Goal: Task Accomplishment & Management: Use online tool/utility

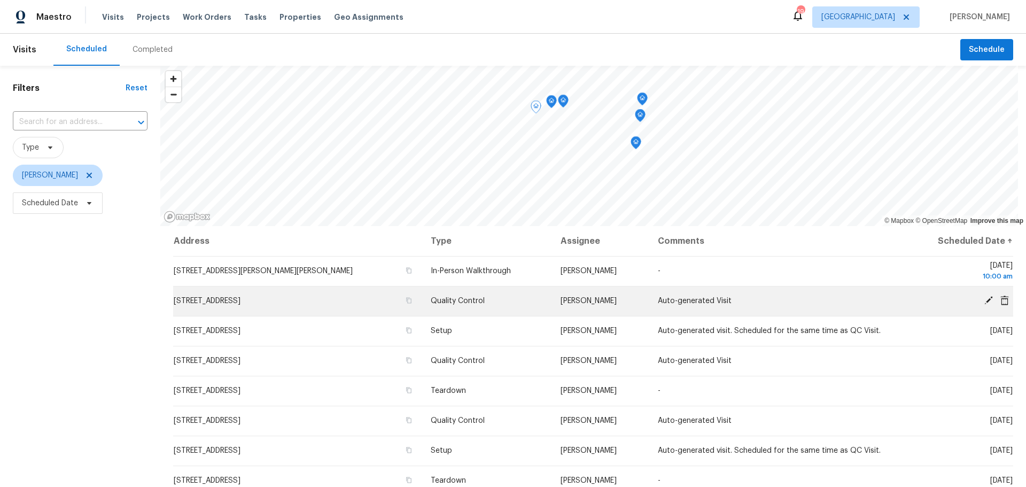
click at [984, 298] on icon at bounding box center [988, 300] width 9 height 9
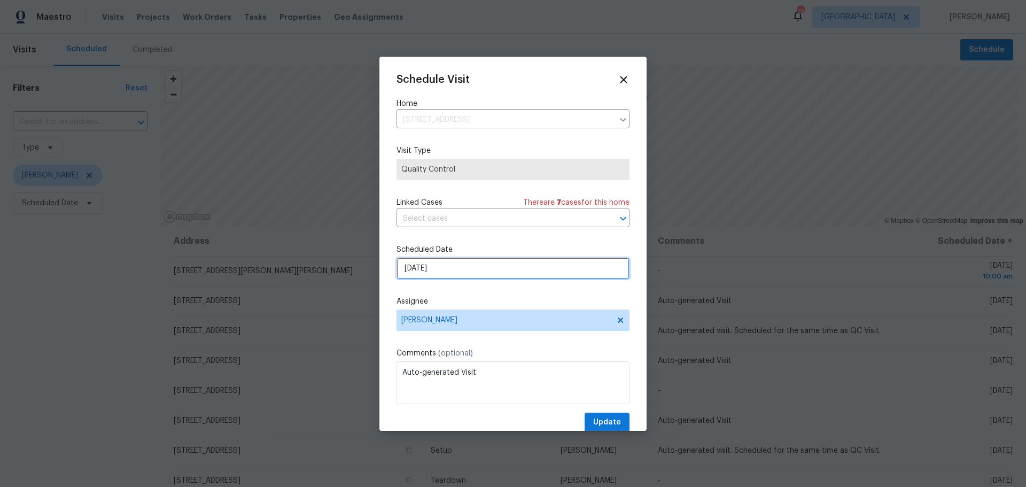
click at [498, 265] on input "[DATE]" at bounding box center [512, 267] width 233 height 21
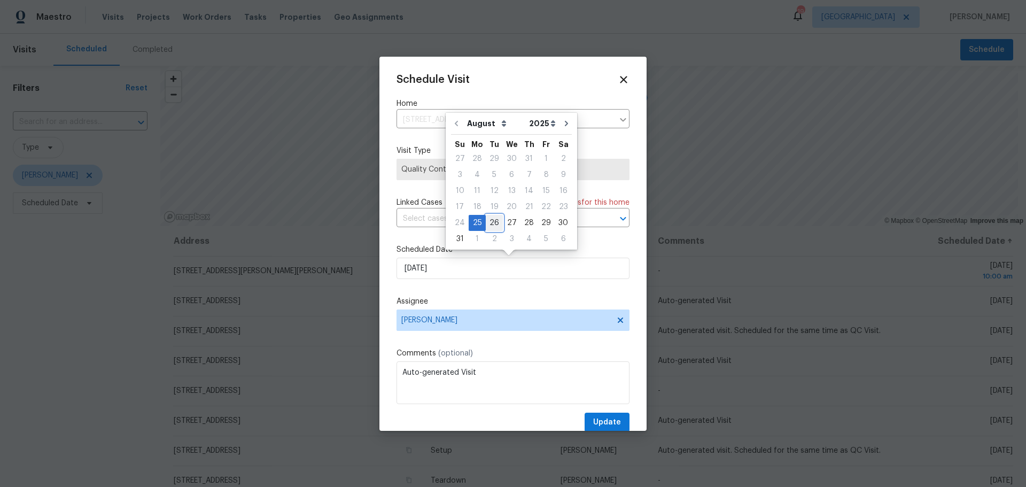
click at [491, 223] on div "26" at bounding box center [494, 222] width 17 height 15
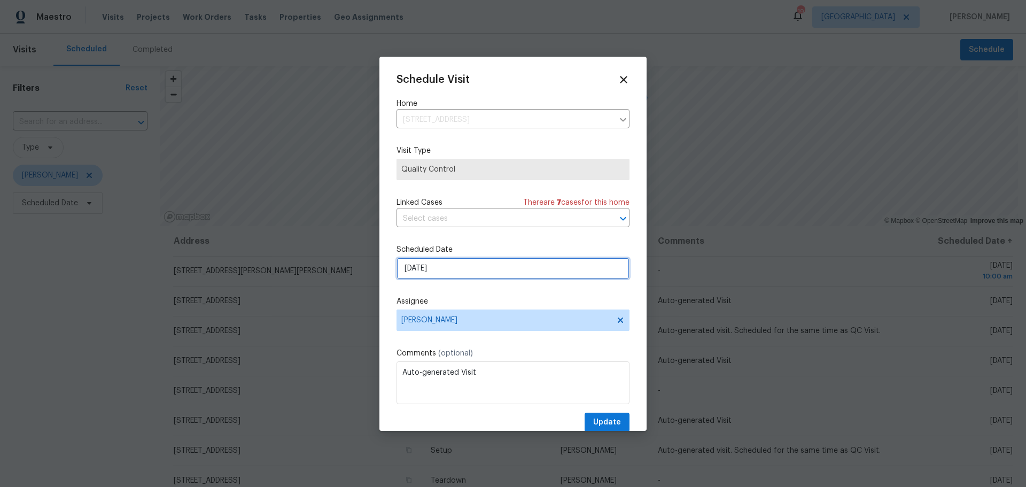
click at [493, 263] on input "8/26/2025" at bounding box center [512, 267] width 233 height 21
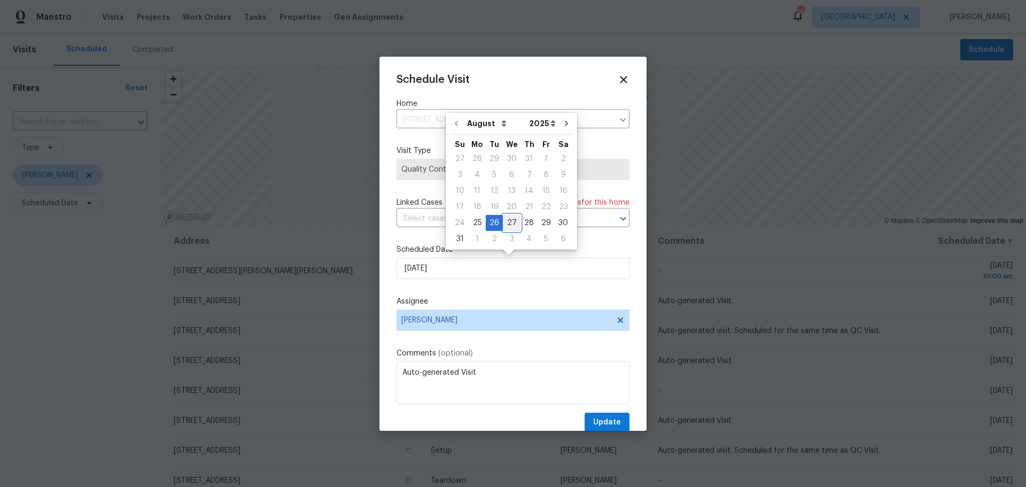
click at [511, 225] on div "27" at bounding box center [512, 222] width 18 height 15
type input "[DATE]"
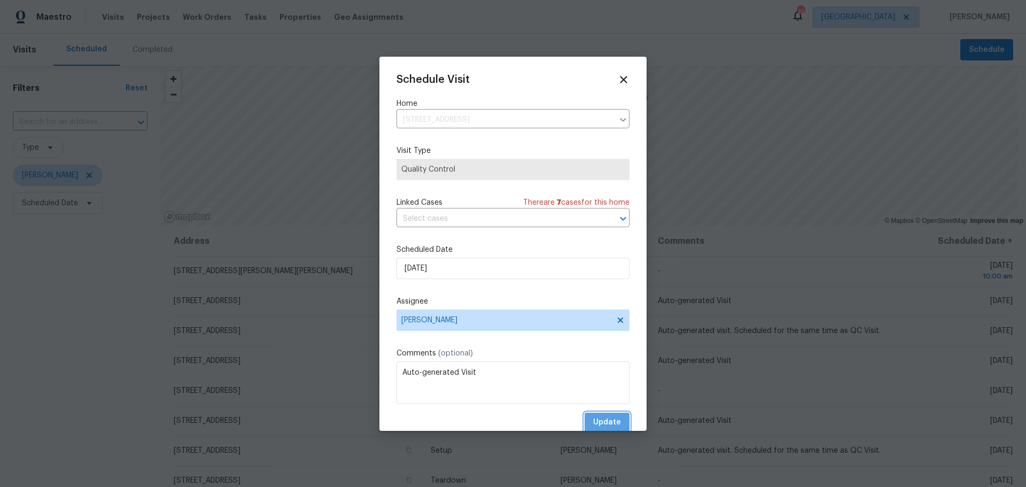
click at [593, 426] on span "Update" at bounding box center [607, 422] width 28 height 13
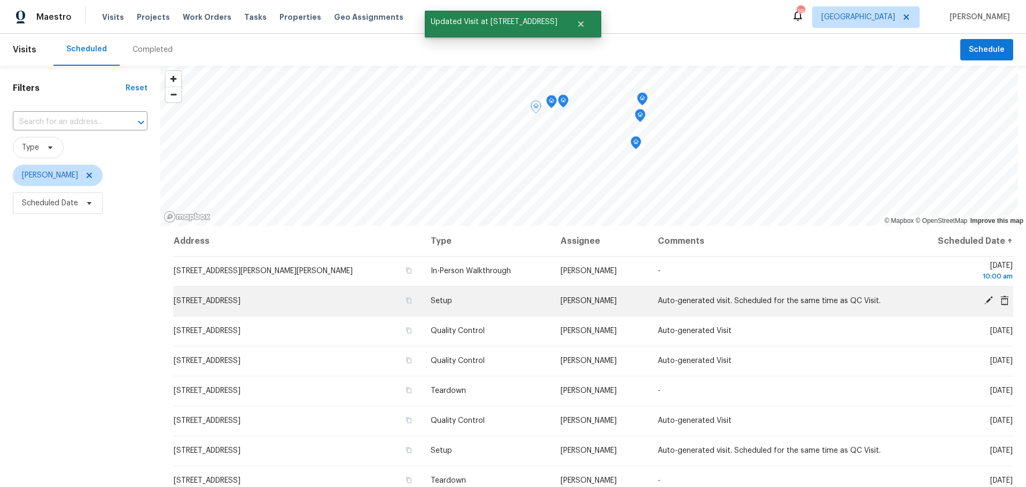
click at [984, 301] on icon at bounding box center [988, 300] width 9 height 9
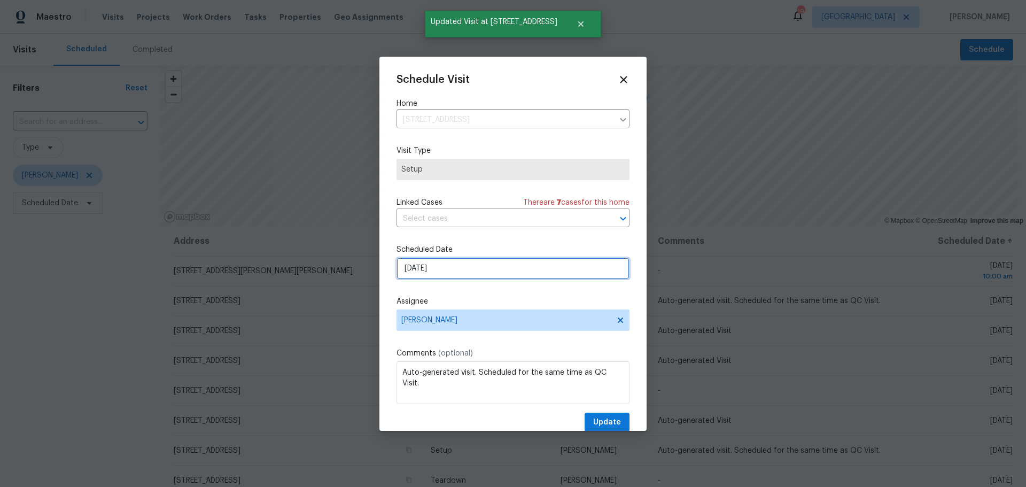
click at [509, 268] on input "[DATE]" at bounding box center [512, 267] width 233 height 21
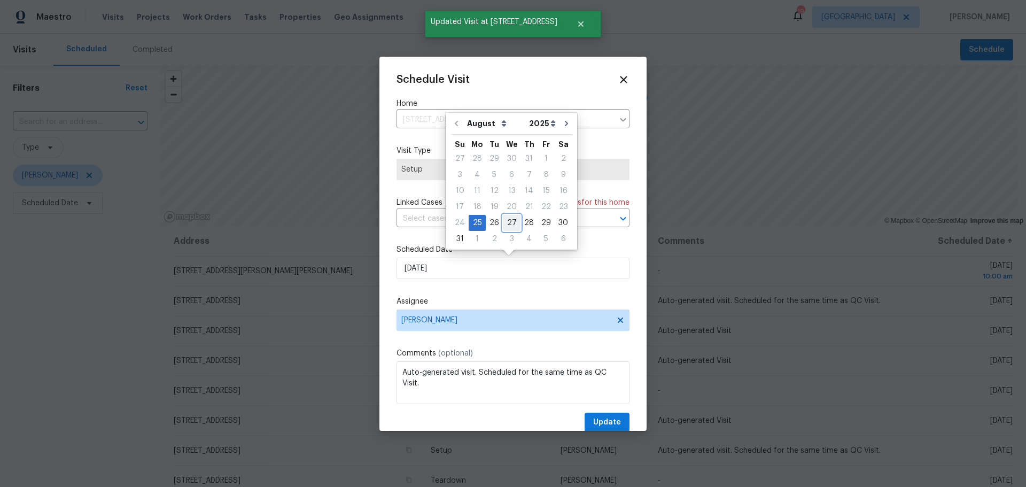
click at [512, 225] on div "27" at bounding box center [512, 222] width 18 height 15
type input "8/27/2025"
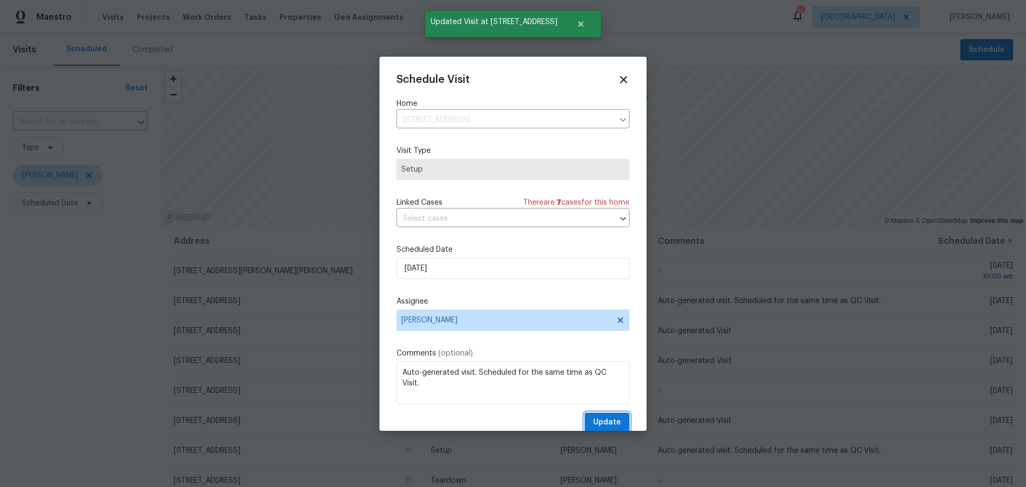
click at [605, 425] on span "Update" at bounding box center [607, 422] width 28 height 13
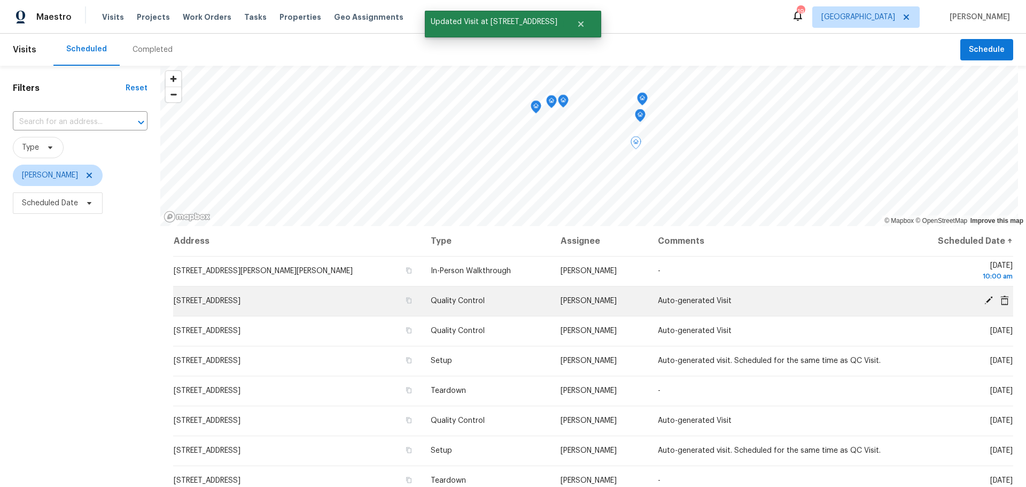
click at [1000, 296] on icon at bounding box center [1004, 300] width 9 height 10
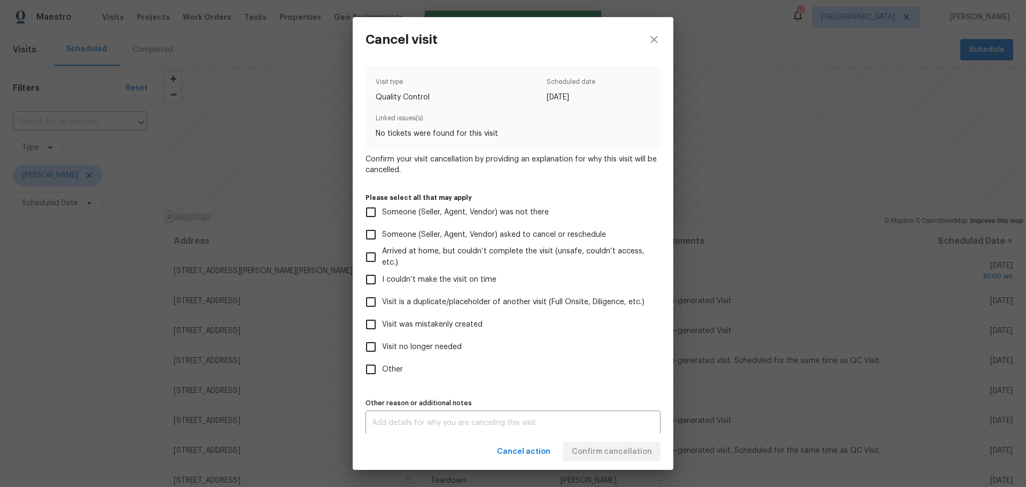
click at [427, 350] on span "Visit no longer needed" at bounding box center [422, 346] width 80 height 11
click at [382, 350] on input "Visit no longer needed" at bounding box center [371, 346] width 22 height 22
checkbox input "true"
click at [468, 321] on span "Visit was mistakenly created" at bounding box center [432, 324] width 100 height 11
click at [382, 321] on input "Visit was mistakenly created" at bounding box center [371, 324] width 22 height 22
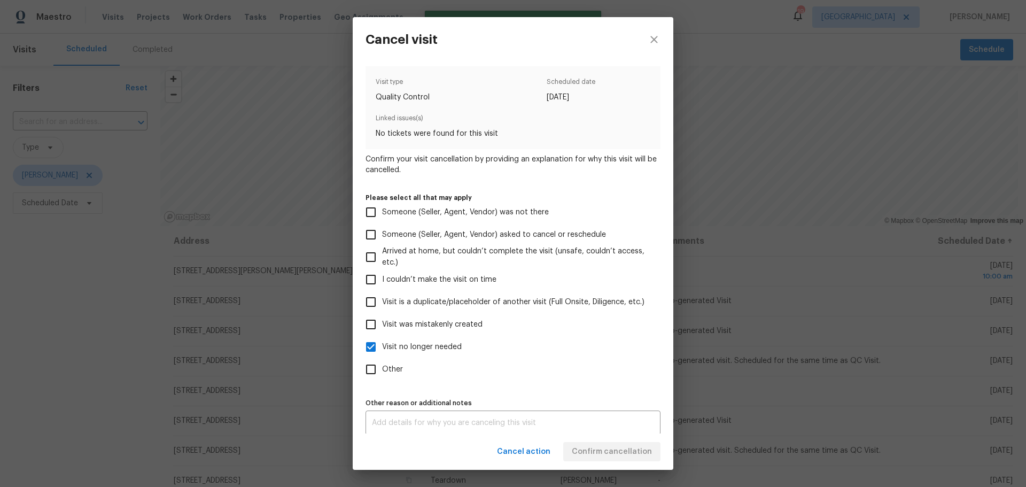
checkbox input "true"
click at [450, 346] on span "Visit no longer needed" at bounding box center [422, 346] width 80 height 11
click at [382, 346] on input "Visit no longer needed" at bounding box center [371, 346] width 22 height 22
checkbox input "false"
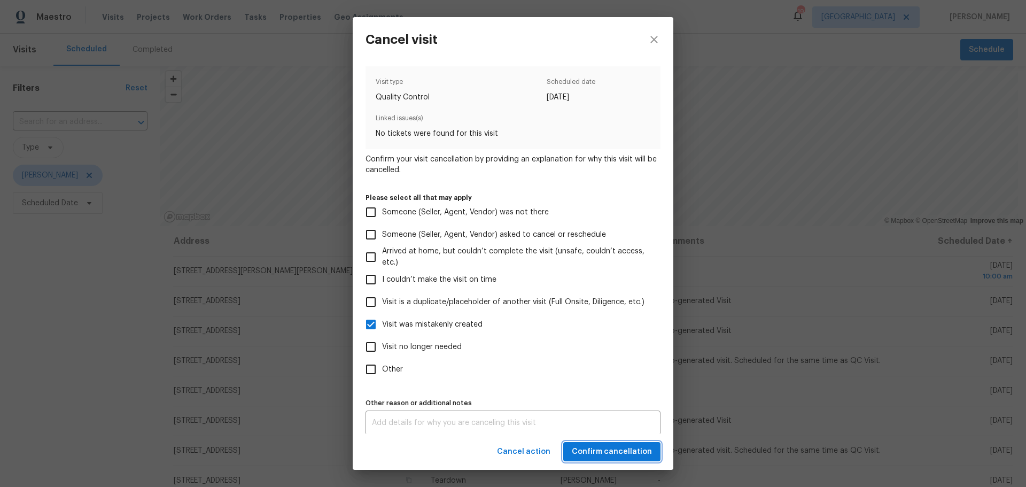
click at [597, 447] on span "Confirm cancellation" at bounding box center [612, 451] width 80 height 13
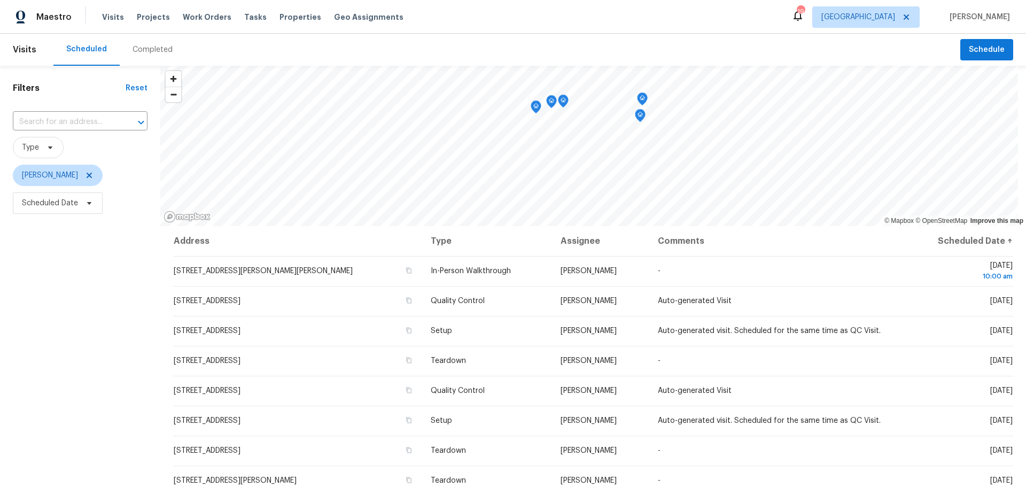
click at [273, 9] on div "Visits Projects Work Orders Tasks Properties Geo Assignments" at bounding box center [259, 16] width 314 height 21
click at [278, 26] on div "Visits Projects Work Orders Tasks Properties Geo Assignments" at bounding box center [259, 16] width 314 height 21
click at [279, 20] on span "Properties" at bounding box center [300, 17] width 42 height 11
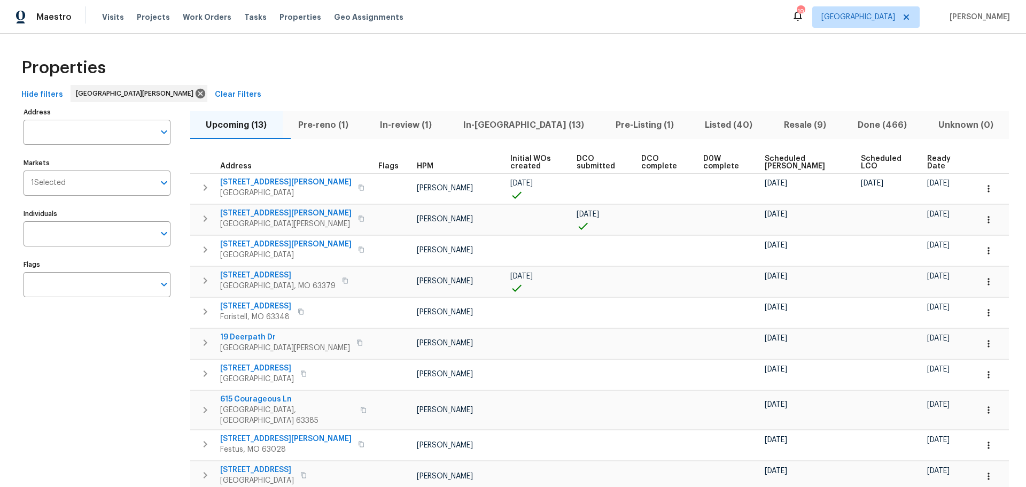
click at [357, 128] on span "Pre-reno (1)" at bounding box center [323, 125] width 69 height 15
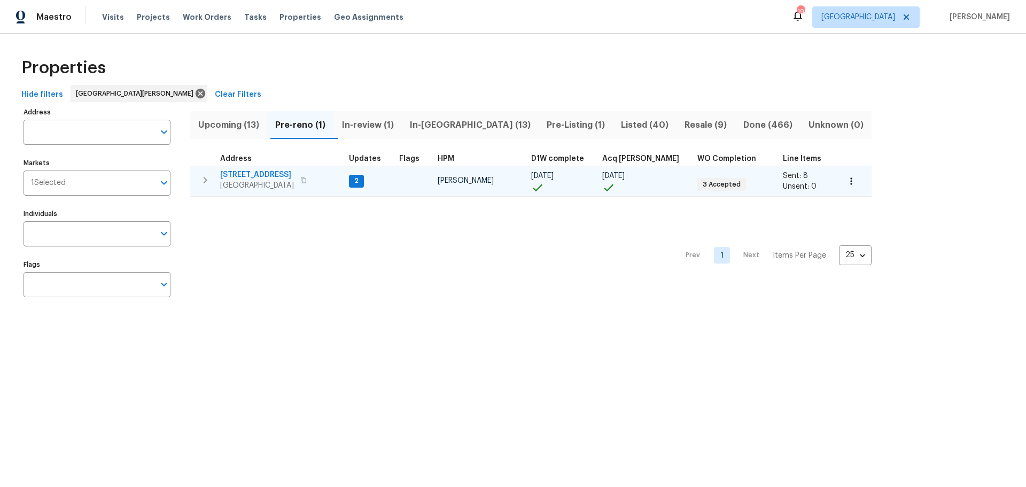
click at [330, 173] on div "5655 Chalet Hill Dr Saint Louis, MO 63129" at bounding box center [280, 179] width 120 height 21
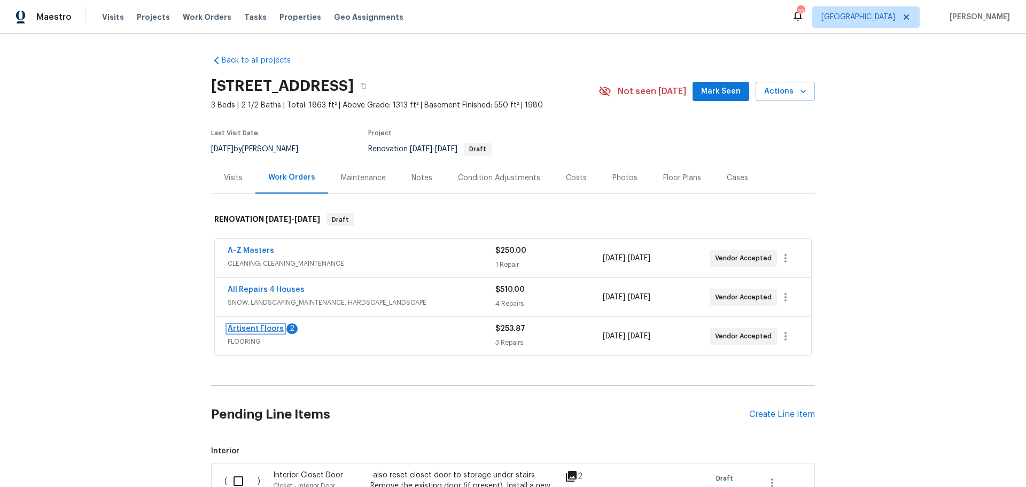
click at [252, 329] on link "Artisent Floors" at bounding box center [256, 328] width 56 height 7
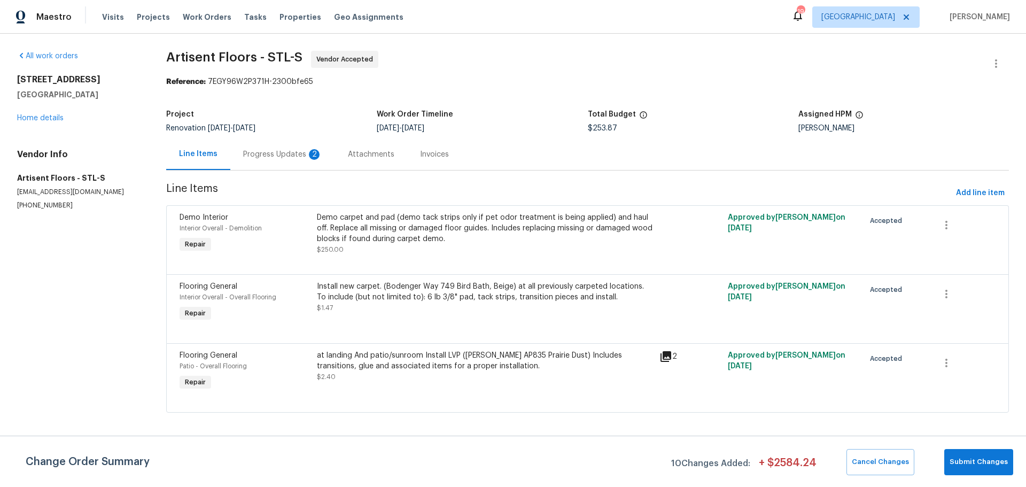
click at [269, 144] on div "Progress Updates 2" at bounding box center [282, 154] width 105 height 32
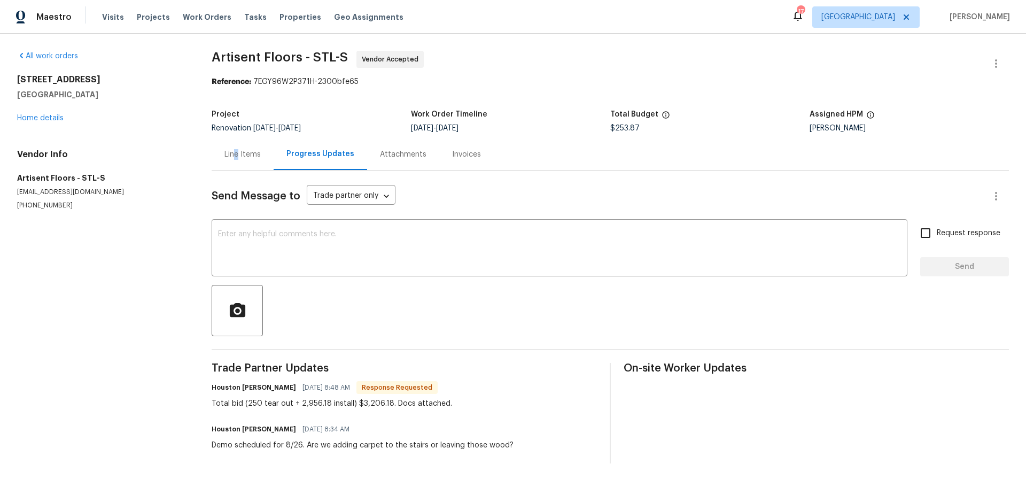
click at [238, 155] on div "Line Items" at bounding box center [242, 154] width 36 height 11
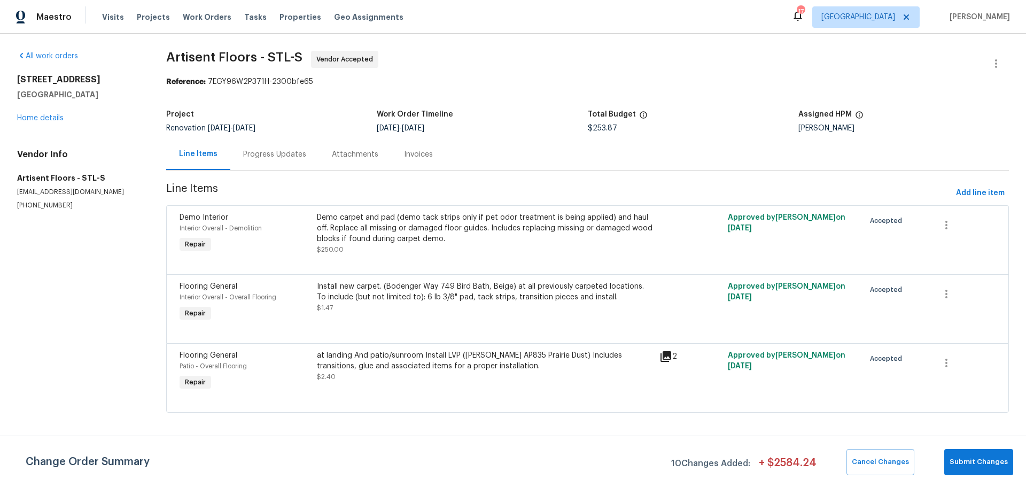
click at [40, 114] on div "[STREET_ADDRESS] Home details" at bounding box center [78, 98] width 123 height 49
click at [45, 119] on link "Home details" at bounding box center [40, 117] width 46 height 7
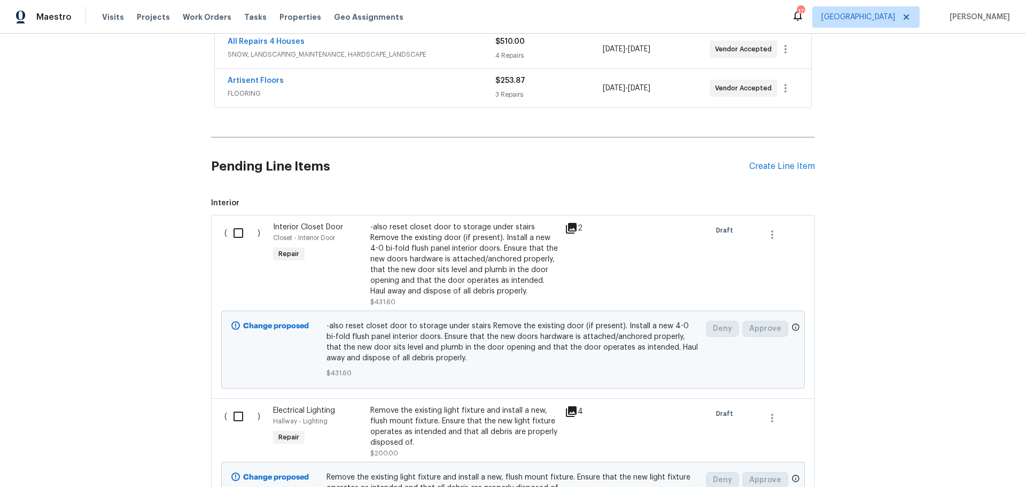
scroll to position [267, 0]
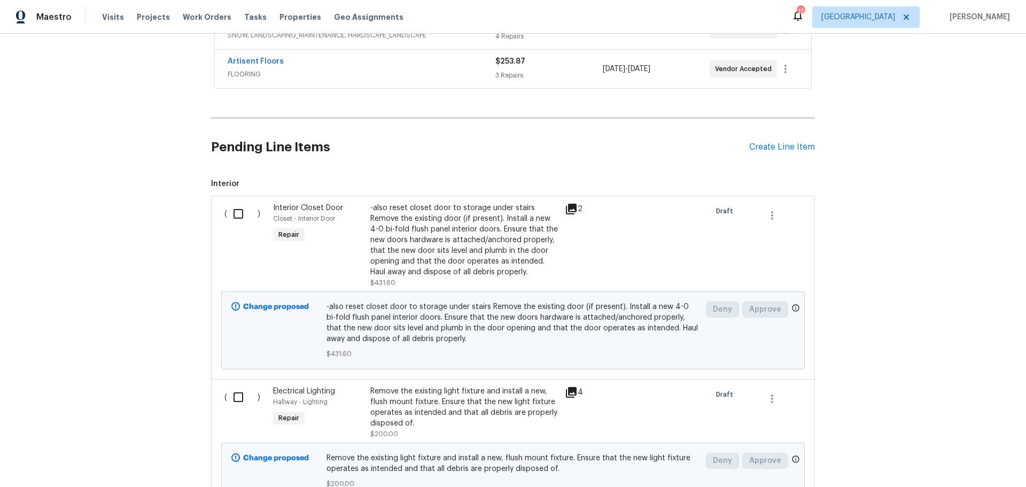
click at [243, 210] on input "checkbox" at bounding box center [242, 213] width 30 height 22
checkbox input "true"
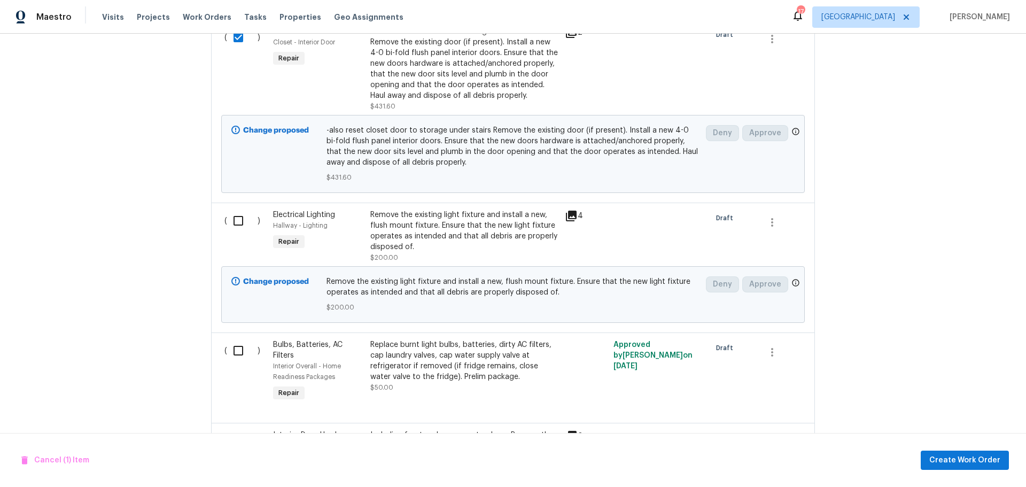
scroll to position [481, 0]
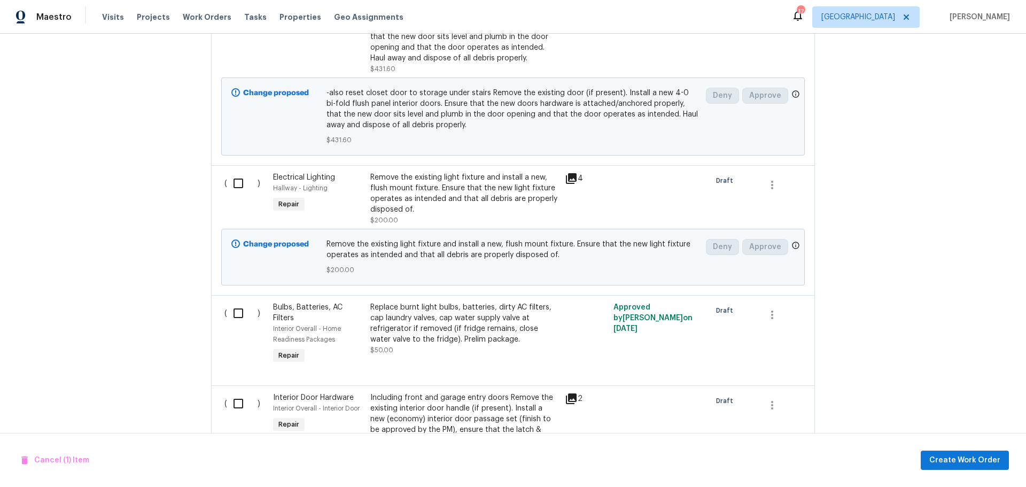
click at [232, 179] on input "checkbox" at bounding box center [242, 183] width 30 height 22
checkbox input "true"
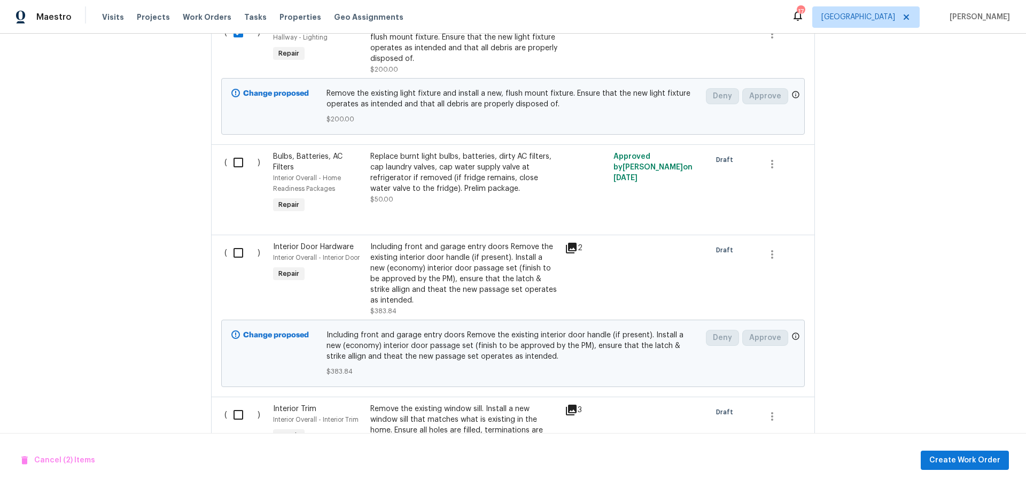
scroll to position [641, 0]
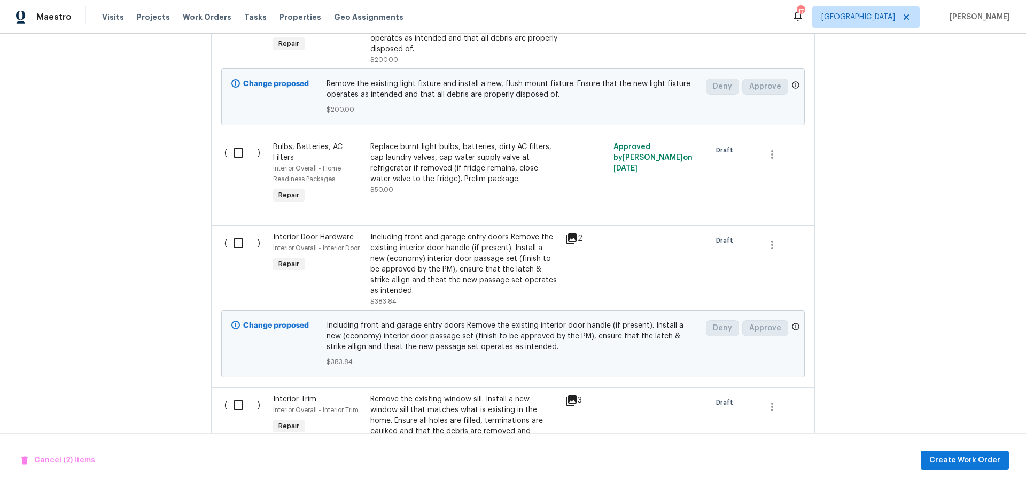
click at [232, 157] on input "checkbox" at bounding box center [242, 153] width 30 height 22
checkbox input "true"
click at [234, 249] on input "checkbox" at bounding box center [242, 243] width 30 height 22
checkbox input "true"
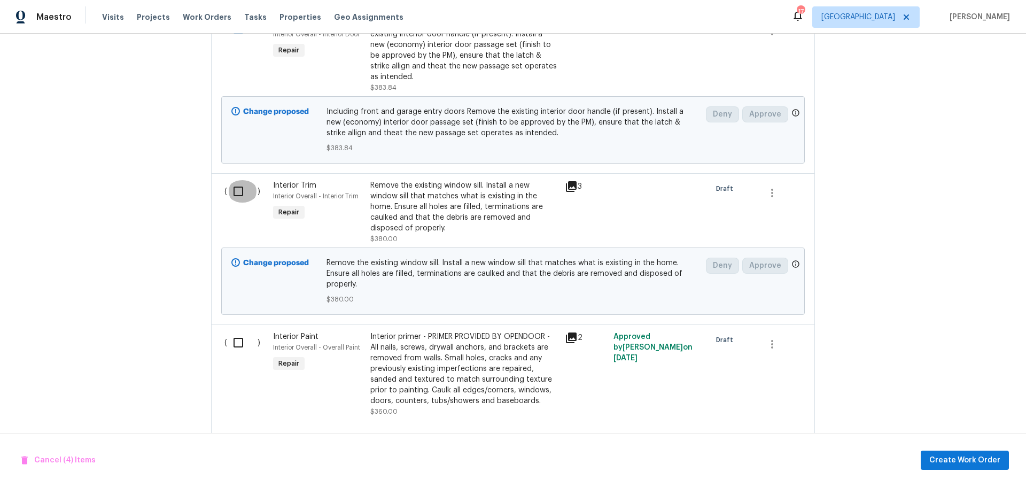
click at [236, 196] on input "checkbox" at bounding box center [242, 191] width 30 height 22
checkbox input "true"
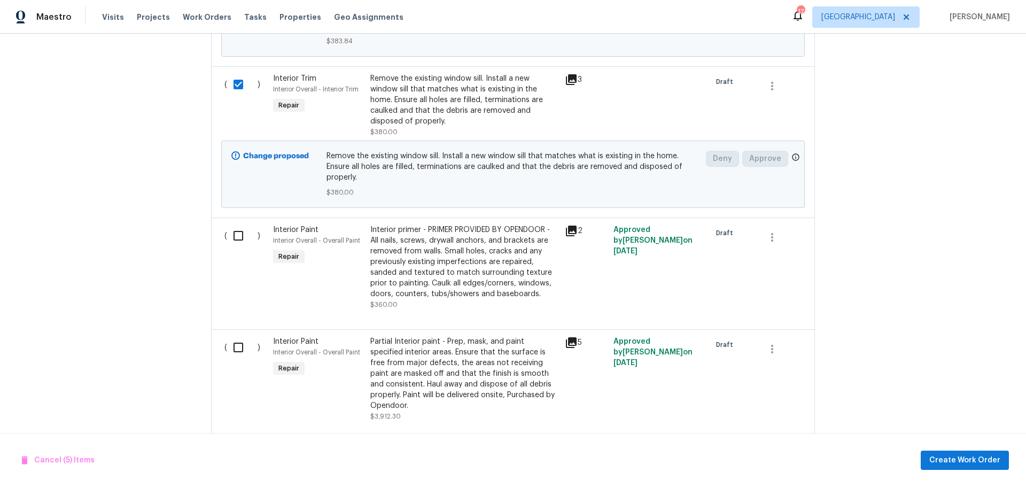
click at [239, 241] on input "checkbox" at bounding box center [242, 235] width 30 height 22
checkbox input "true"
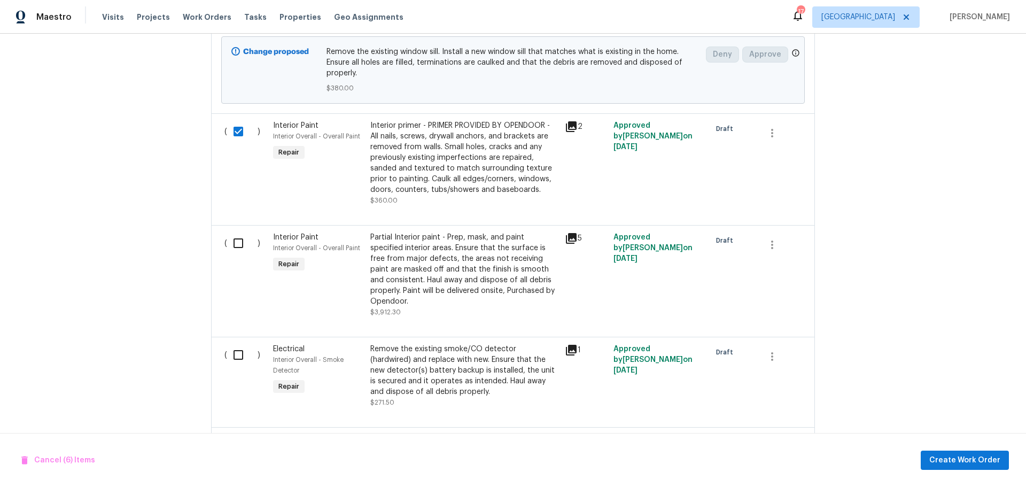
scroll to position [1068, 0]
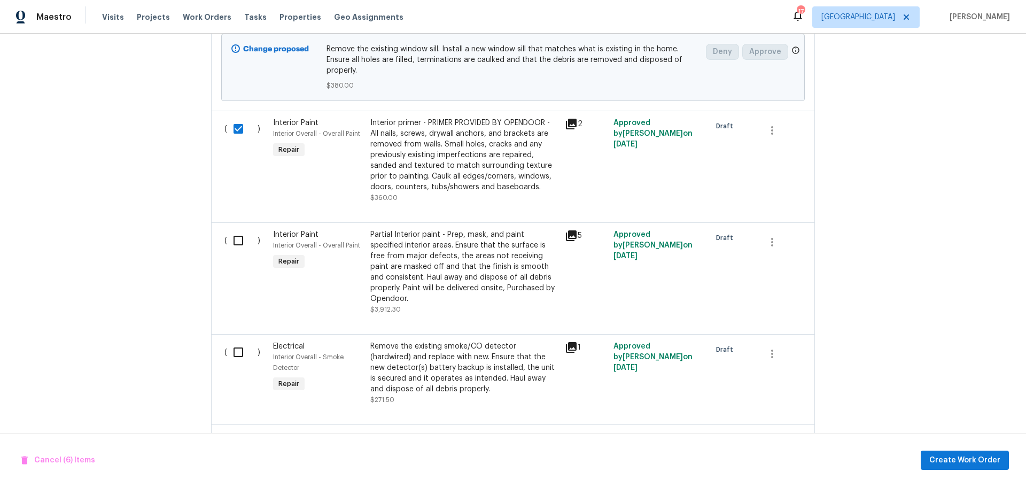
click at [231, 243] on input "checkbox" at bounding box center [242, 240] width 30 height 22
checkbox input "true"
click at [232, 347] on input "checkbox" at bounding box center [242, 352] width 30 height 22
checkbox input "true"
click at [236, 431] on input "checkbox" at bounding box center [242, 442] width 30 height 22
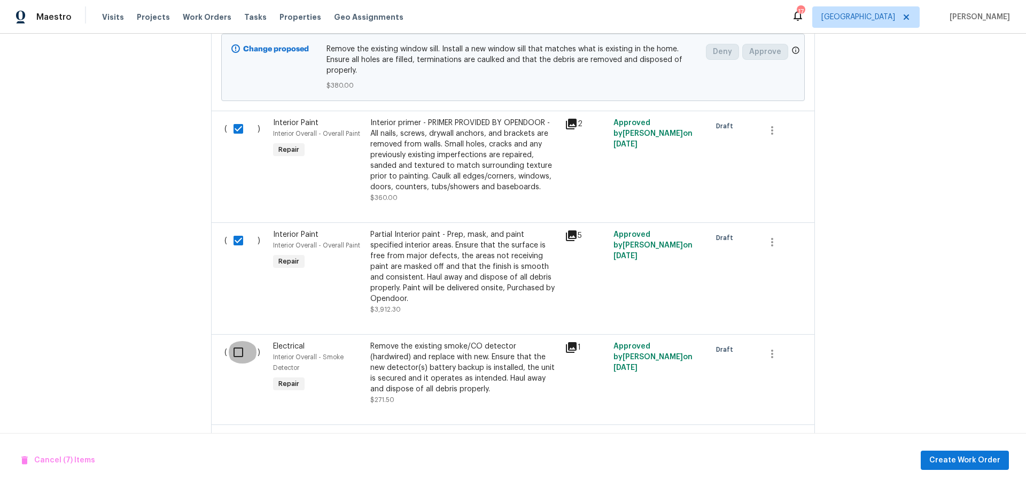
checkbox input "true"
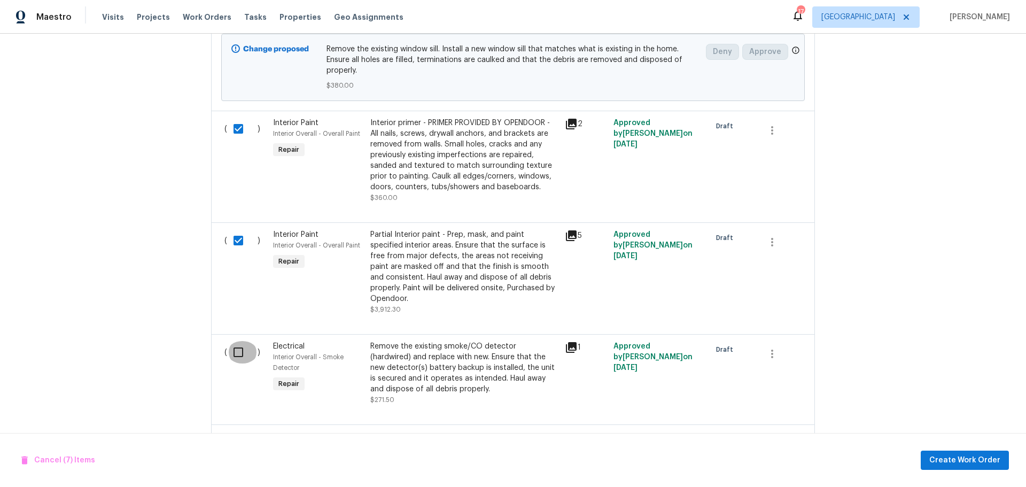
checkbox input "true"
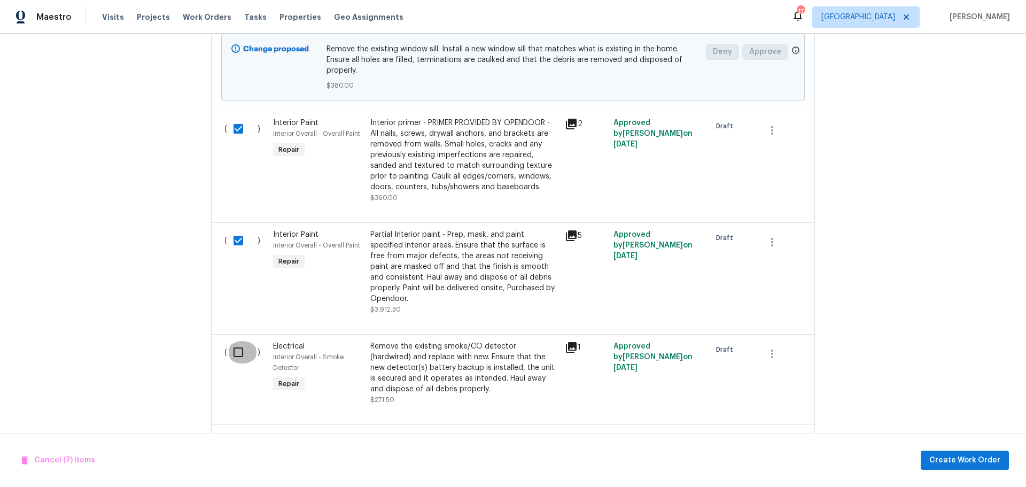
checkbox input "true"
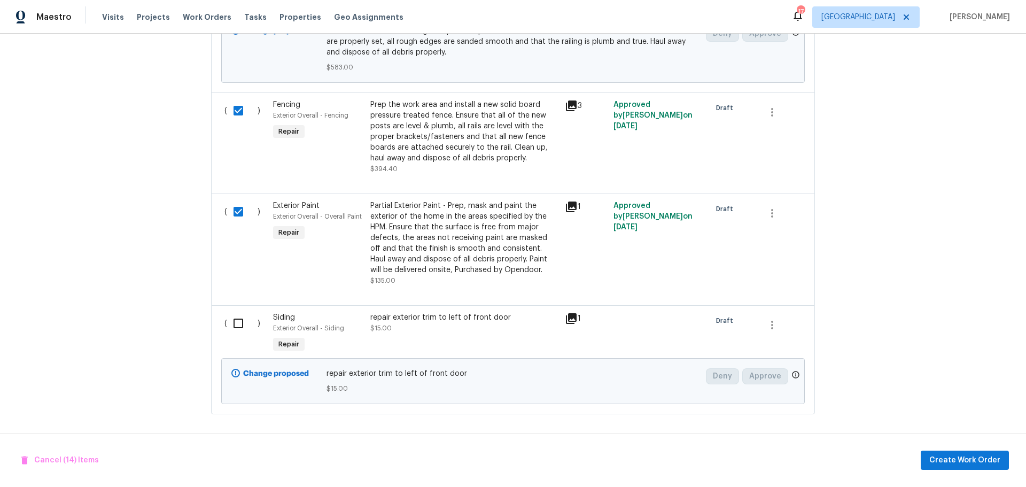
scroll to position [1962, 0]
click at [237, 316] on input "checkbox" at bounding box center [242, 323] width 30 height 22
checkbox input "true"
click at [948, 464] on span "Create Work Order" at bounding box center [964, 460] width 71 height 13
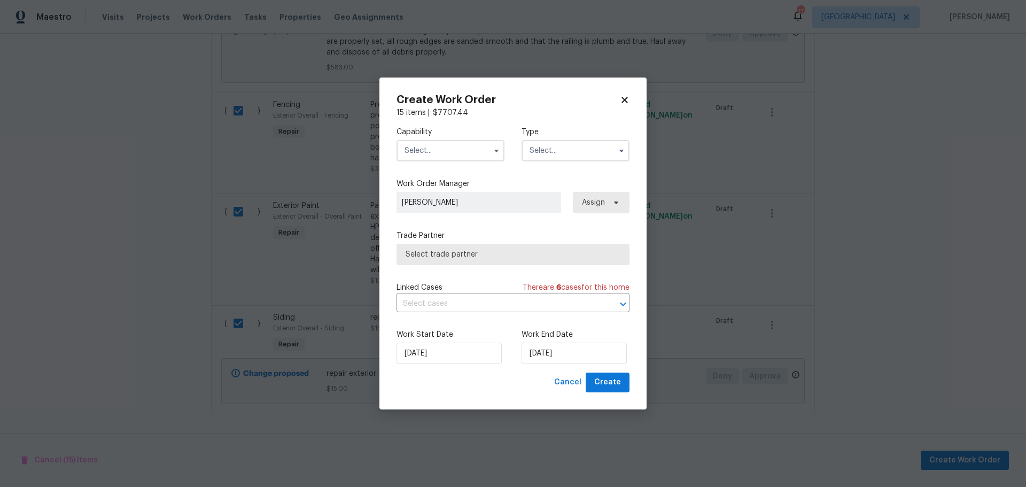
click at [456, 145] on input "text" at bounding box center [450, 150] width 108 height 21
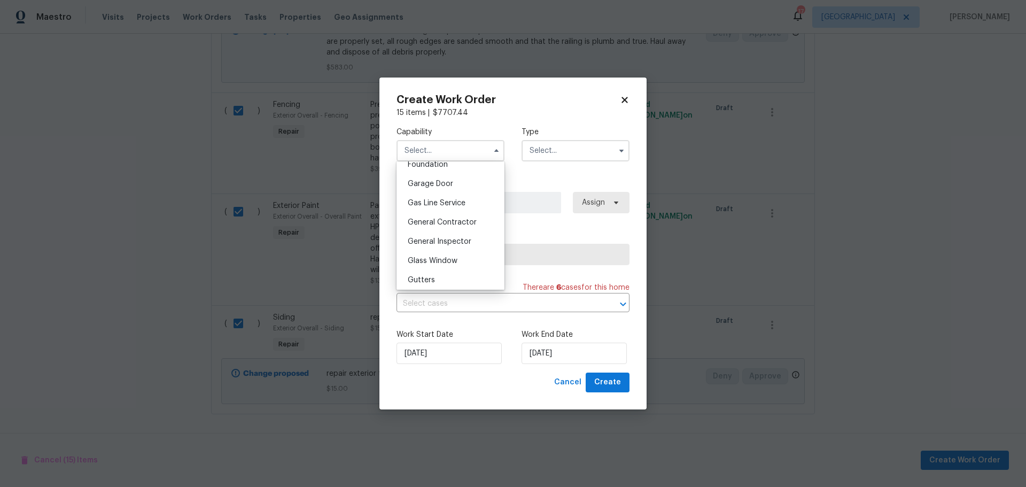
scroll to position [481, 0]
click at [456, 213] on div "General Contractor" at bounding box center [450, 203] width 103 height 19
type input "General Contractor"
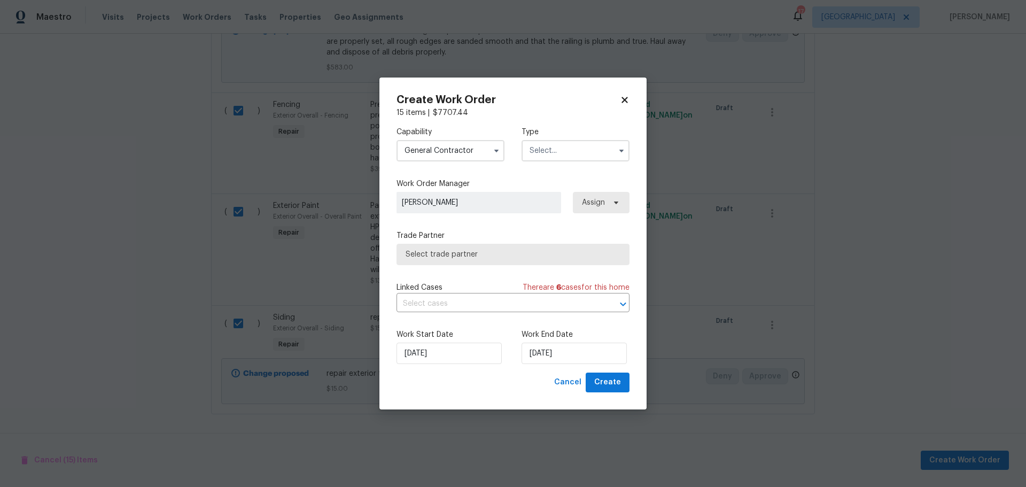
click at [597, 163] on div "Capability General Contractor Type" at bounding box center [512, 144] width 233 height 52
click at [585, 157] on input "text" at bounding box center [575, 150] width 108 height 21
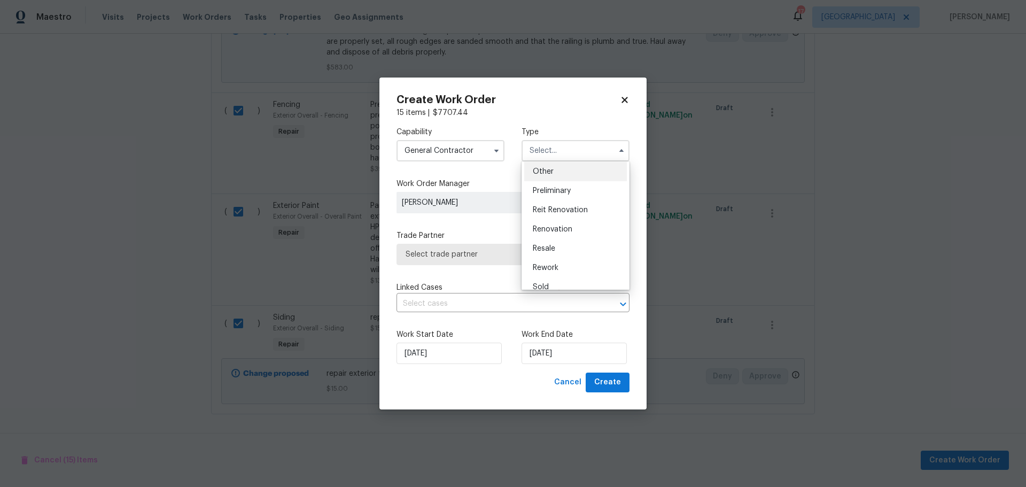
scroll to position [243, 0]
click at [560, 198] on span "Renovation" at bounding box center [553, 200] width 40 height 7
type input "Renovation"
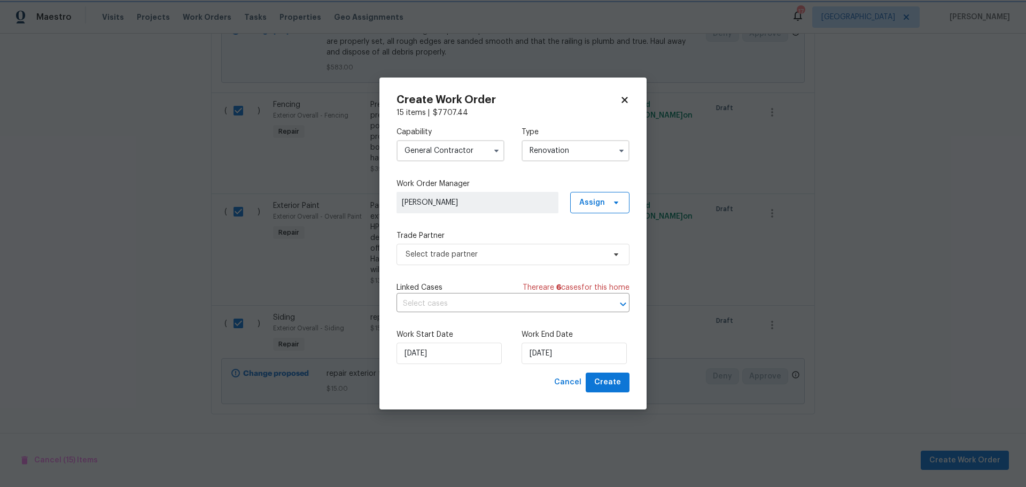
scroll to position [0, 0]
click at [518, 245] on span "Select trade partner" at bounding box center [512, 254] width 233 height 21
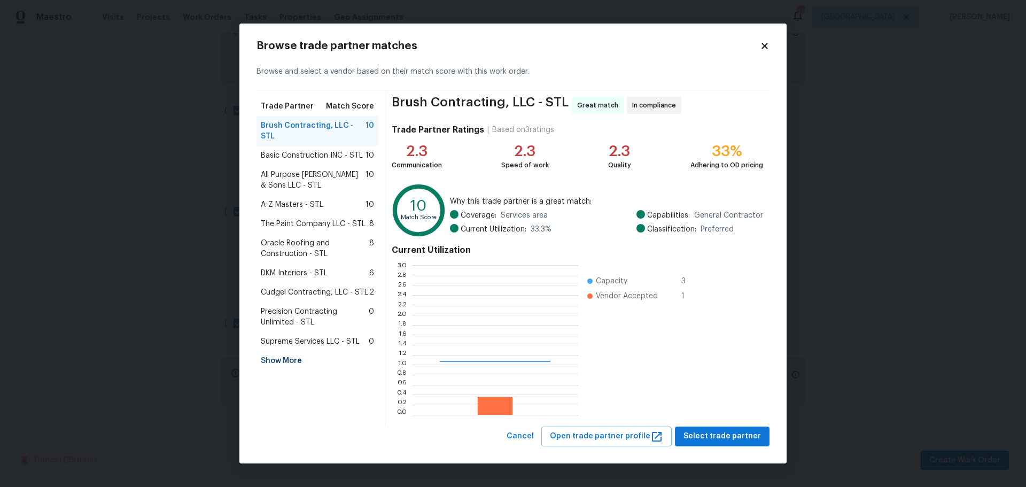
scroll to position [142, 159]
click at [315, 150] on span "Basic Construction INC - STL" at bounding box center [312, 155] width 102 height 11
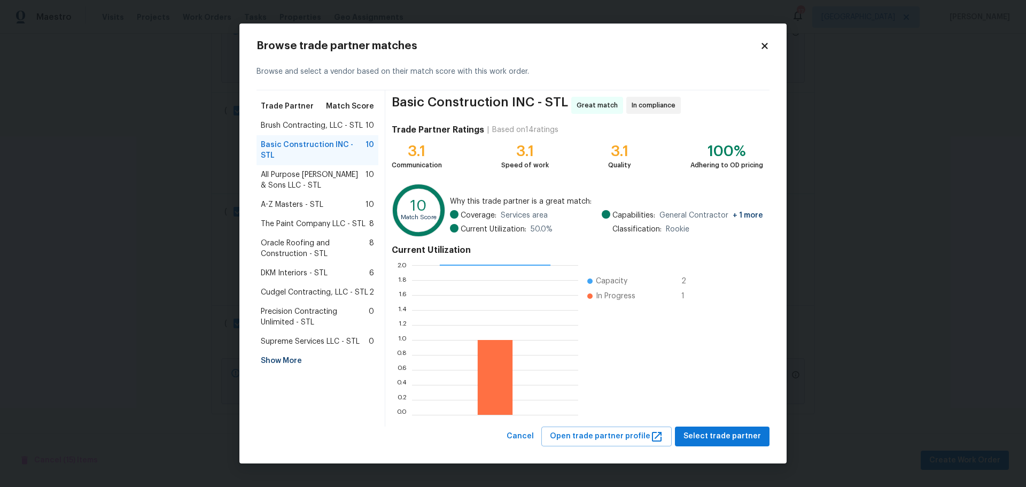
click at [303, 287] on span "Cudgel Contracting, LLC - STL" at bounding box center [314, 292] width 107 height 11
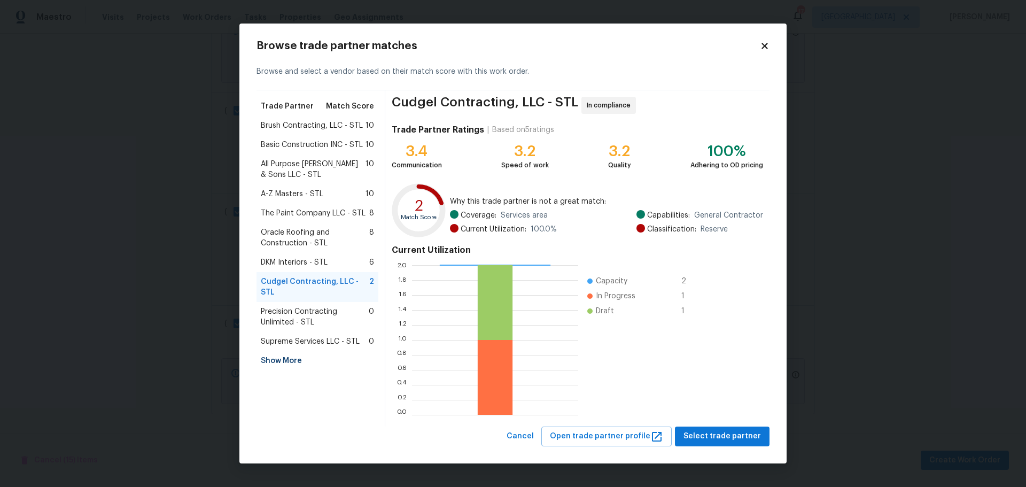
click at [316, 142] on span "Basic Construction INC - STL" at bounding box center [312, 144] width 102 height 11
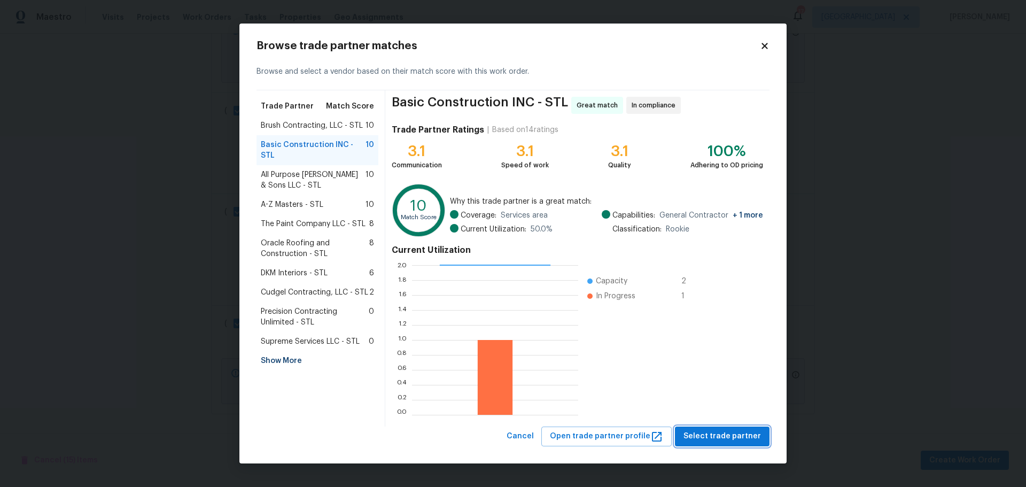
click at [715, 439] on span "Select trade partner" at bounding box center [721, 435] width 77 height 13
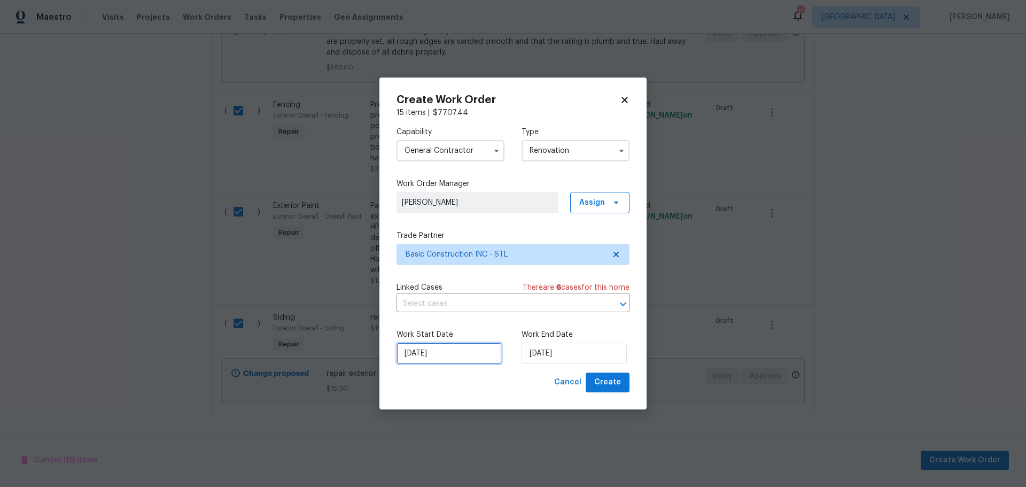
click at [471, 352] on input "[DATE]" at bounding box center [448, 352] width 105 height 21
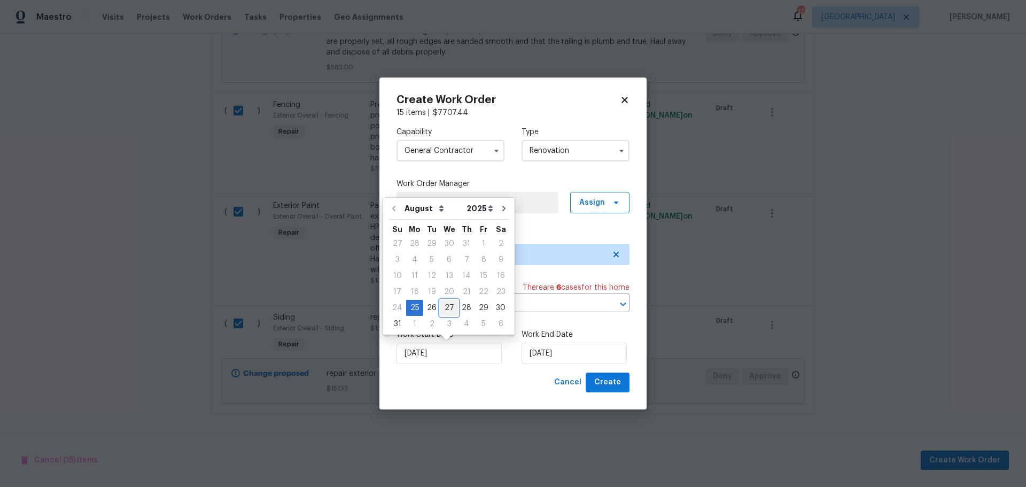
click at [447, 307] on div "27" at bounding box center [449, 307] width 18 height 15
type input "8/27/2025"
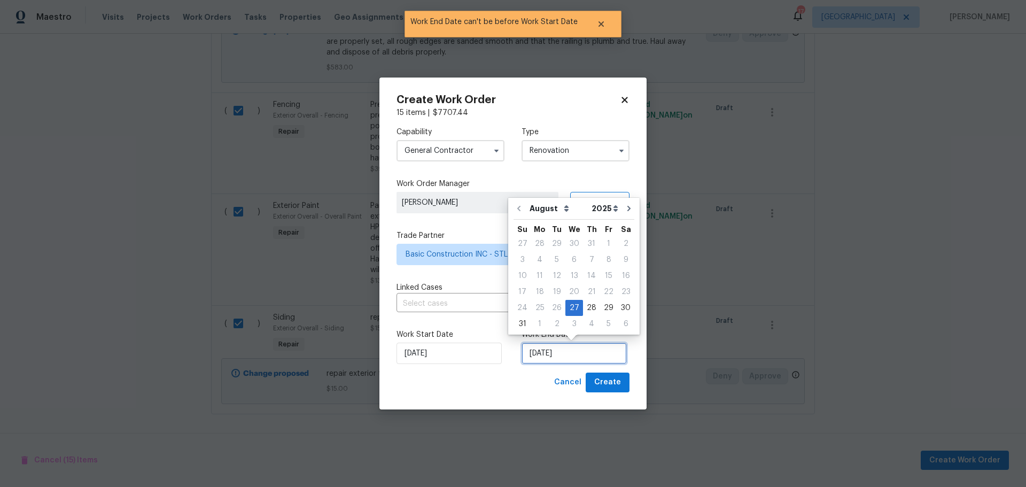
click at [552, 346] on input "8/27/2025" at bounding box center [573, 352] width 105 height 21
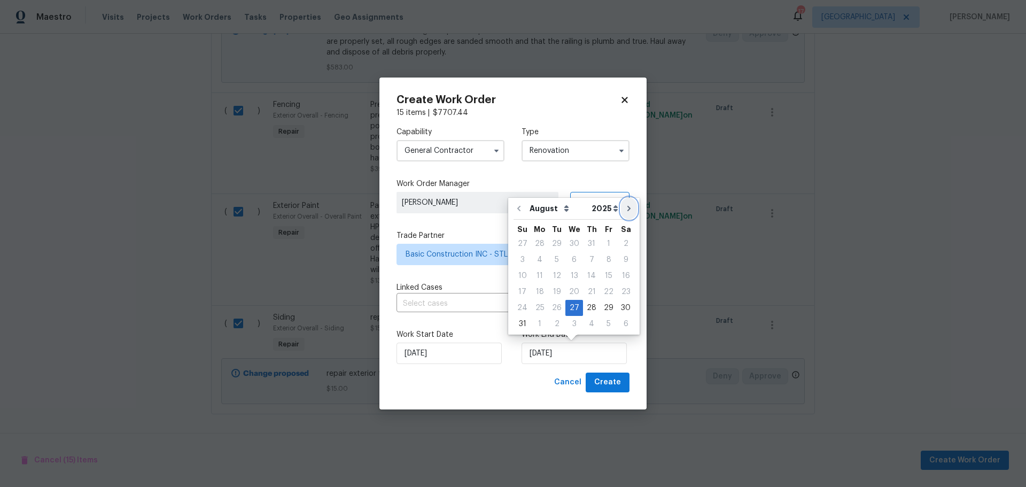
click at [627, 210] on icon "Go to next month" at bounding box center [628, 208] width 3 height 5
type input "9/27/2025"
select select "8"
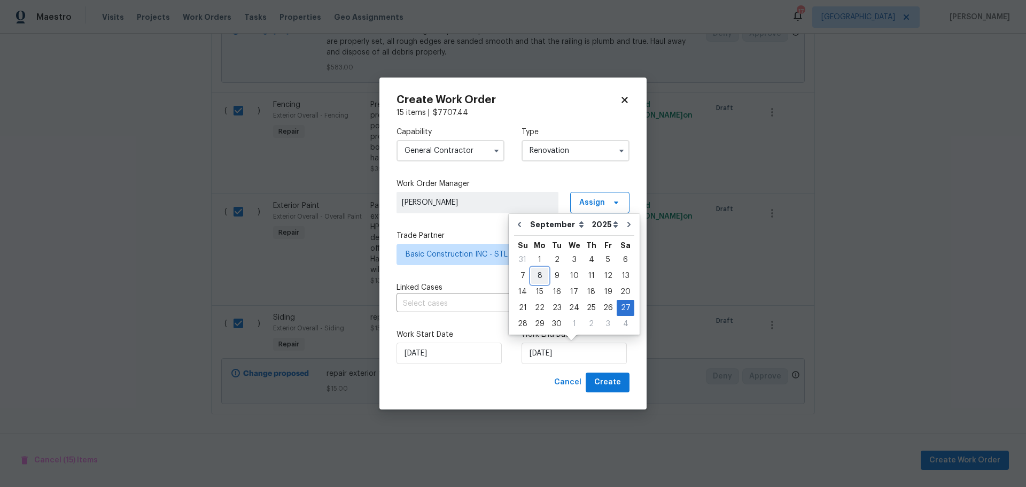
click at [536, 274] on div "8" at bounding box center [539, 275] width 17 height 15
type input "9/8/2025"
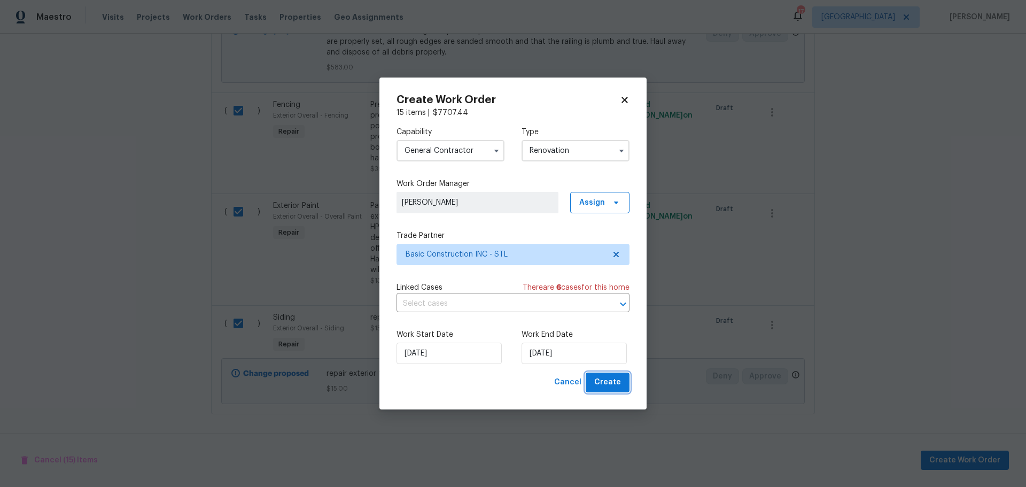
click at [606, 379] on span "Create" at bounding box center [607, 382] width 27 height 13
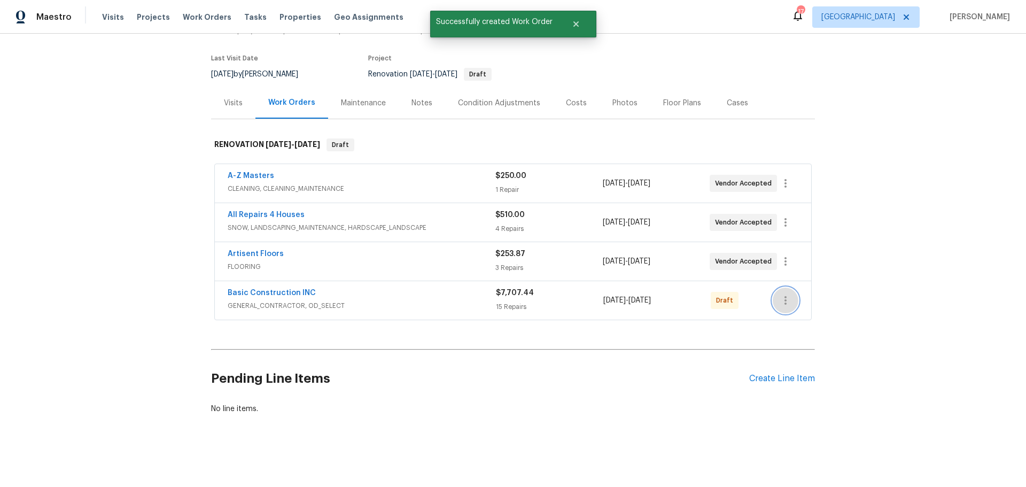
click at [784, 298] on icon "button" at bounding box center [785, 300] width 13 height 13
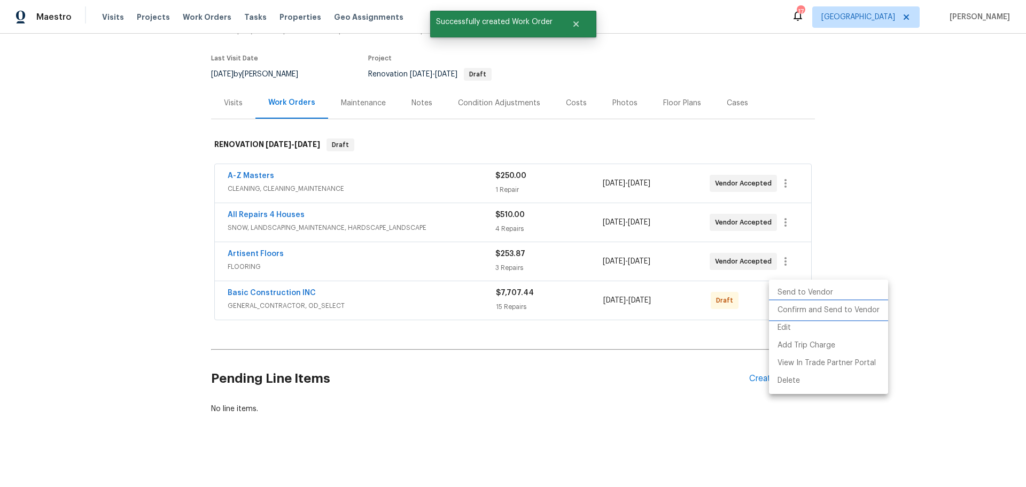
click at [804, 314] on li "Confirm and Send to Vendor" at bounding box center [828, 310] width 119 height 18
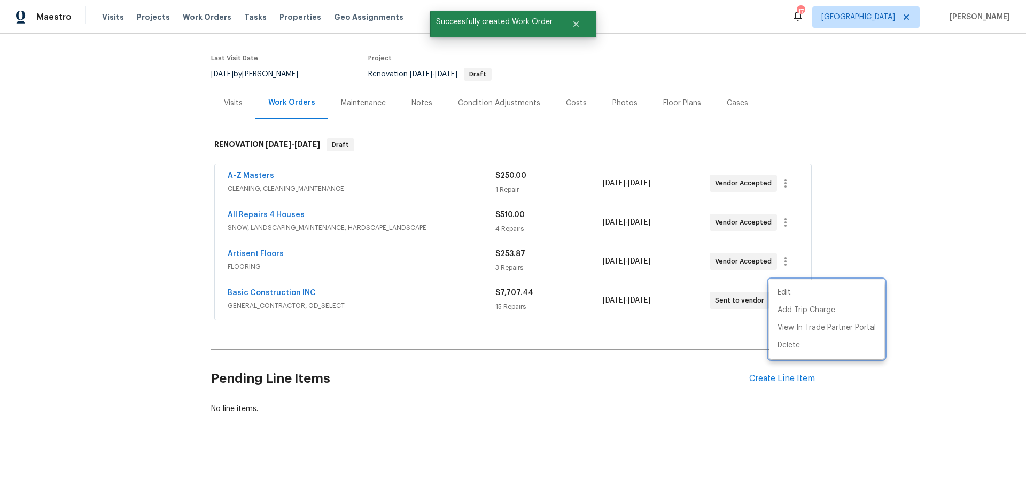
drag, startPoint x: 581, startPoint y: 329, endPoint x: 428, endPoint y: 325, distance: 152.8
click at [580, 329] on div at bounding box center [513, 243] width 1026 height 487
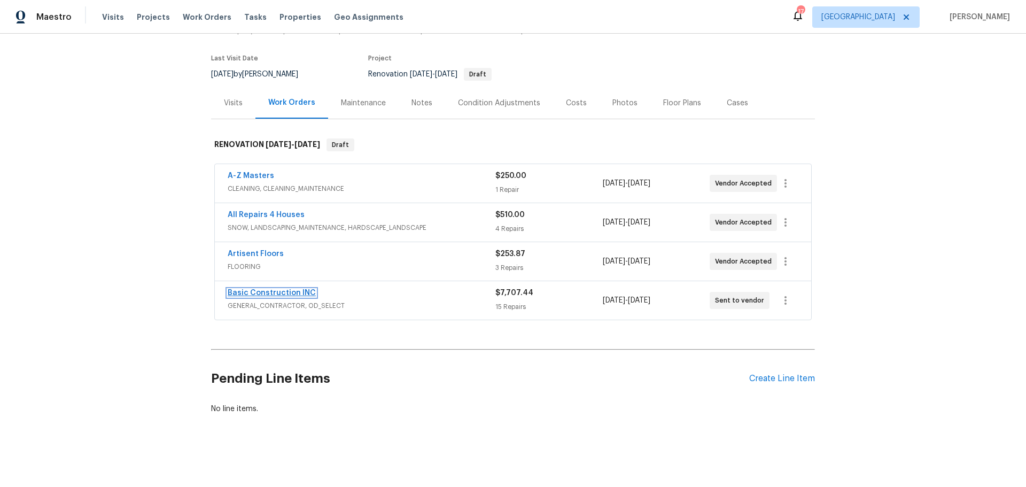
click at [283, 289] on link "Basic Construction INC" at bounding box center [272, 292] width 88 height 7
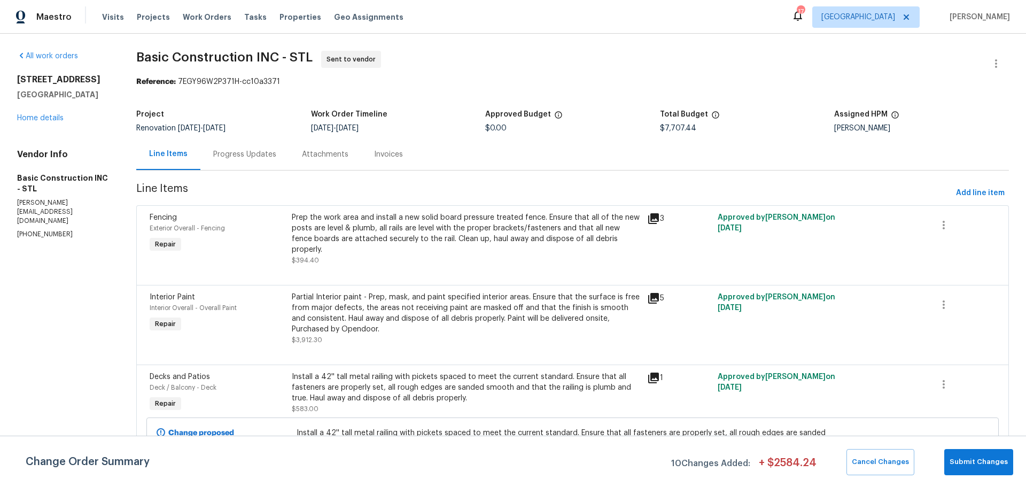
click at [244, 143] on div "Progress Updates" at bounding box center [244, 154] width 89 height 32
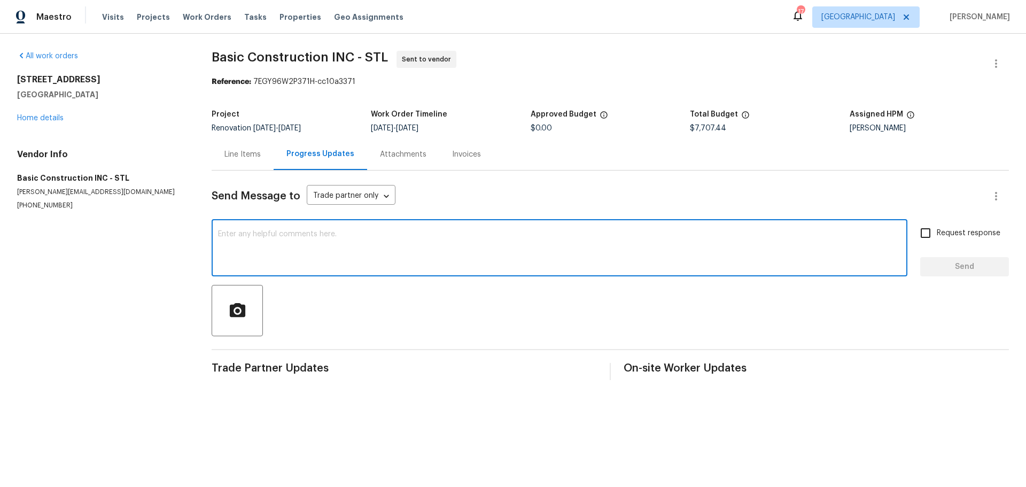
click at [269, 253] on textarea at bounding box center [559, 248] width 683 height 37
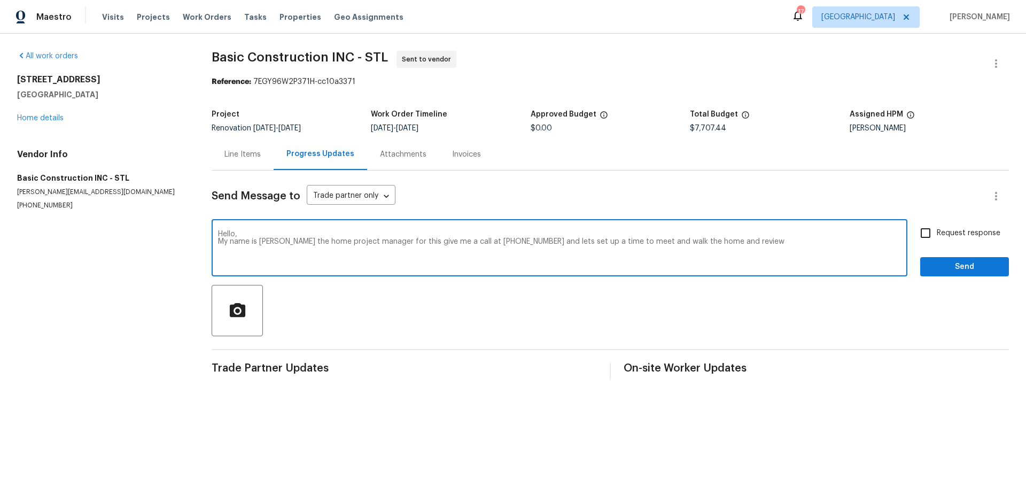
type textarea "Hello, My name is james nolting the home project manager for this give me a cal…"
click at [921, 235] on input "Request response" at bounding box center [925, 233] width 22 height 22
checkbox input "true"
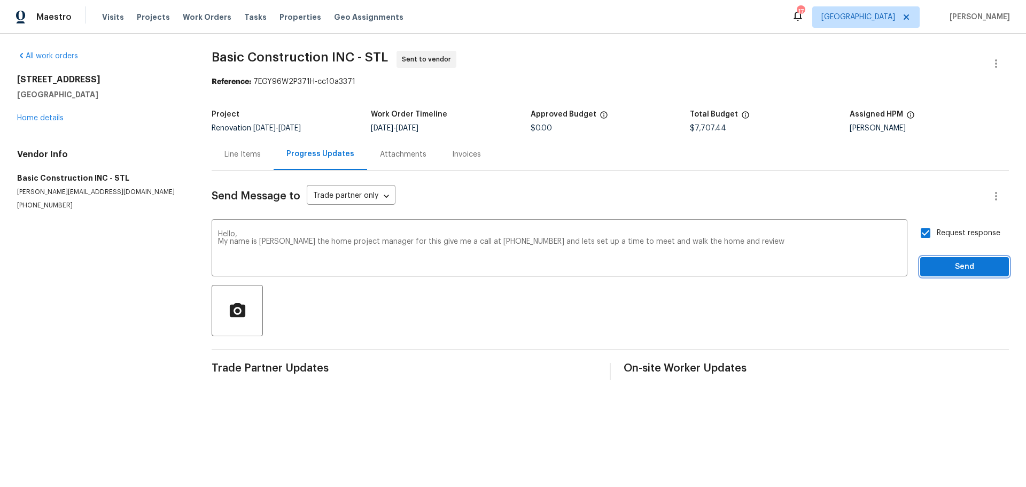
click at [931, 262] on span "Send" at bounding box center [964, 266] width 72 height 13
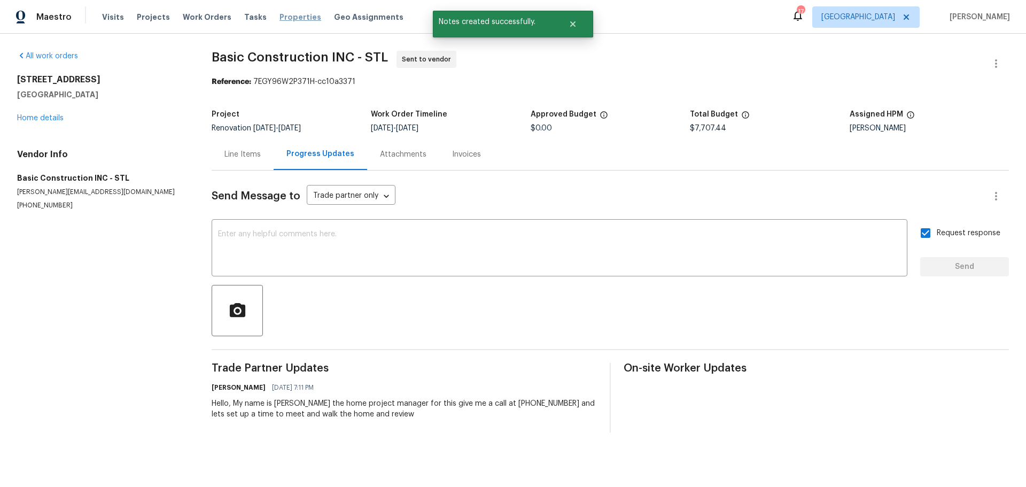
click at [289, 14] on span "Properties" at bounding box center [300, 17] width 42 height 11
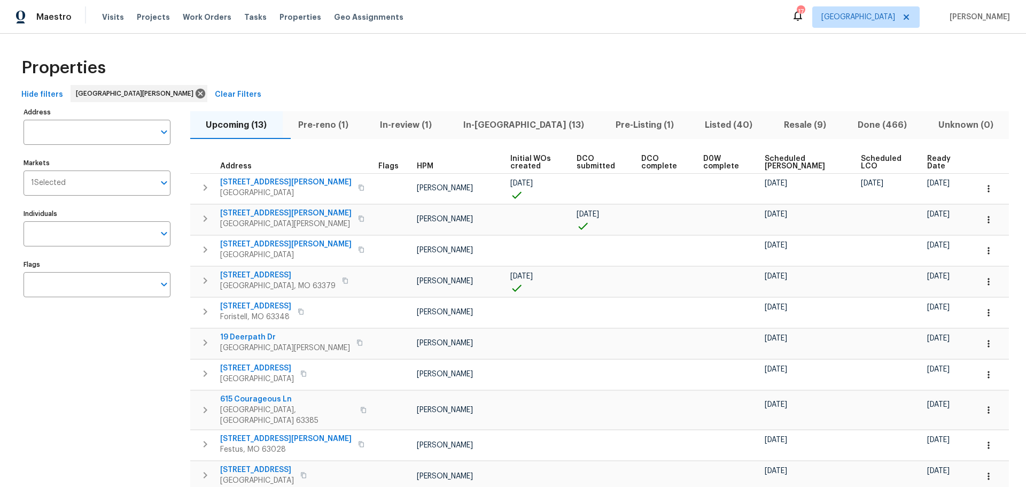
click at [532, 122] on span "In-reno (13)" at bounding box center [523, 125] width 139 height 15
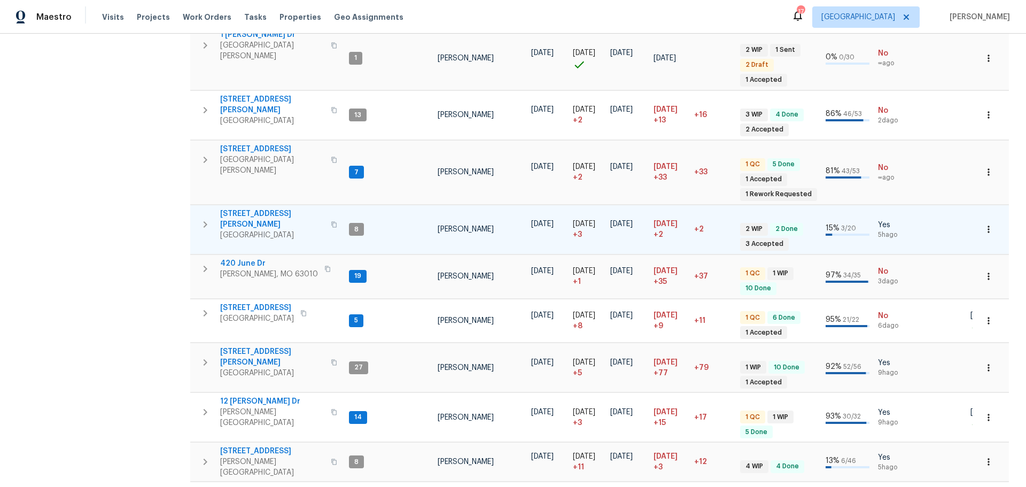
scroll to position [299, 0]
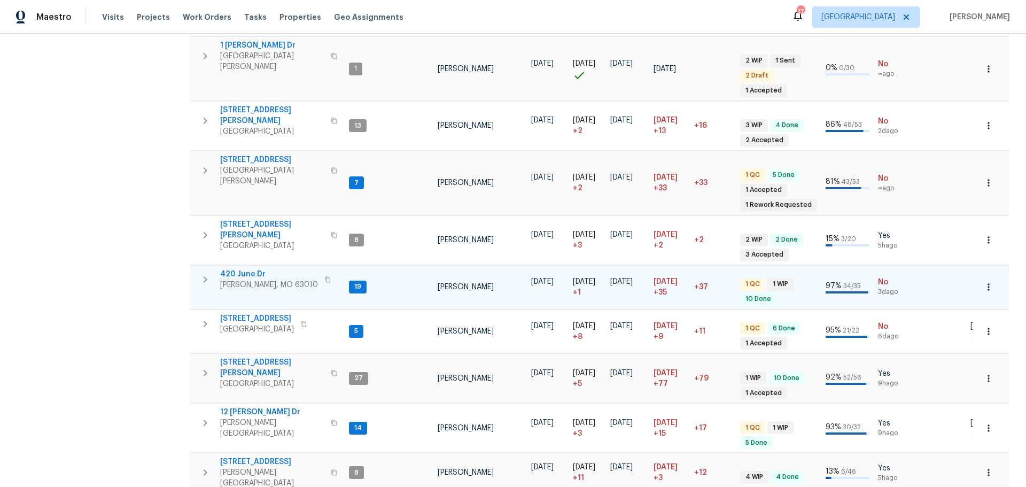
click at [252, 269] on span "420 June Dr" at bounding box center [269, 274] width 98 height 11
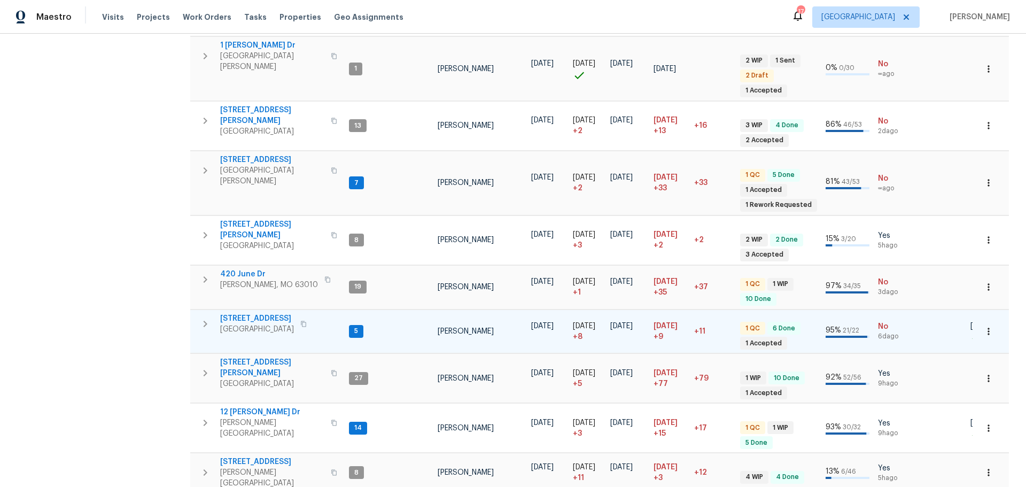
click at [294, 313] on span "3049 Summerfield Manor Dr" at bounding box center [257, 318] width 74 height 11
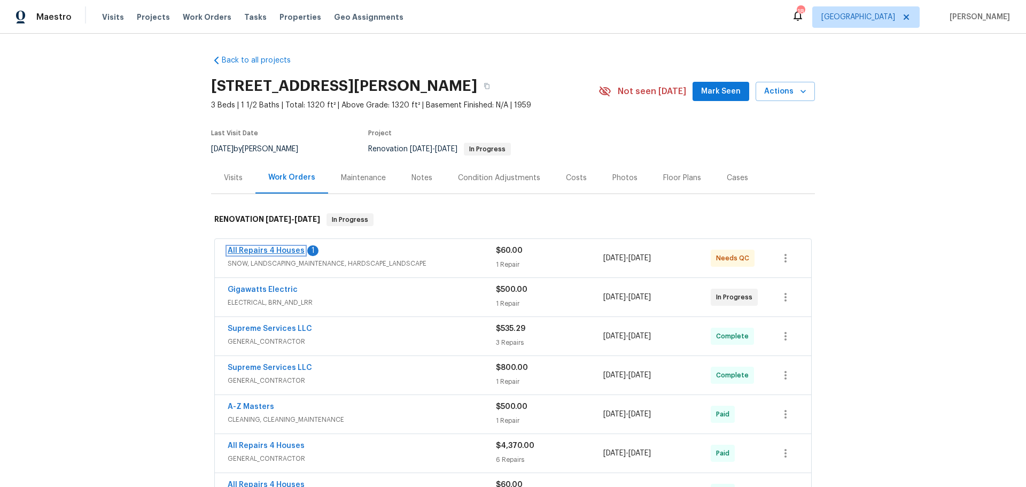
click at [290, 248] on link "All Repairs 4 Houses" at bounding box center [266, 250] width 77 height 7
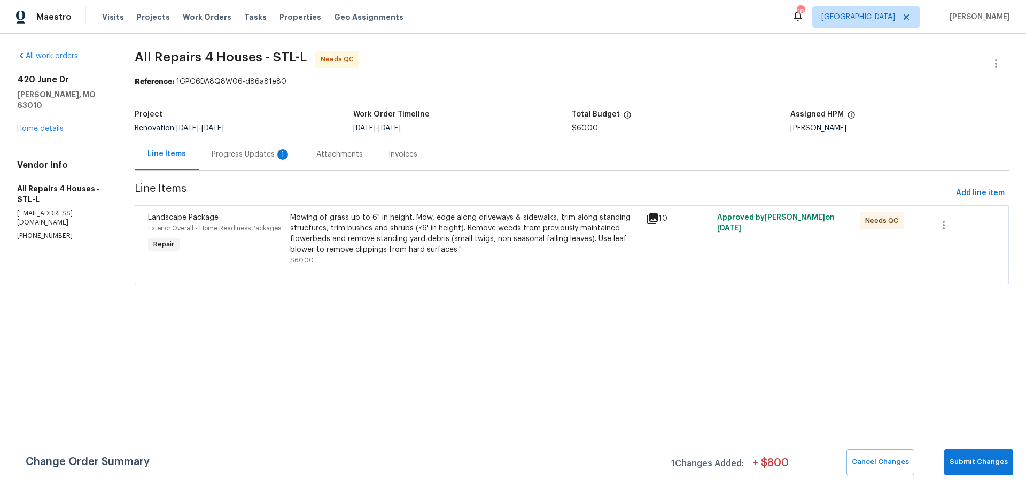
click at [421, 253] on div "Mowing of grass up to 6" in height. Mow, edge along driveways & sidewalks, trim…" at bounding box center [464, 233] width 349 height 43
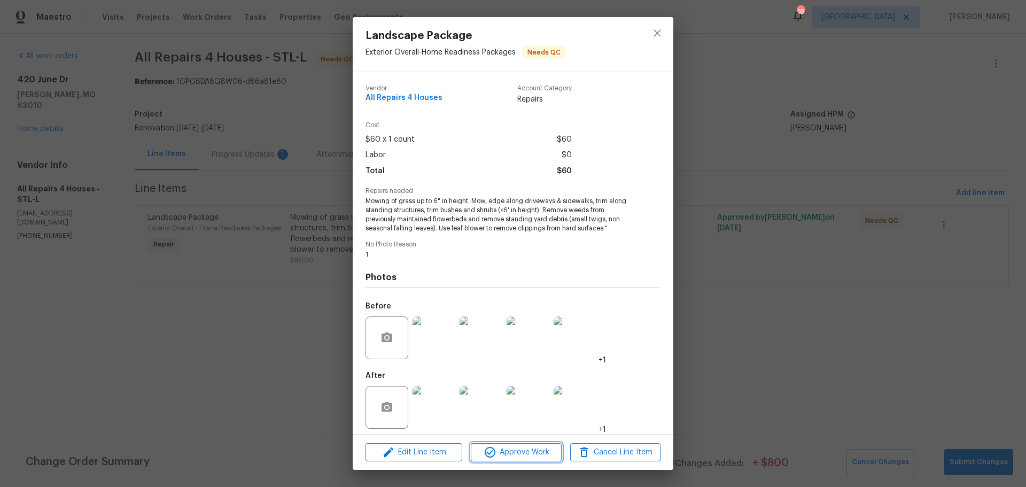
click at [506, 454] on span "Approve Work" at bounding box center [516, 452] width 84 height 13
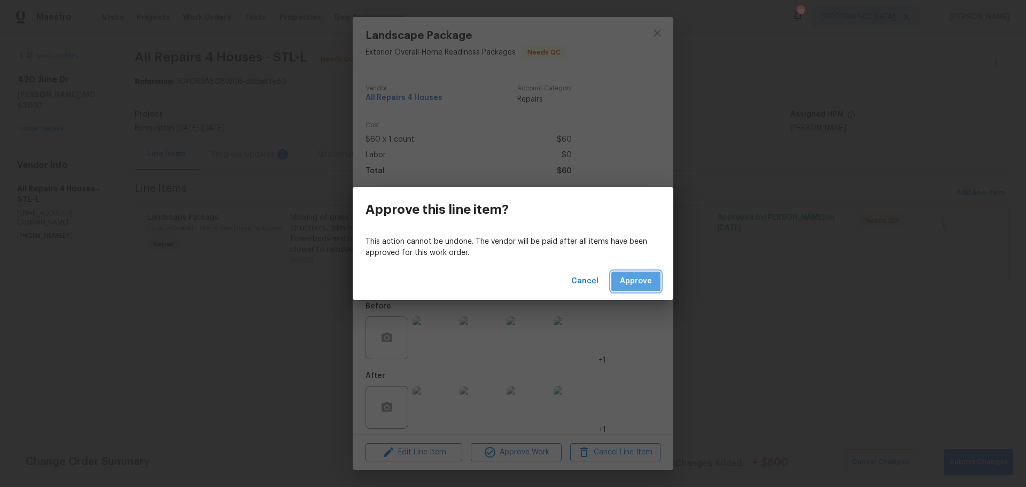
click at [641, 288] on button "Approve" at bounding box center [635, 281] width 49 height 20
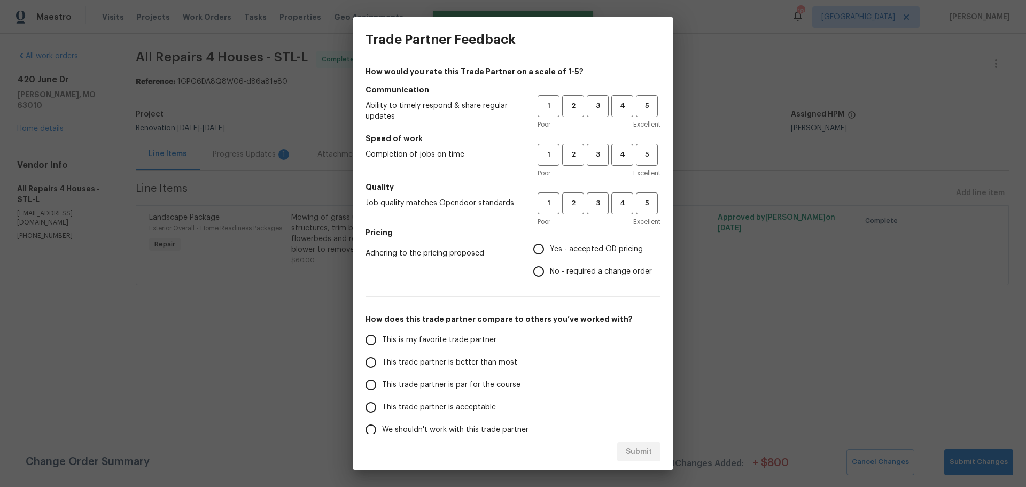
click at [639, 122] on span "Excellent" at bounding box center [646, 124] width 27 height 11
click at [637, 111] on span "5" at bounding box center [647, 106] width 20 height 12
click at [643, 168] on span "Excellent" at bounding box center [646, 173] width 27 height 11
click at [637, 163] on button "5" at bounding box center [647, 155] width 22 height 22
drag, startPoint x: 641, startPoint y: 213, endPoint x: 640, endPoint y: 207, distance: 5.9
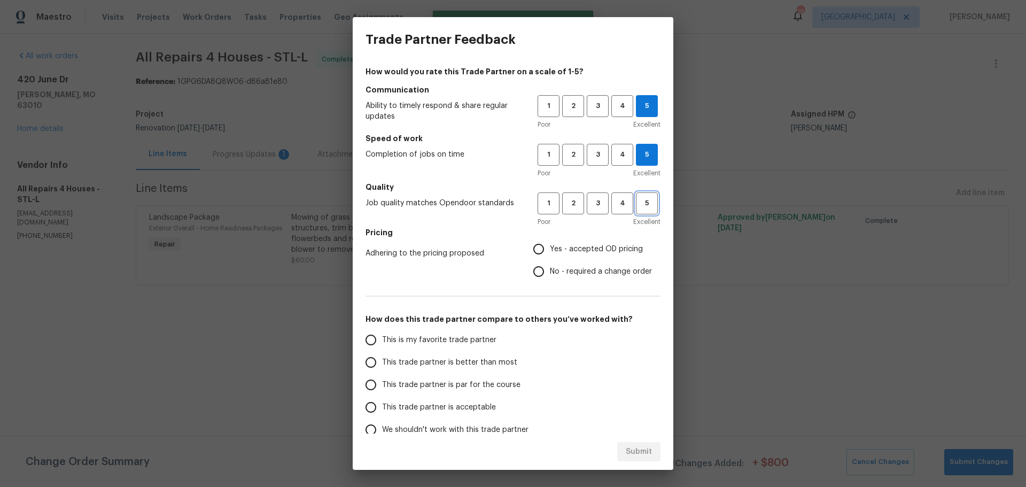
click at [640, 210] on button "5" at bounding box center [647, 203] width 22 height 22
click at [604, 247] on span "Yes - accepted OD pricing" at bounding box center [596, 249] width 93 height 11
click at [550, 247] on input "Yes - accepted OD pricing" at bounding box center [538, 249] width 22 height 22
radio input "true"
click at [473, 343] on span "This is my favorite trade partner" at bounding box center [439, 339] width 114 height 11
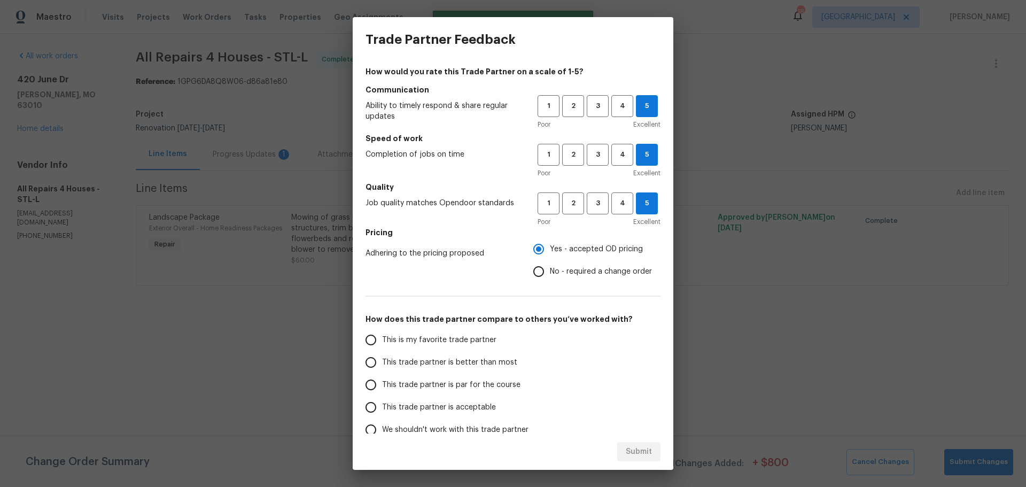
click at [382, 343] on input "This is my favorite trade partner" at bounding box center [371, 340] width 22 height 22
click at [632, 457] on span "Submit" at bounding box center [639, 451] width 26 height 13
radio input "true"
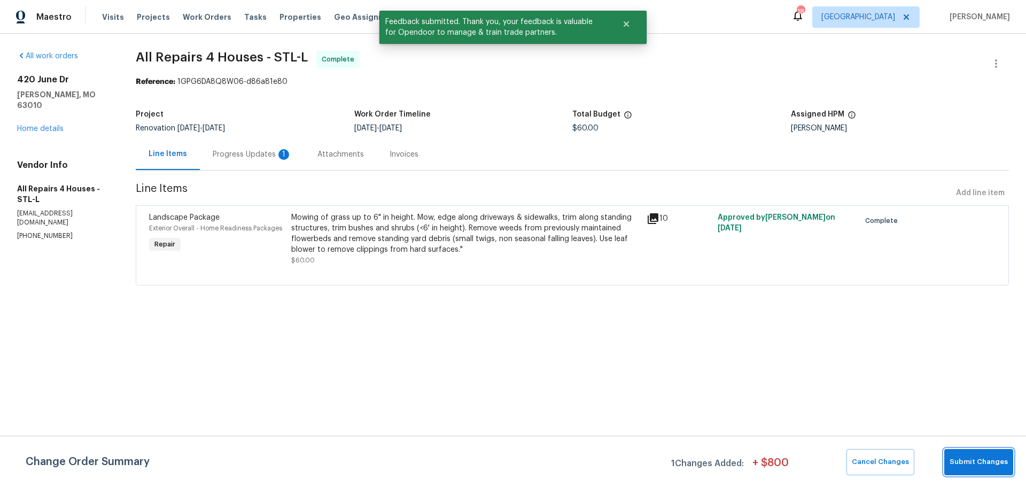
click at [972, 461] on span "Submit Changes" at bounding box center [978, 462] width 58 height 12
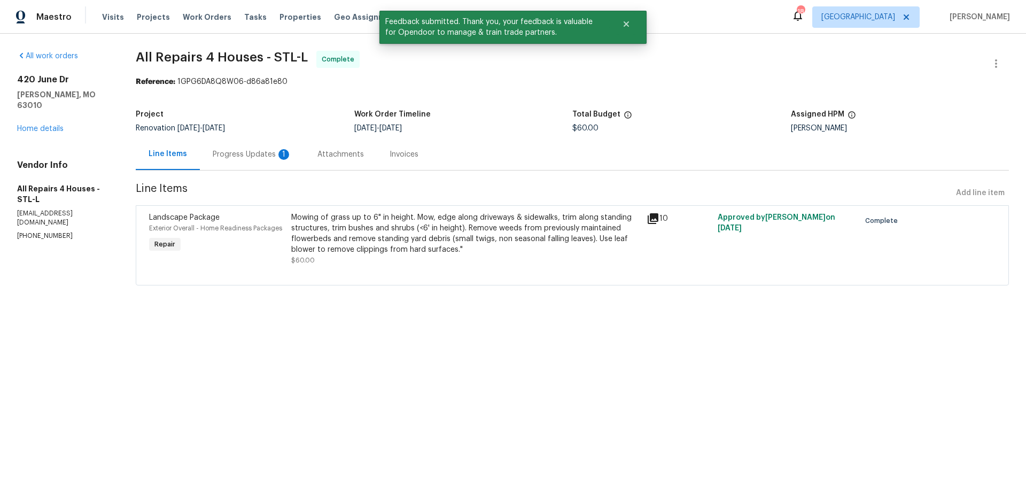
click at [240, 145] on div "Progress Updates 1" at bounding box center [252, 154] width 105 height 32
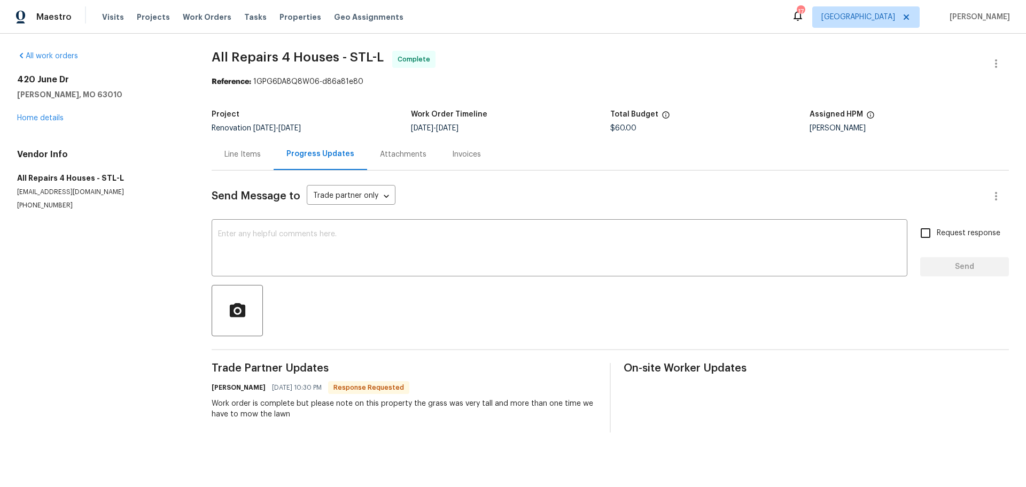
click at [49, 111] on div "420 June Dr Arnold, MO 63010 Home details" at bounding box center [101, 98] width 169 height 49
click at [60, 123] on div "420 June Dr Arnold, MO 63010 Home details" at bounding box center [101, 98] width 169 height 49
click at [45, 119] on link "Home details" at bounding box center [40, 117] width 46 height 7
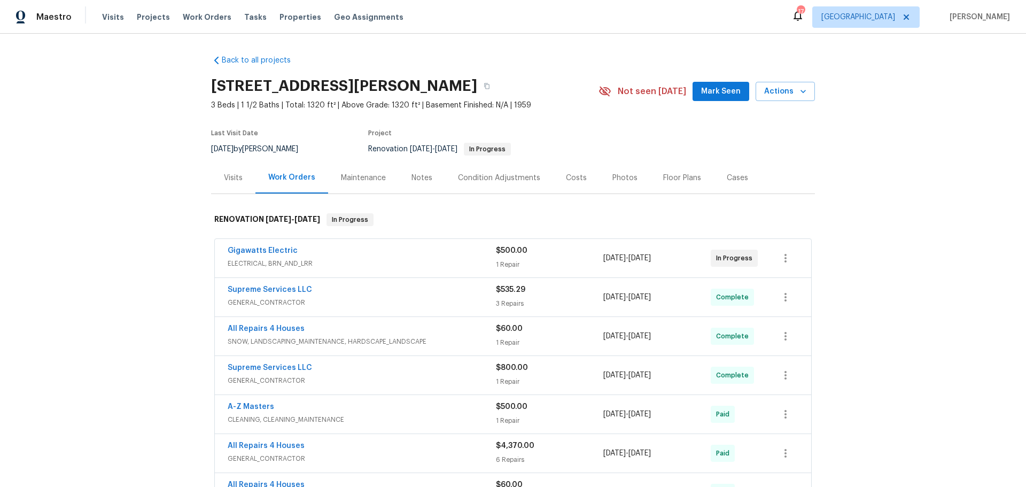
click at [736, 97] on span "Mark Seen" at bounding box center [721, 91] width 40 height 13
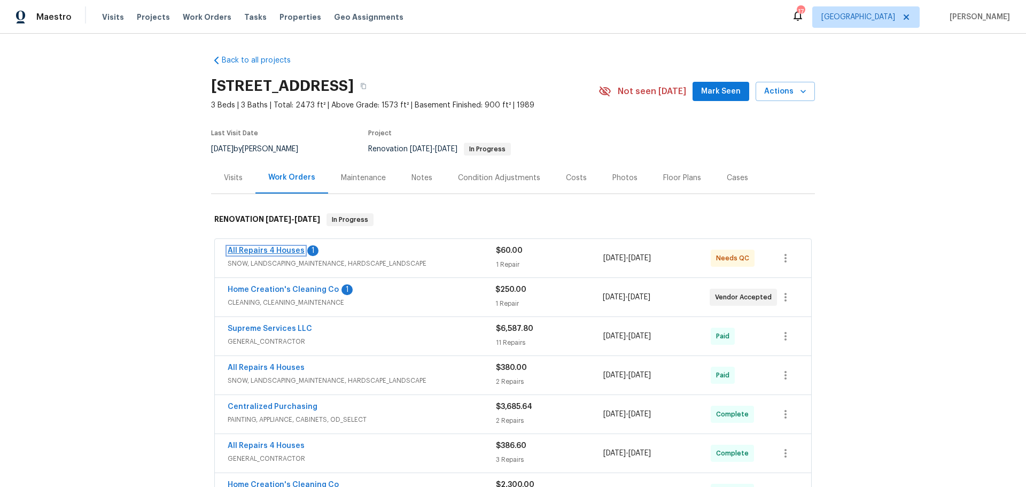
click at [269, 251] on link "All Repairs 4 Houses" at bounding box center [266, 250] width 77 height 7
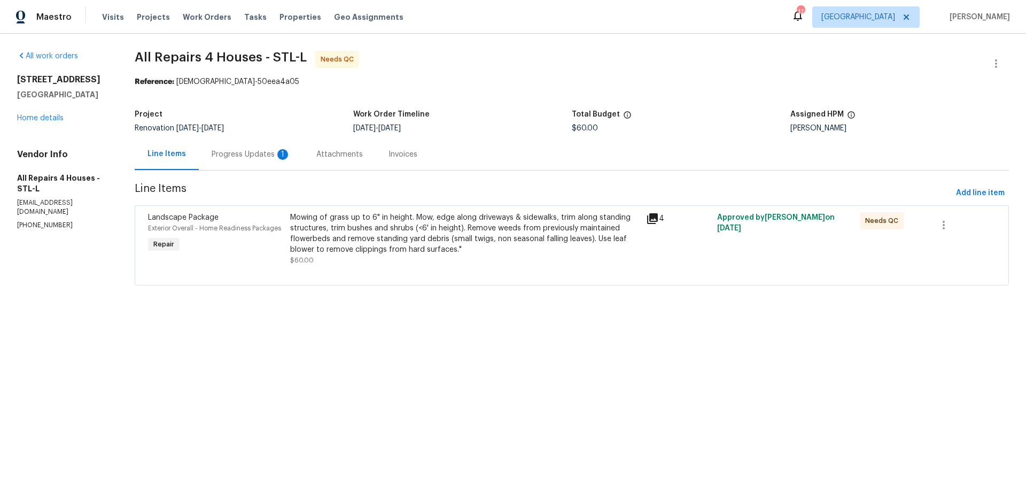
click at [419, 244] on div "Mowing of grass up to 6" in height. Mow, edge along driveways & sidewalks, trim…" at bounding box center [464, 233] width 349 height 43
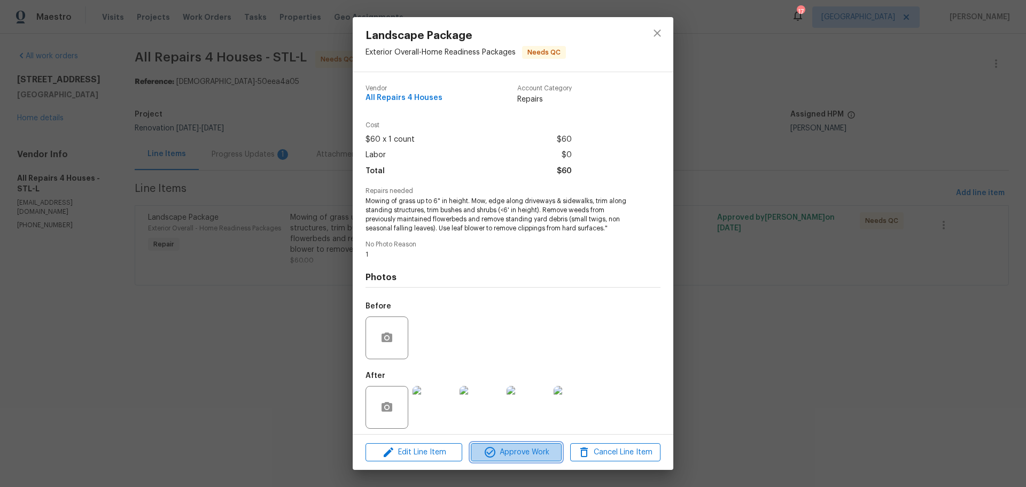
click at [488, 447] on icon "button" at bounding box center [489, 452] width 13 height 13
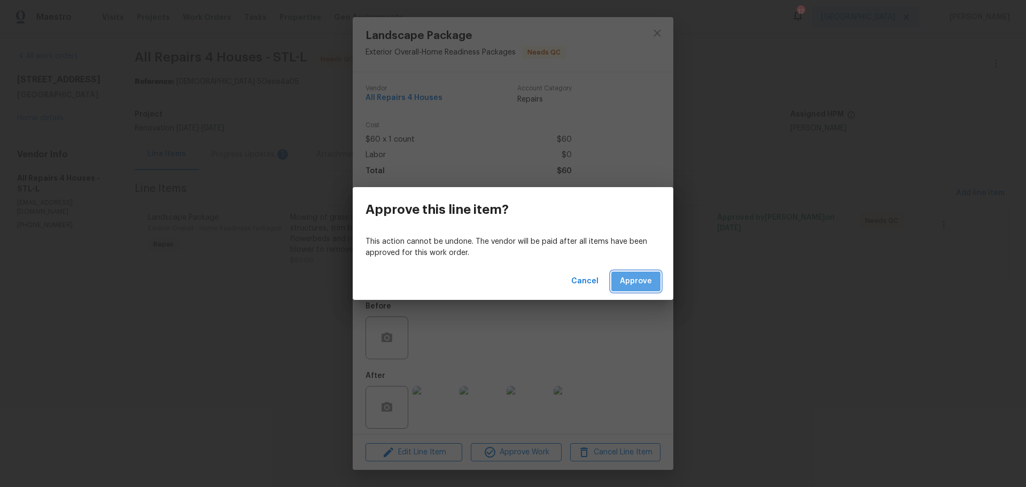
click at [636, 276] on span "Approve" at bounding box center [636, 281] width 32 height 13
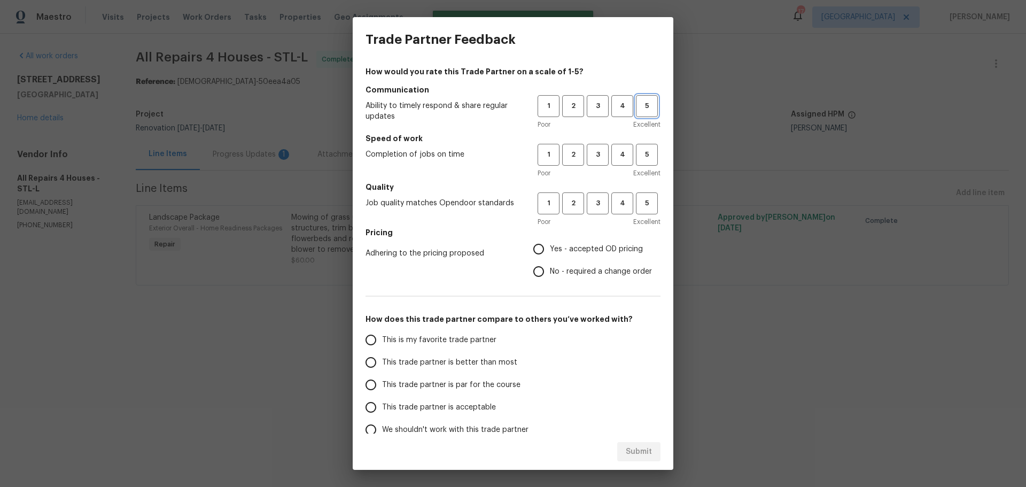
click at [647, 104] on span "5" at bounding box center [647, 106] width 20 height 12
click at [642, 153] on span "5" at bounding box center [647, 155] width 20 height 12
click at [639, 204] on span "5" at bounding box center [647, 203] width 20 height 12
click at [629, 244] on span "Yes - accepted OD pricing" at bounding box center [596, 249] width 93 height 11
click at [550, 244] on input "Yes - accepted OD pricing" at bounding box center [538, 249] width 22 height 22
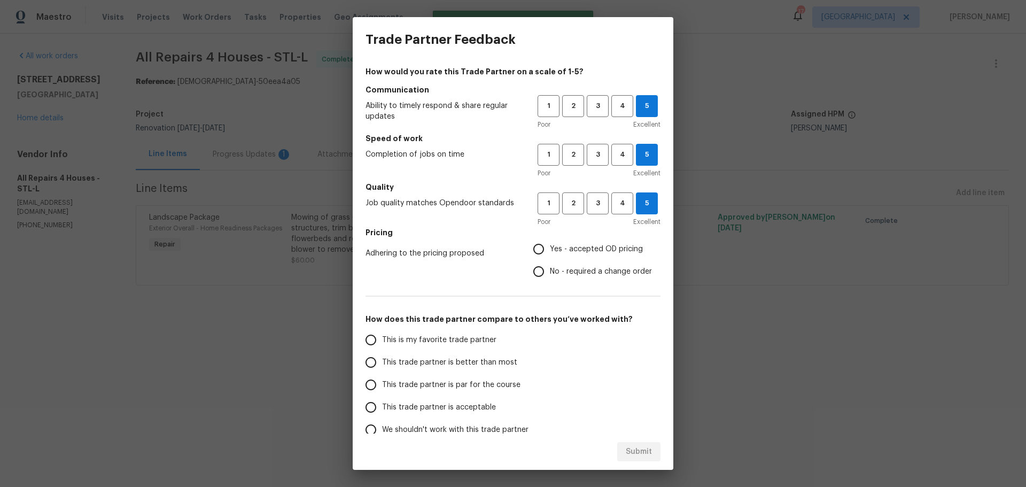
radio input "true"
click at [473, 332] on label "This is my favorite trade partner" at bounding box center [444, 340] width 169 height 22
click at [382, 332] on input "This is my favorite trade partner" at bounding box center [371, 340] width 22 height 22
click at [627, 442] on div "Submit" at bounding box center [513, 451] width 321 height 37
click at [627, 452] on span "Submit" at bounding box center [639, 451] width 26 height 13
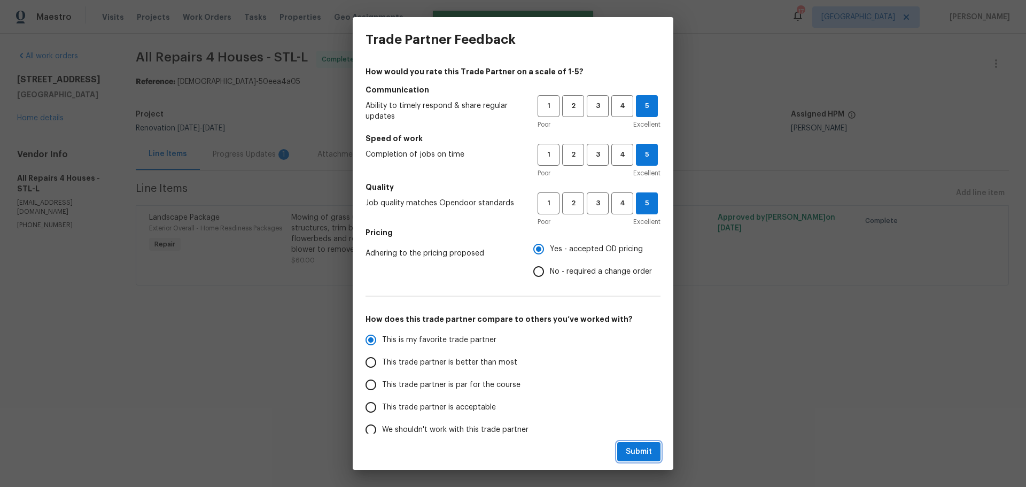
radio input "true"
radio input "false"
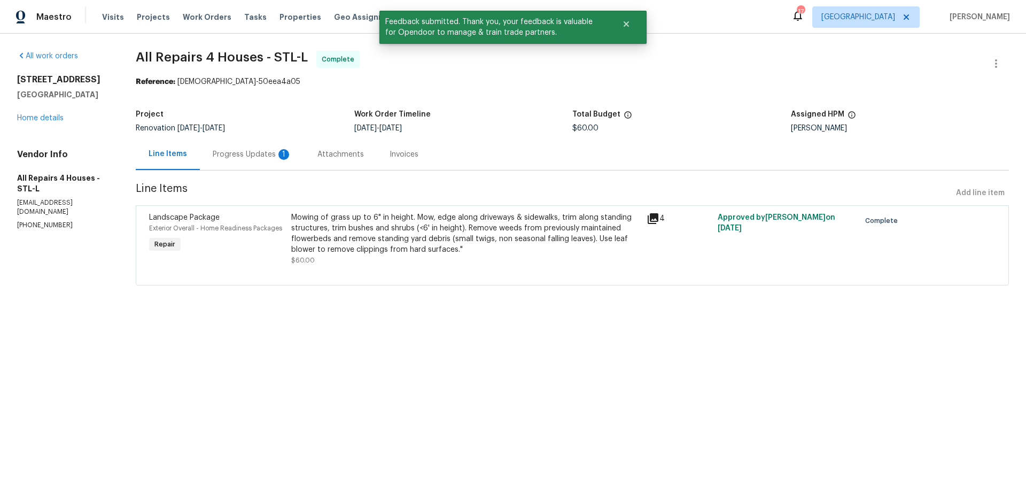
click at [246, 157] on div "Progress Updates 1" at bounding box center [252, 154] width 79 height 11
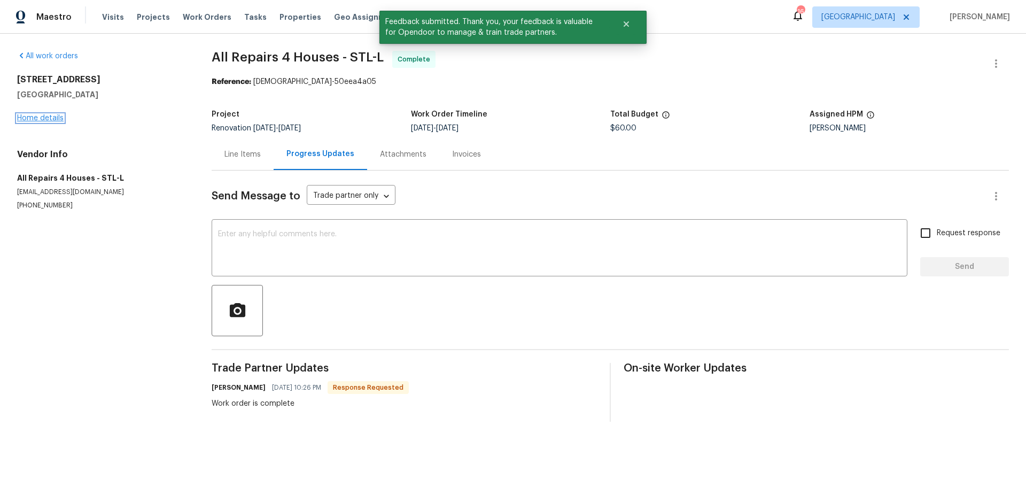
click at [37, 119] on link "Home details" at bounding box center [40, 117] width 46 height 7
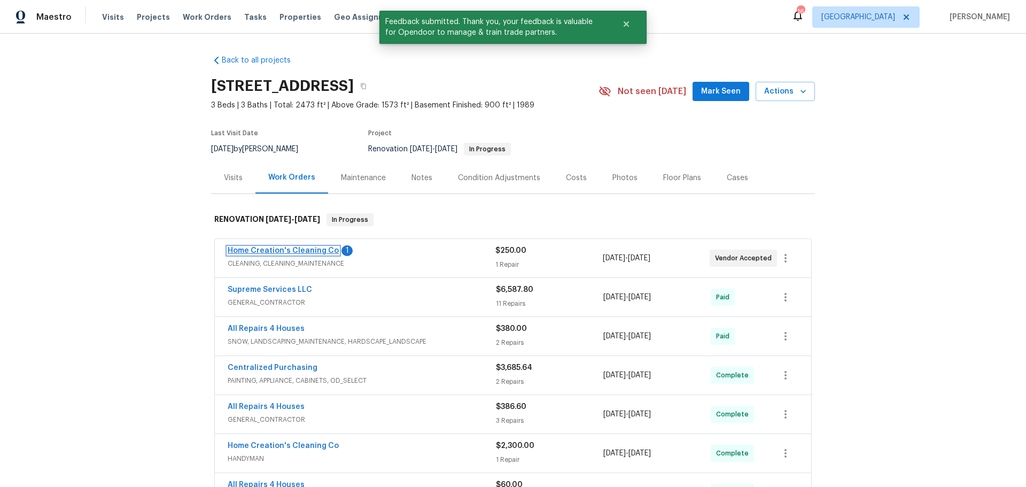
click at [283, 253] on link "Home Creation's Cleaning Co" at bounding box center [283, 250] width 111 height 7
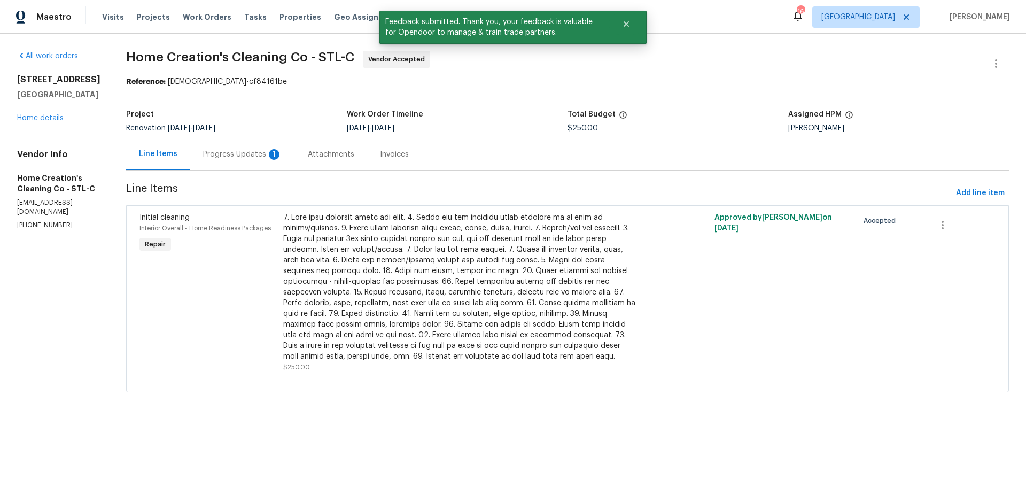
click at [249, 158] on div "Progress Updates 1" at bounding box center [242, 154] width 79 height 11
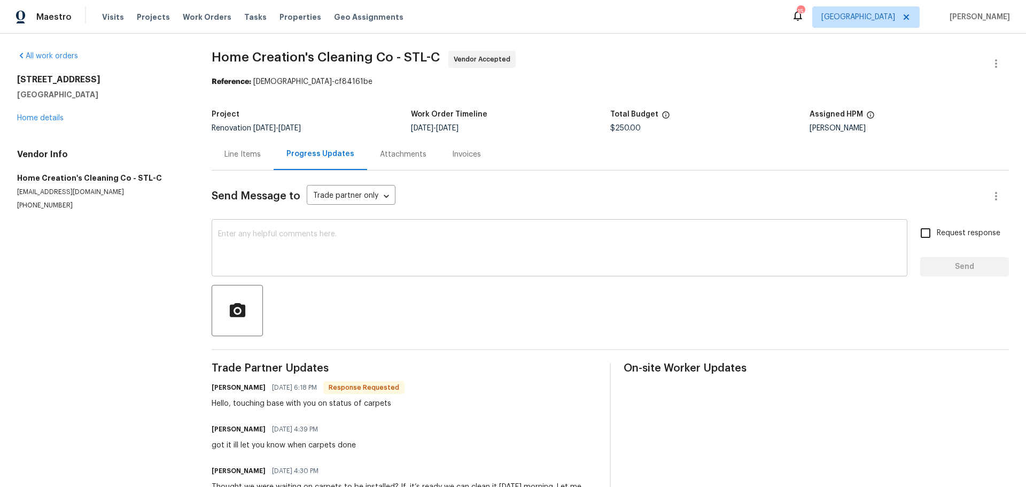
click at [270, 235] on textarea at bounding box center [559, 248] width 683 height 37
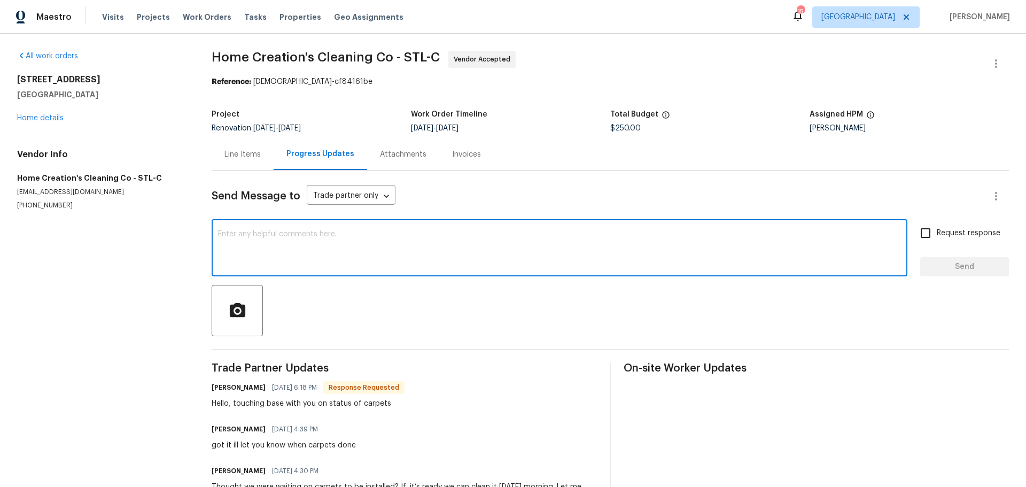
click at [46, 123] on div "All work orders 3049 Summerfield Manor Dr Saint Louis, MO 63129 Home details Ve…" at bounding box center [101, 130] width 169 height 159
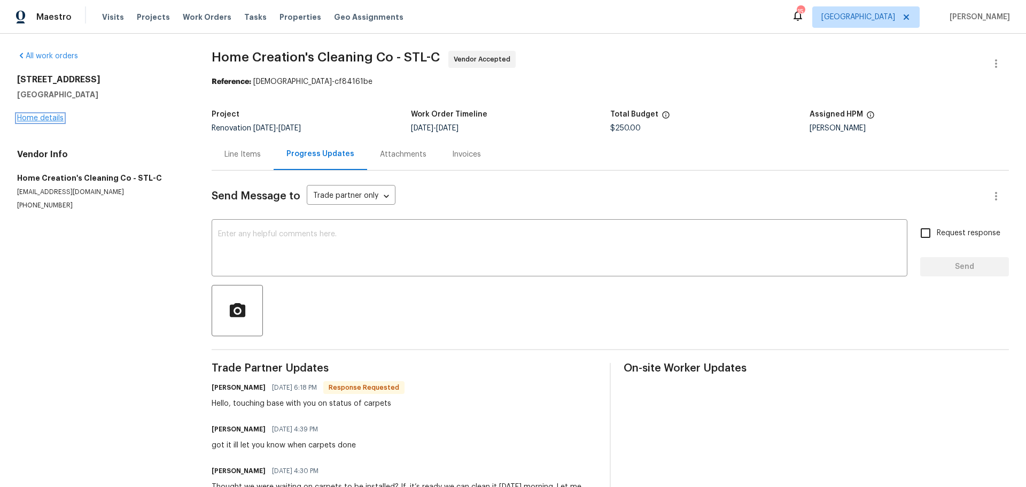
click at [49, 121] on link "Home details" at bounding box center [40, 117] width 46 height 7
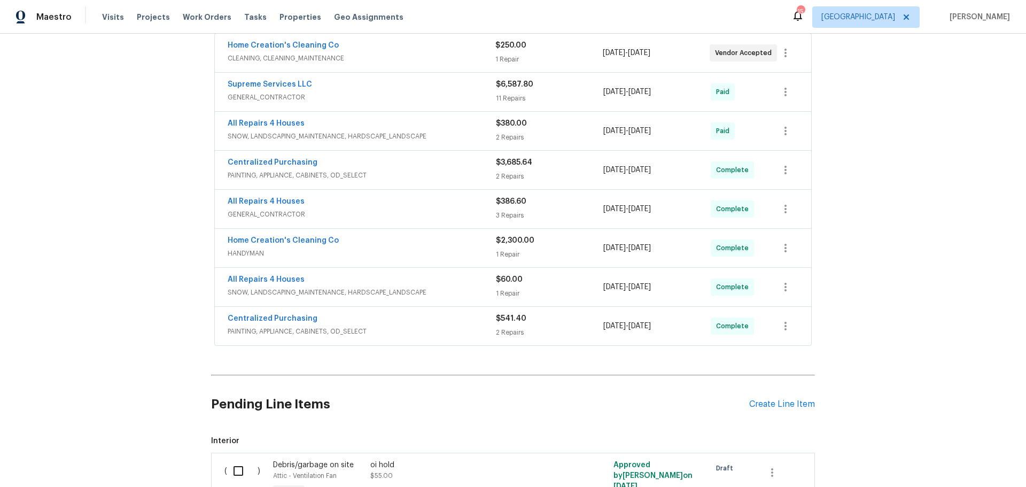
scroll to position [321, 0]
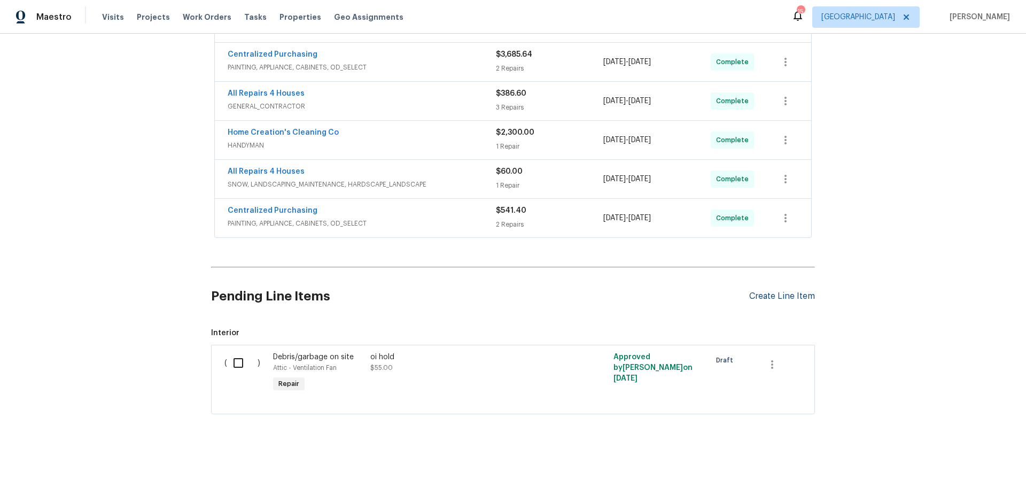
click at [798, 291] on div "Create Line Item" at bounding box center [782, 296] width 66 height 10
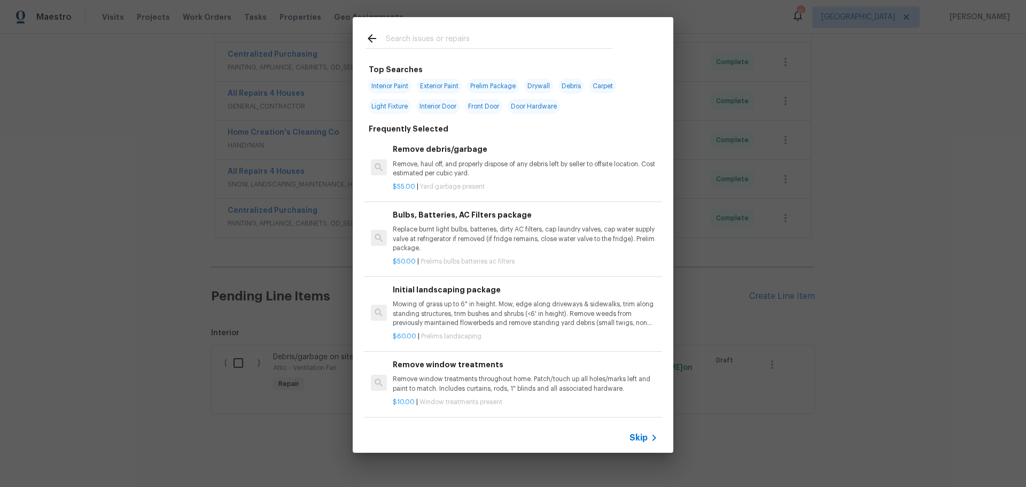
click at [413, 35] on input "text" at bounding box center [499, 40] width 227 height 16
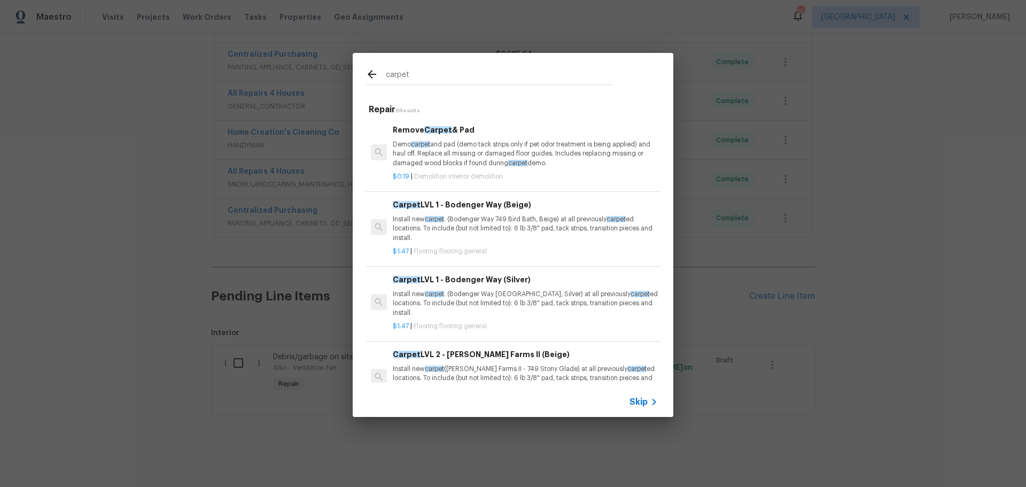
type input "carpet"
click at [459, 155] on p "Demo carpet and pad (demo tack strips only if pet odor treatment is being appli…" at bounding box center [525, 153] width 265 height 27
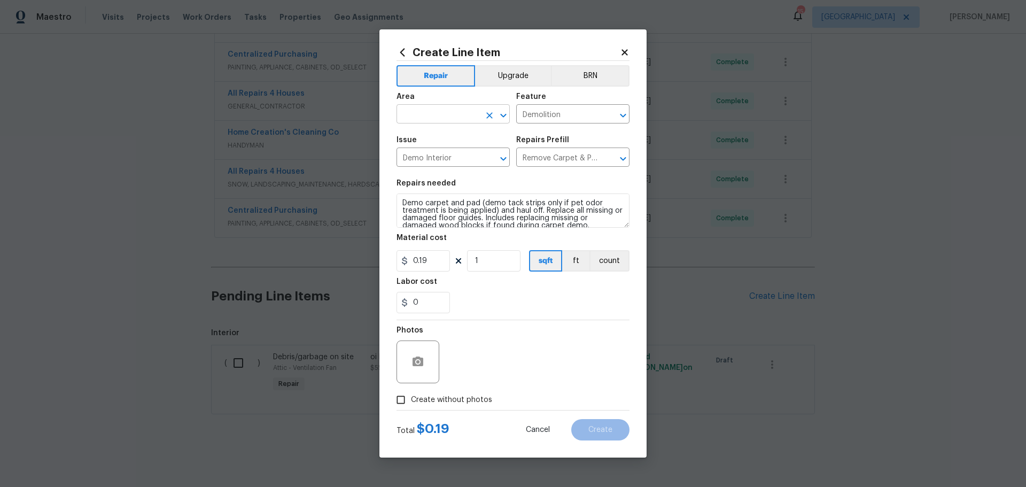
click at [504, 119] on icon "Open" at bounding box center [503, 115] width 13 height 13
click at [468, 131] on li "Bedroom" at bounding box center [452, 139] width 113 height 18
type input "Bedroom"
click at [488, 266] on input "1" at bounding box center [493, 260] width 53 height 21
drag, startPoint x: 434, startPoint y: 262, endPoint x: 400, endPoint y: 264, distance: 34.8
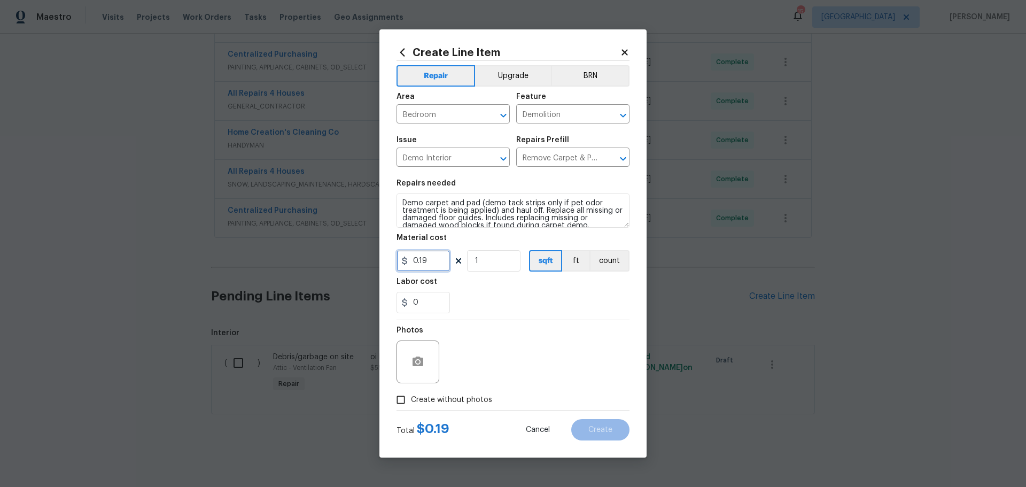
click at [400, 264] on input "0.19" at bounding box center [422, 260] width 53 height 21
type input "1"
drag, startPoint x: 455, startPoint y: 268, endPoint x: 472, endPoint y: 266, distance: 17.2
click at [457, 268] on div "1 1 sqft ft count" at bounding box center [512, 260] width 233 height 21
click at [472, 266] on input "1" at bounding box center [493, 260] width 53 height 21
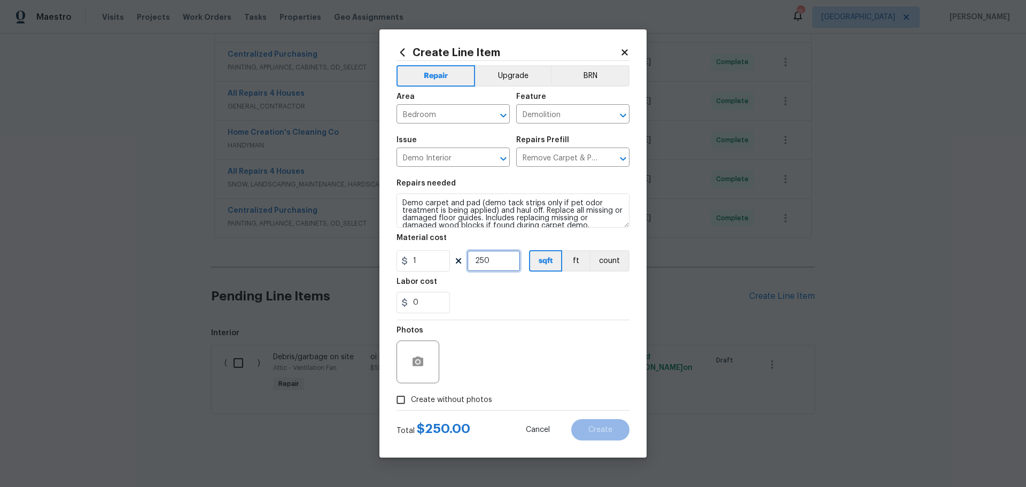
type input "250"
click at [499, 292] on div "0" at bounding box center [512, 302] width 233 height 21
click at [440, 401] on span "Create without photos" at bounding box center [451, 399] width 81 height 11
click at [411, 401] on input "Create without photos" at bounding box center [401, 399] width 20 height 20
checkbox input "true"
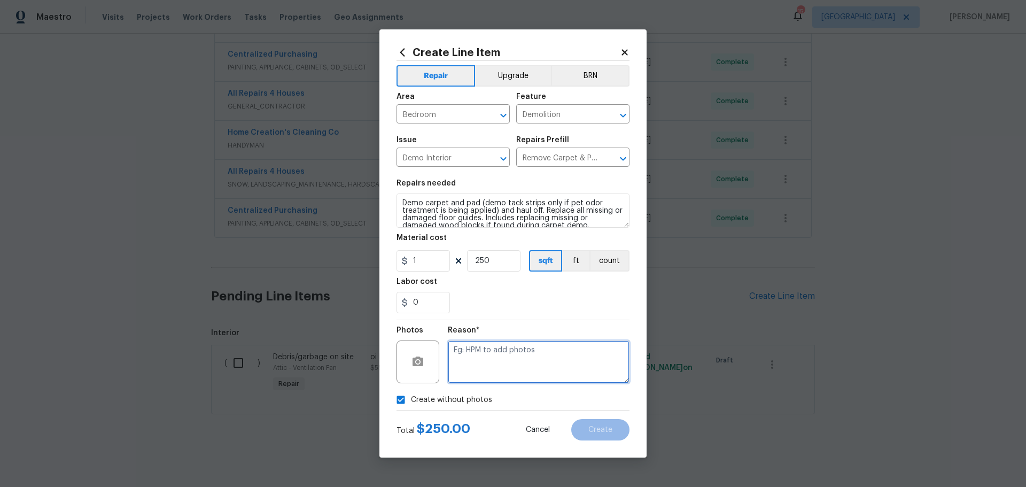
click at [472, 363] on textarea at bounding box center [539, 361] width 182 height 43
type textarea "1"
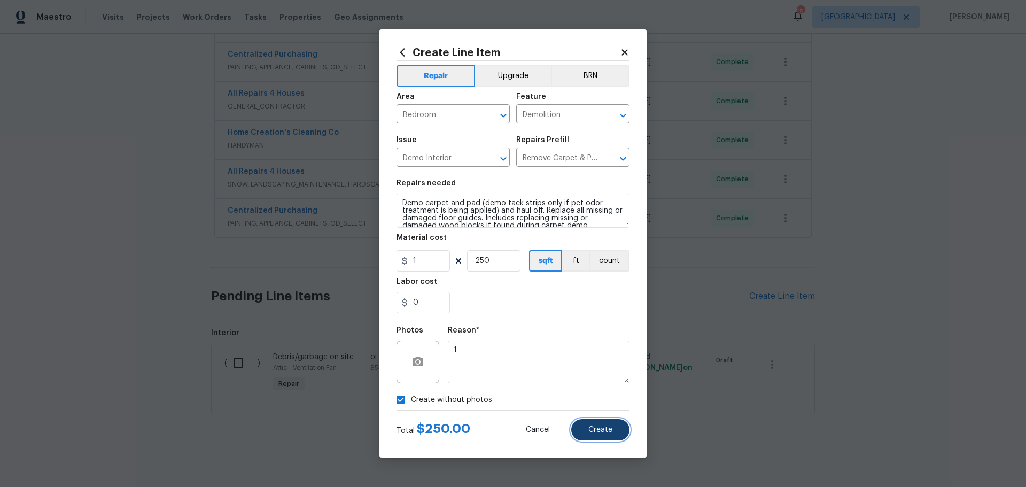
click at [604, 436] on button "Create" at bounding box center [600, 429] width 58 height 21
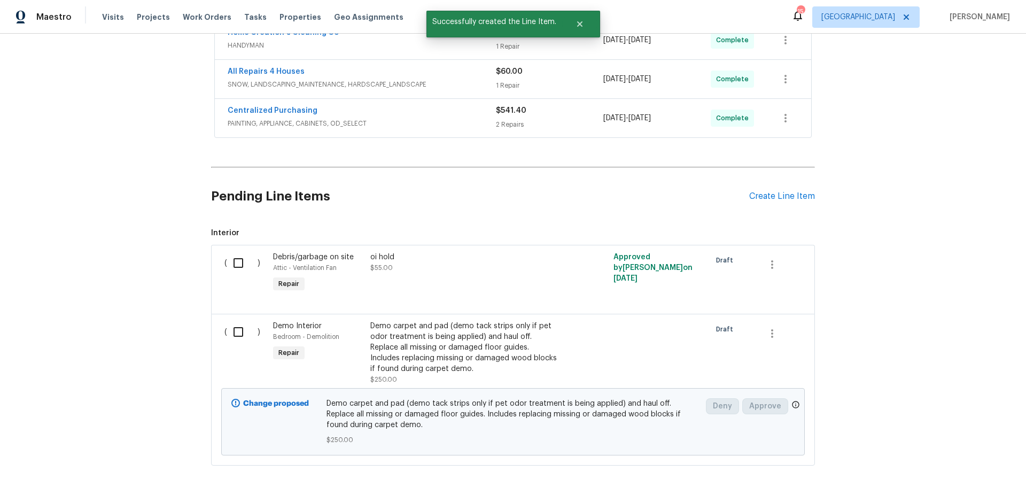
scroll to position [427, 0]
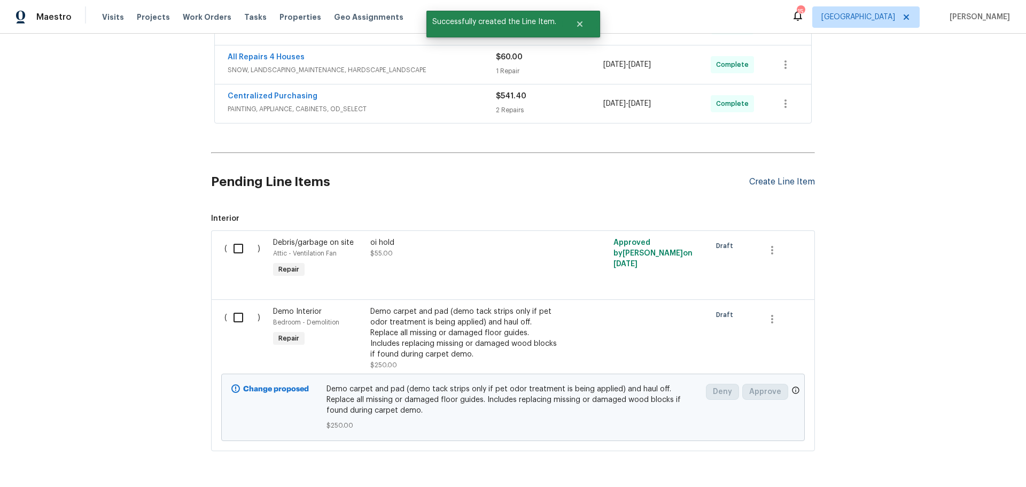
click at [780, 182] on div "Create Line Item" at bounding box center [782, 182] width 66 height 10
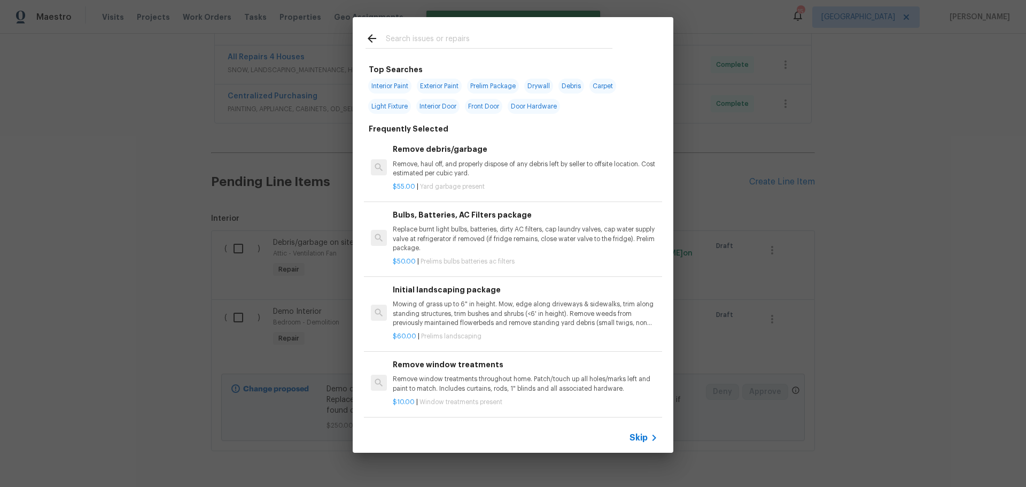
click at [465, 41] on input "text" at bounding box center [499, 40] width 227 height 16
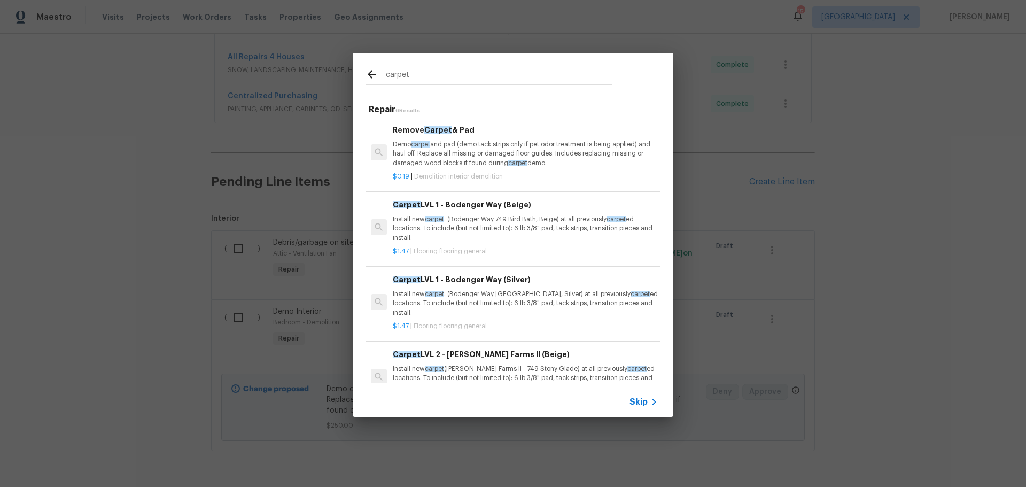
type input "carpet"
click at [481, 210] on h6 "Carpet LVL 1 - Bodenger Way (Beige)" at bounding box center [525, 205] width 265 height 12
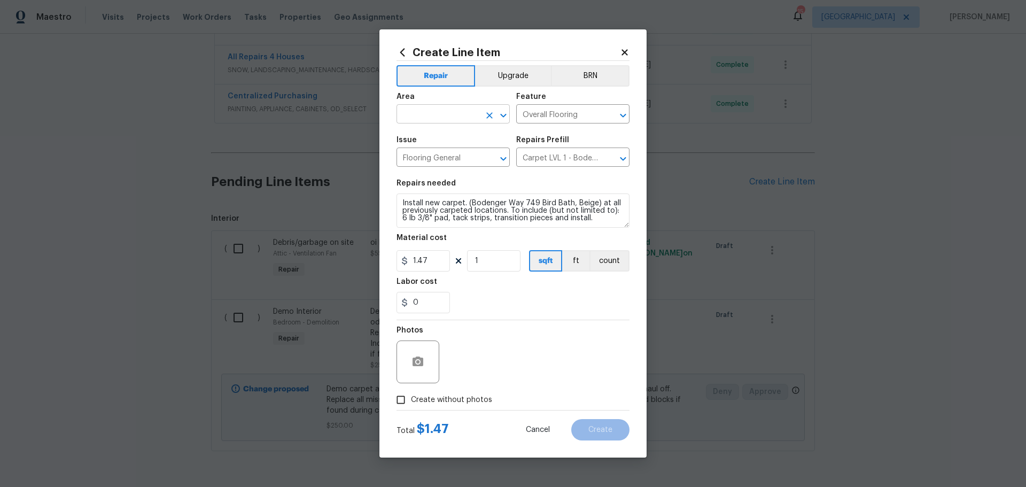
click at [503, 117] on icon "Open" at bounding box center [503, 115] width 6 height 4
click at [423, 146] on li "Bedroom" at bounding box center [452, 139] width 113 height 18
type input "Bedroom"
click at [407, 400] on input "Create without photos" at bounding box center [401, 399] width 20 height 20
checkbox input "true"
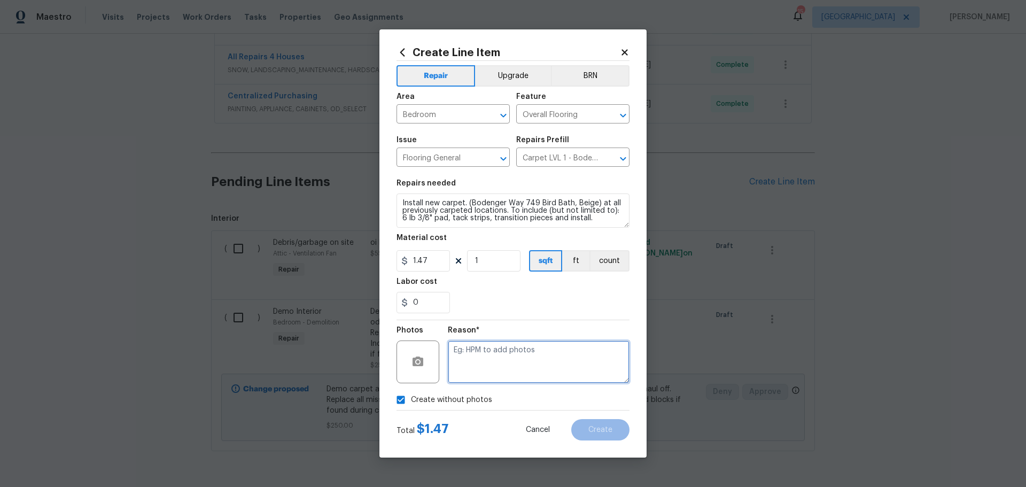
click at [471, 356] on textarea at bounding box center [539, 361] width 182 height 43
type textarea "1"
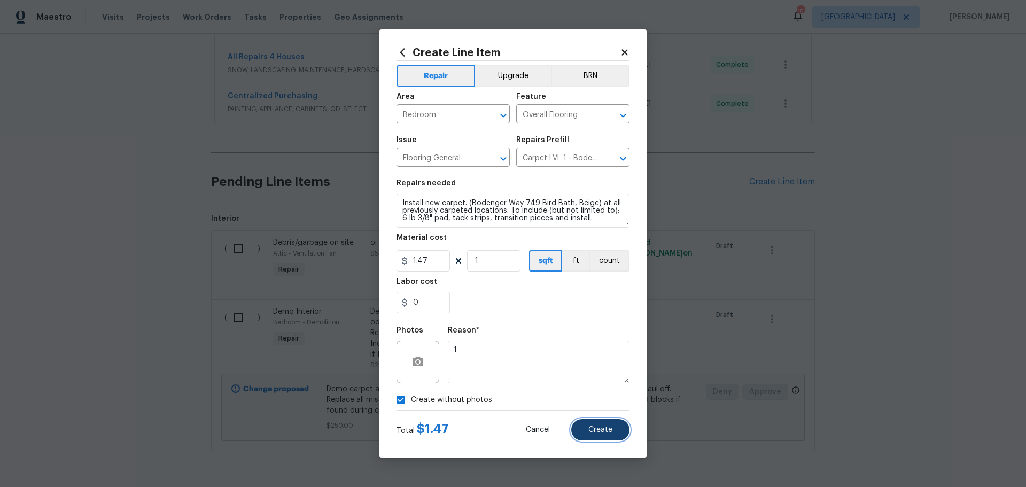
click at [587, 432] on button "Create" at bounding box center [600, 429] width 58 height 21
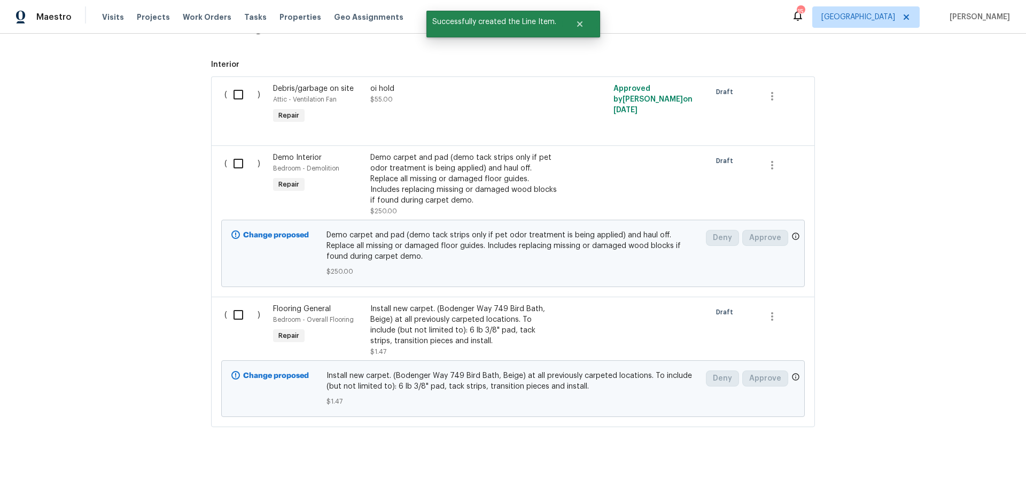
scroll to position [602, 0]
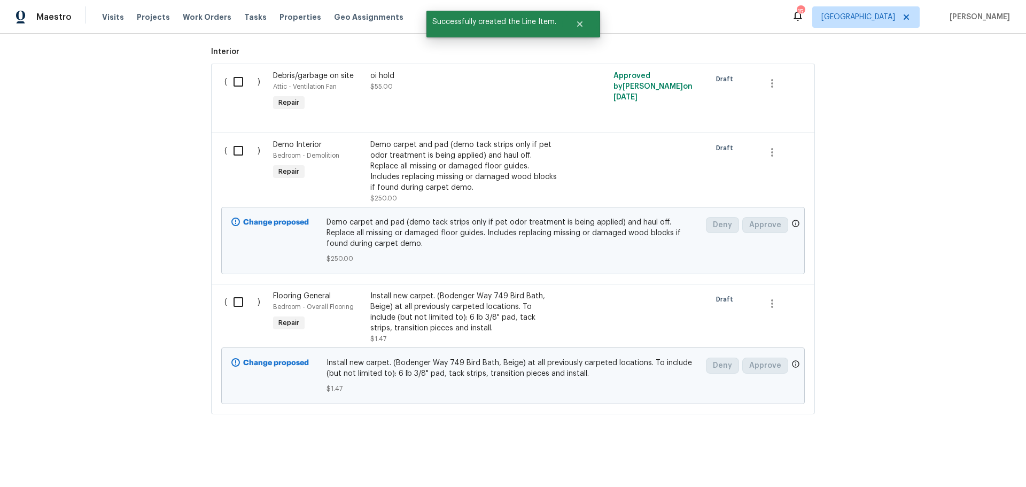
click at [240, 141] on input "checkbox" at bounding box center [242, 150] width 30 height 22
checkbox input "true"
click at [236, 299] on input "checkbox" at bounding box center [242, 302] width 30 height 22
checkbox input "true"
click at [954, 464] on span "Create Work Order" at bounding box center [964, 460] width 71 height 13
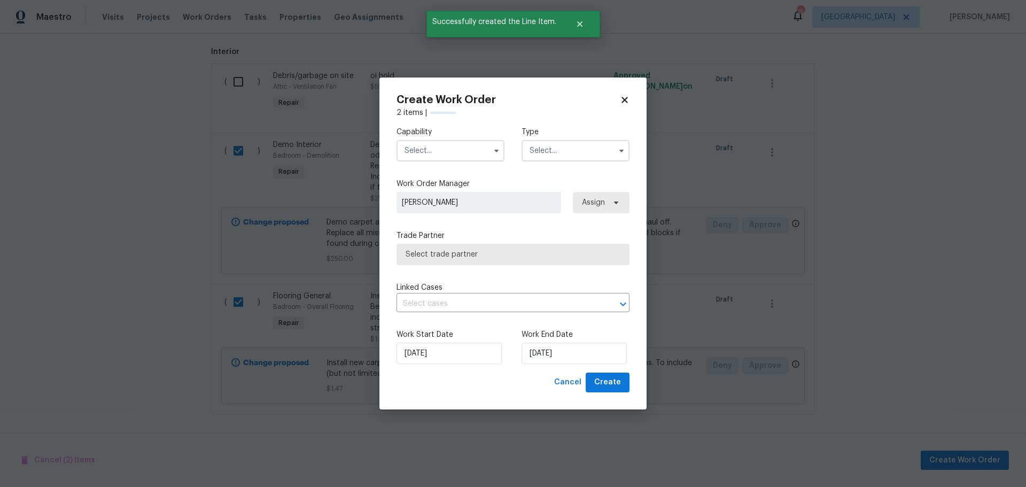
checkbox input "false"
drag, startPoint x: 466, startPoint y: 163, endPoint x: 460, endPoint y: 158, distance: 7.2
click at [460, 158] on div "Capability Type" at bounding box center [512, 144] width 233 height 52
click at [458, 157] on input "text" at bounding box center [450, 150] width 108 height 21
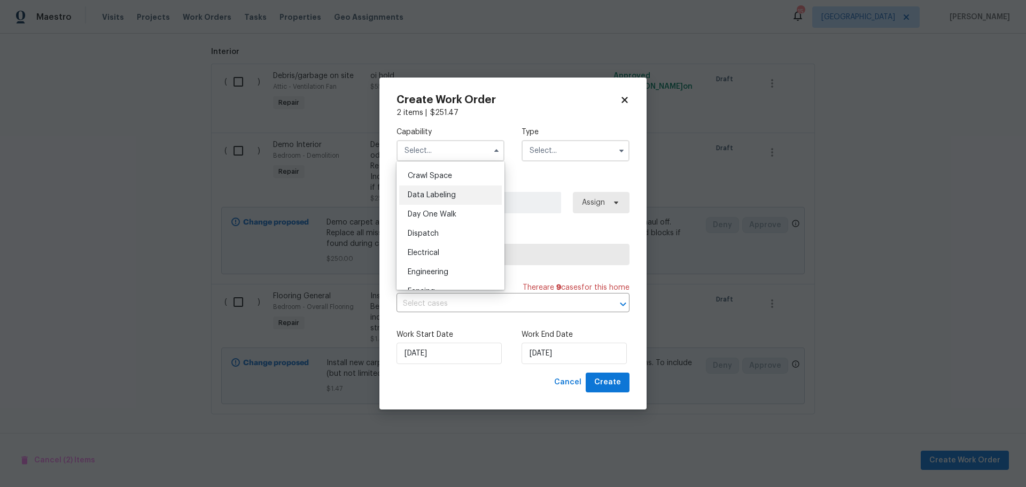
scroll to position [321, 0]
click at [455, 275] on div "Flooring" at bounding box center [450, 267] width 103 height 19
type input "Flooring"
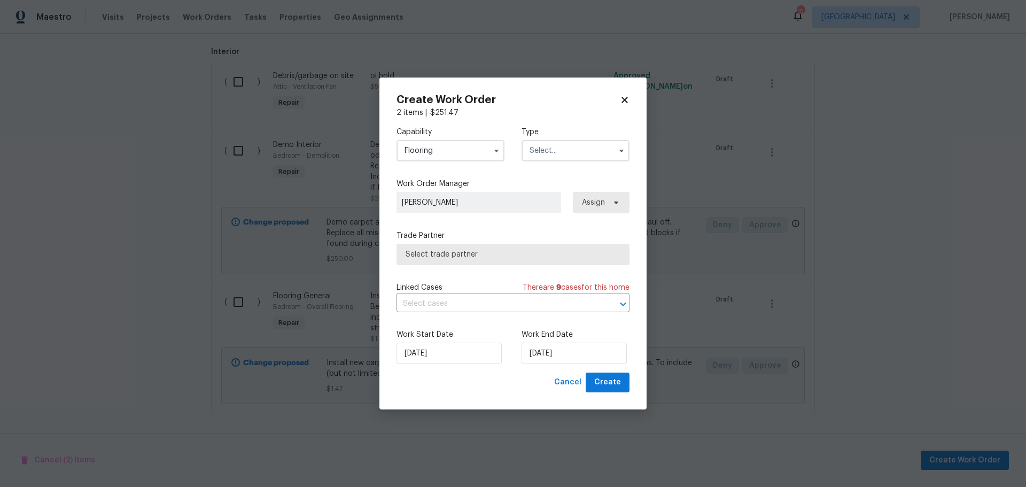
click at [541, 142] on input "text" at bounding box center [575, 150] width 108 height 21
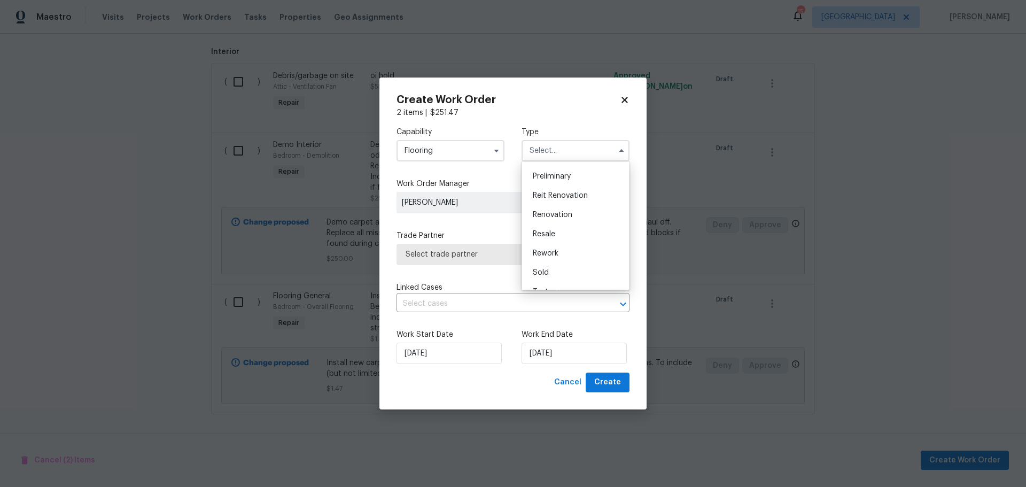
scroll to position [243, 0]
click at [549, 208] on div "Renovation" at bounding box center [575, 200] width 103 height 19
type input "Renovation"
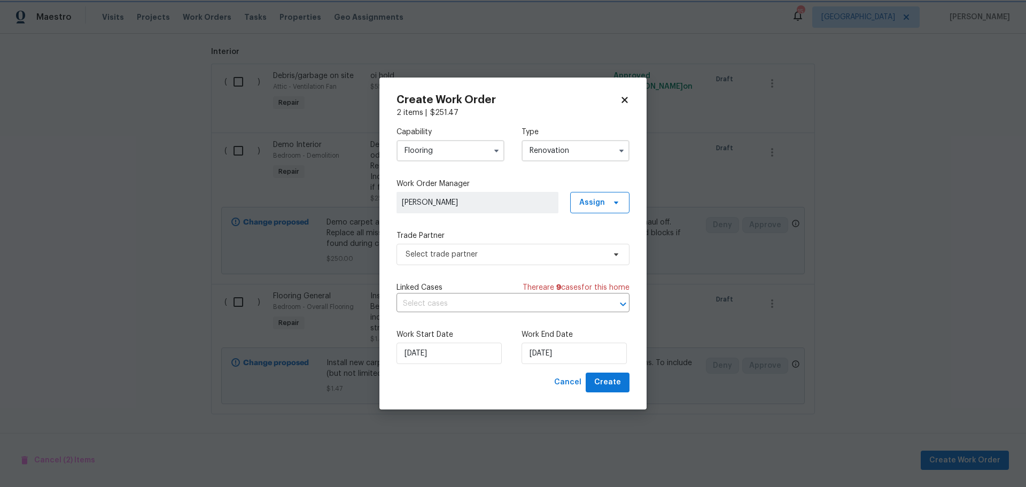
scroll to position [0, 0]
click at [509, 258] on span "Select trade partner" at bounding box center [504, 254] width 199 height 11
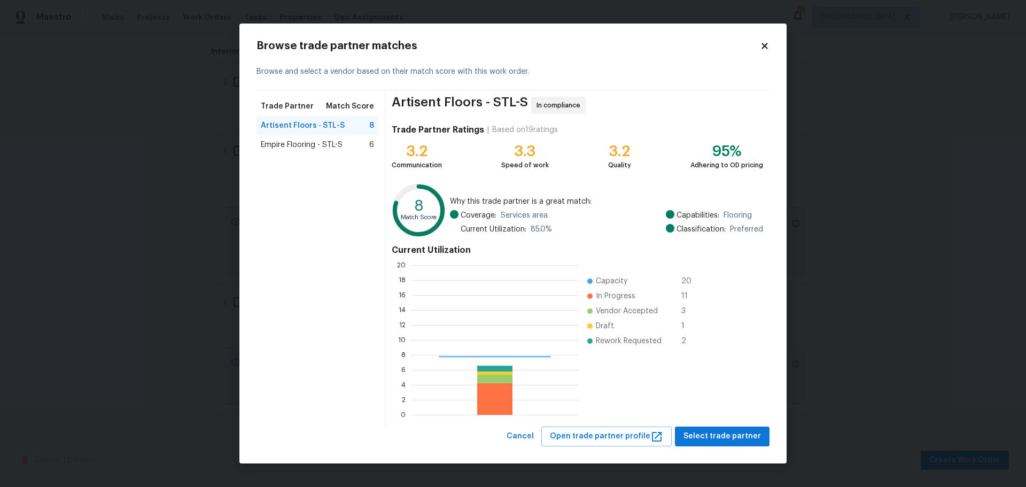
scroll to position [142, 160]
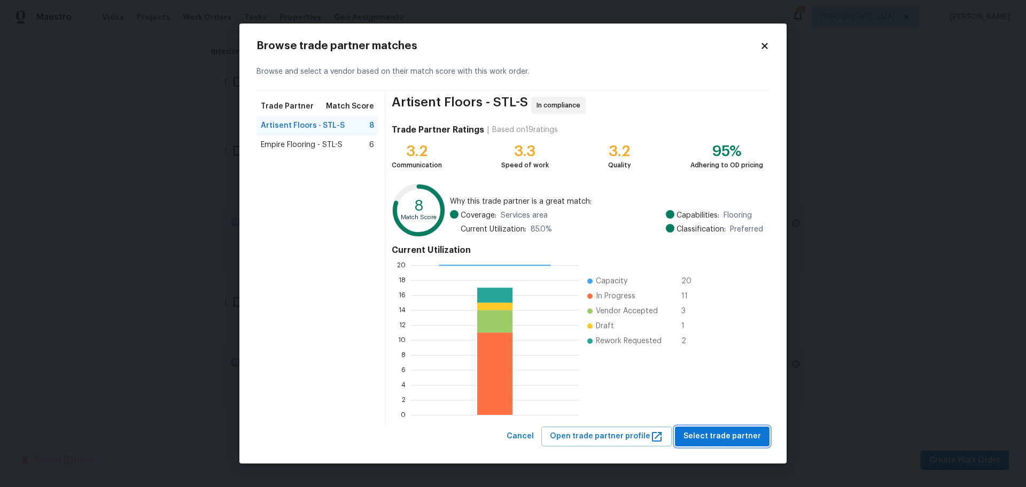
click at [699, 438] on span "Select trade partner" at bounding box center [721, 435] width 77 height 13
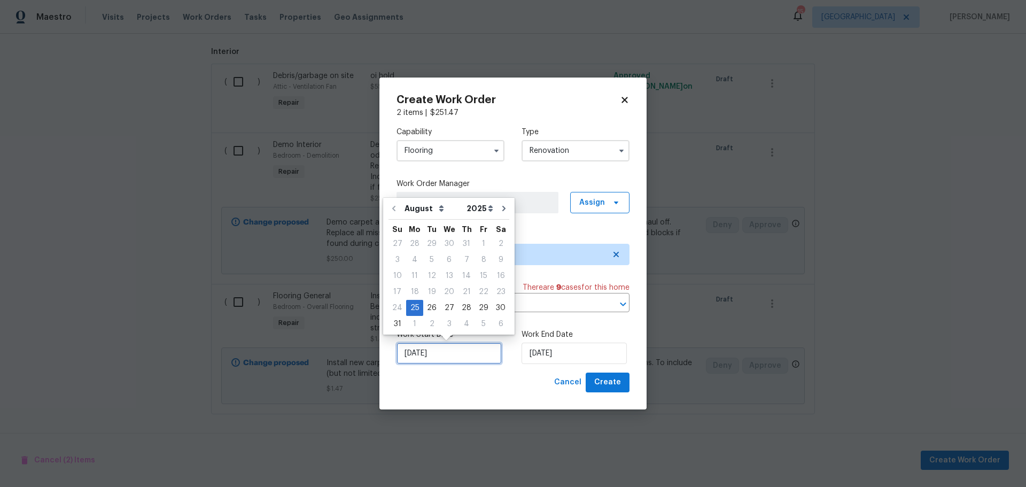
click at [480, 359] on input "[DATE]" at bounding box center [448, 352] width 105 height 21
click at [428, 307] on div "26" at bounding box center [431, 307] width 17 height 15
type input "8/26/2025"
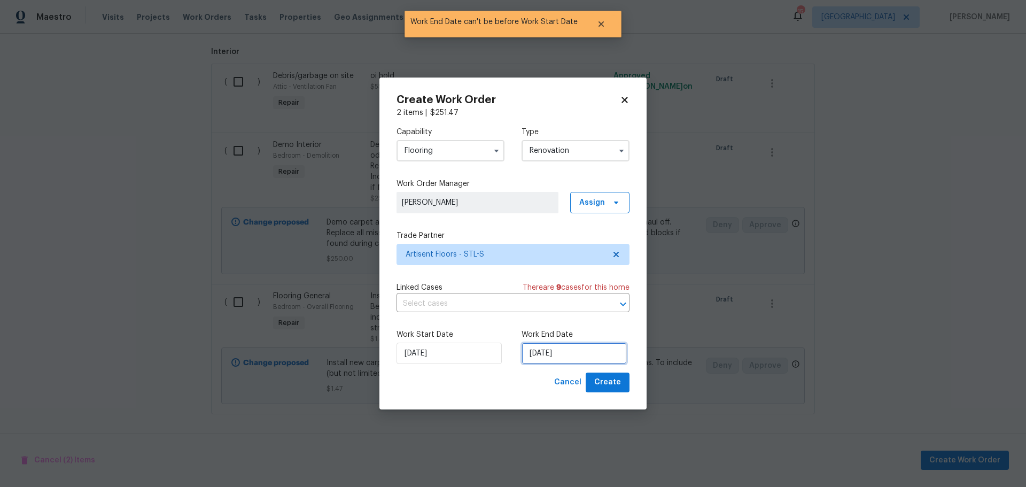
click at [576, 342] on input "8/26/2025" at bounding box center [573, 352] width 105 height 21
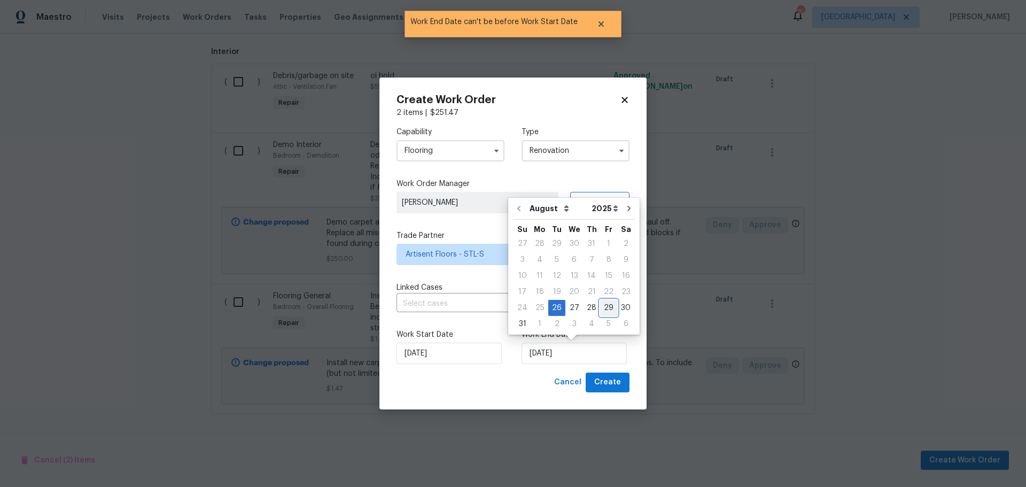
click at [602, 305] on div "29" at bounding box center [608, 307] width 17 height 15
type input "8/29/2025"
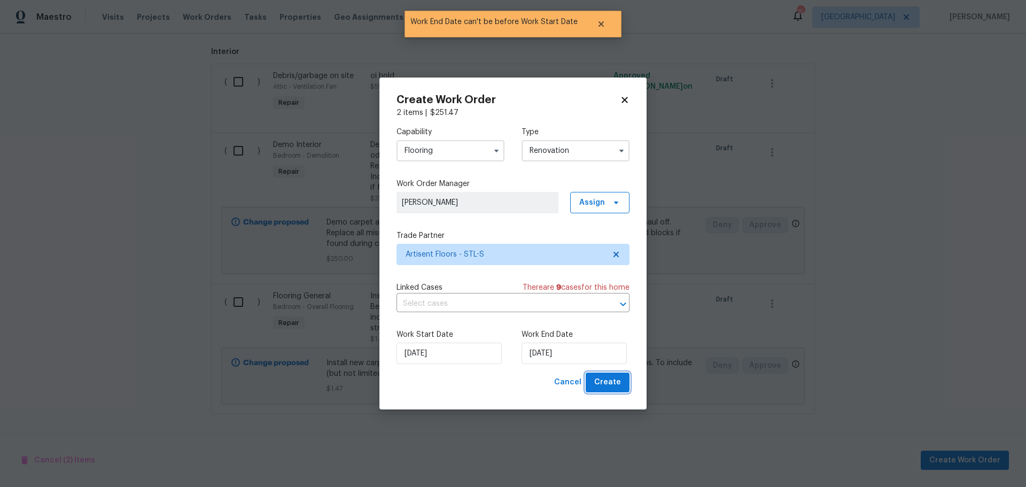
click at [603, 379] on span "Create" at bounding box center [607, 382] width 27 height 13
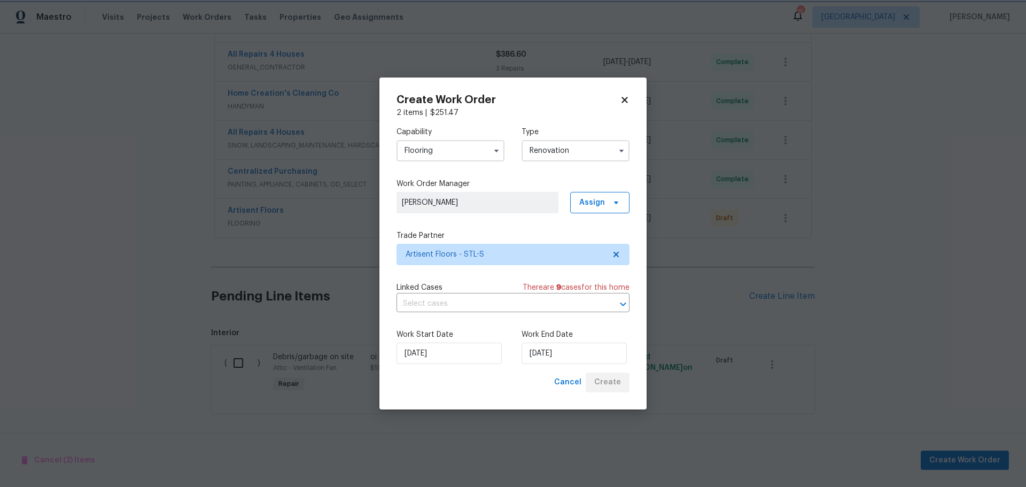
scroll to position [360, 0]
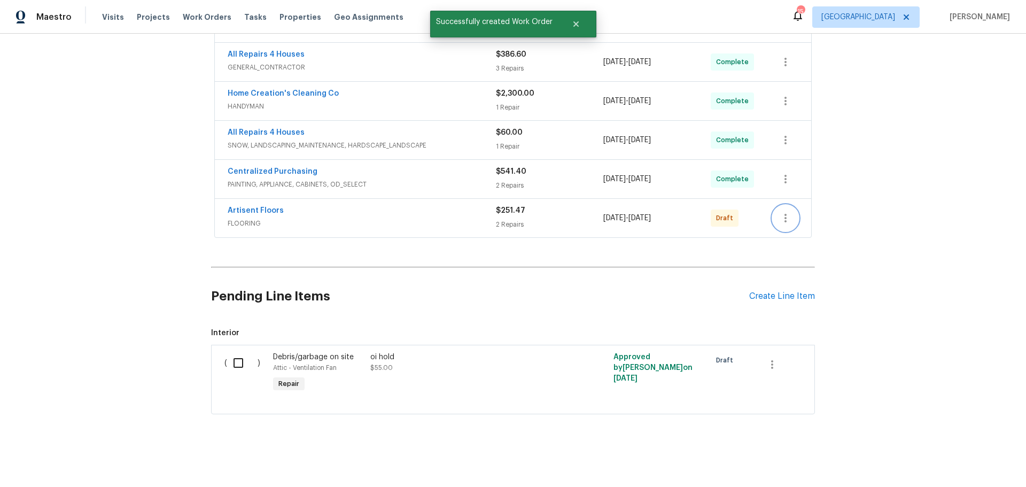
click at [779, 212] on icon "button" at bounding box center [785, 218] width 13 height 13
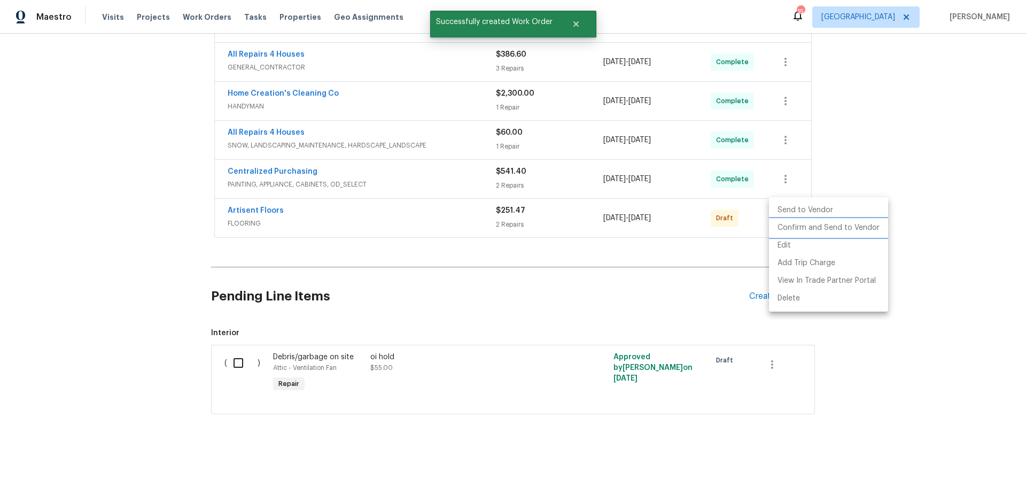
click at [807, 231] on li "Confirm and Send to Vendor" at bounding box center [828, 228] width 119 height 18
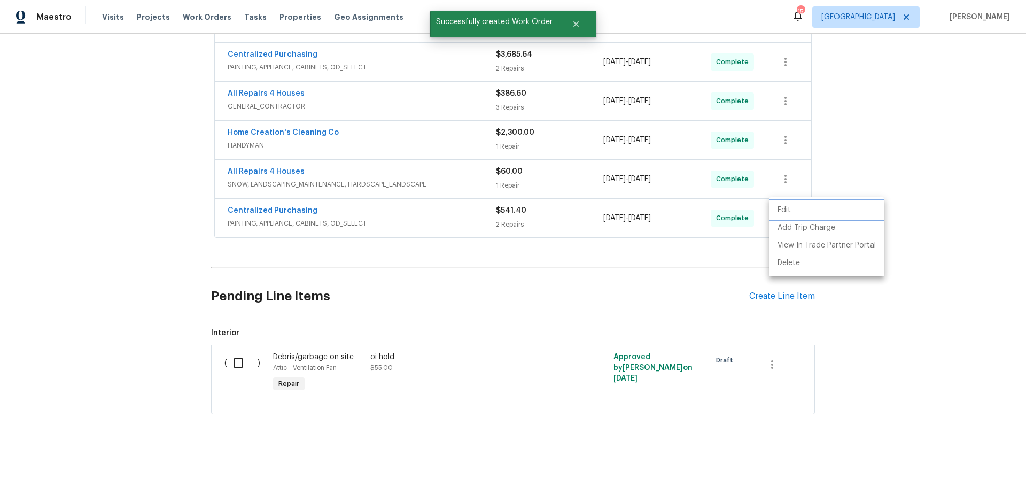
scroll to position [87, 0]
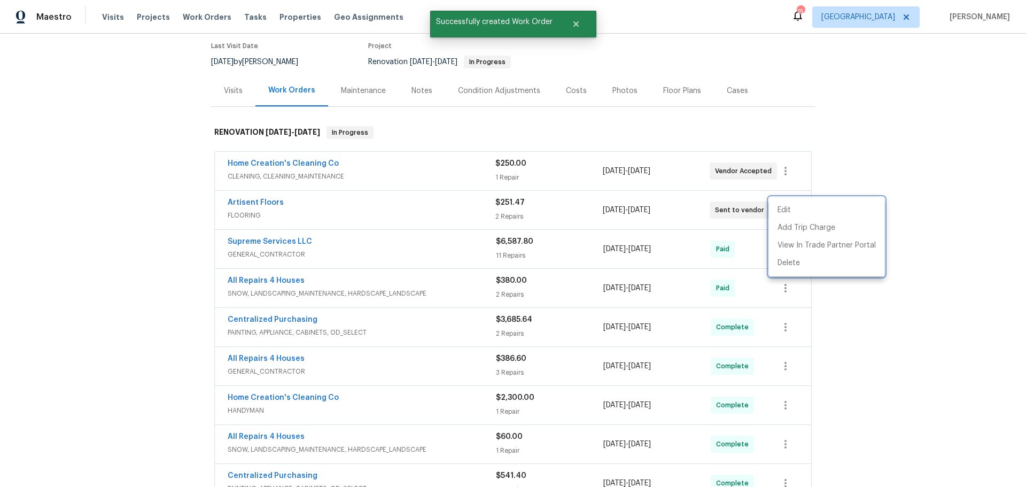
click at [938, 156] on div at bounding box center [513, 243] width 1026 height 487
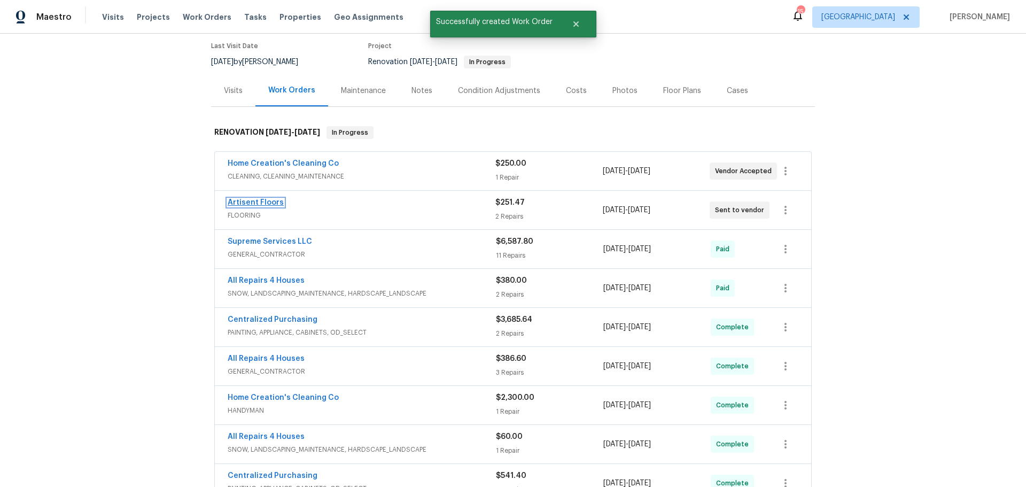
click at [249, 201] on link "Artisent Floors" at bounding box center [256, 202] width 56 height 7
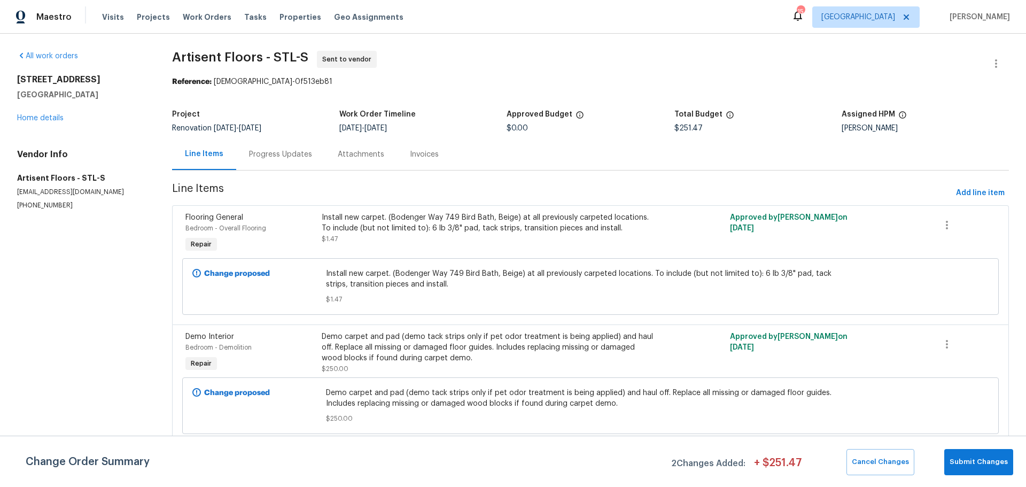
click at [274, 149] on div "Progress Updates" at bounding box center [280, 154] width 63 height 11
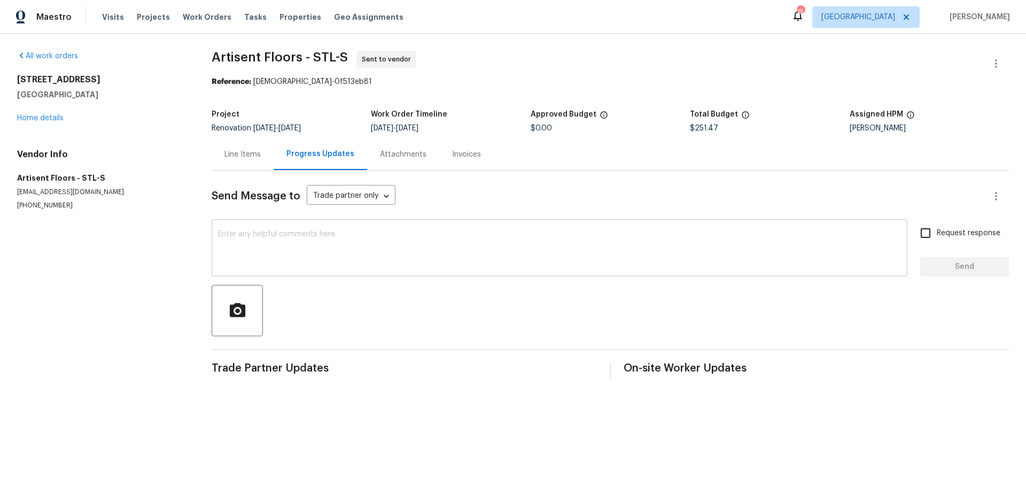
click at [274, 231] on textarea at bounding box center [559, 248] width 683 height 37
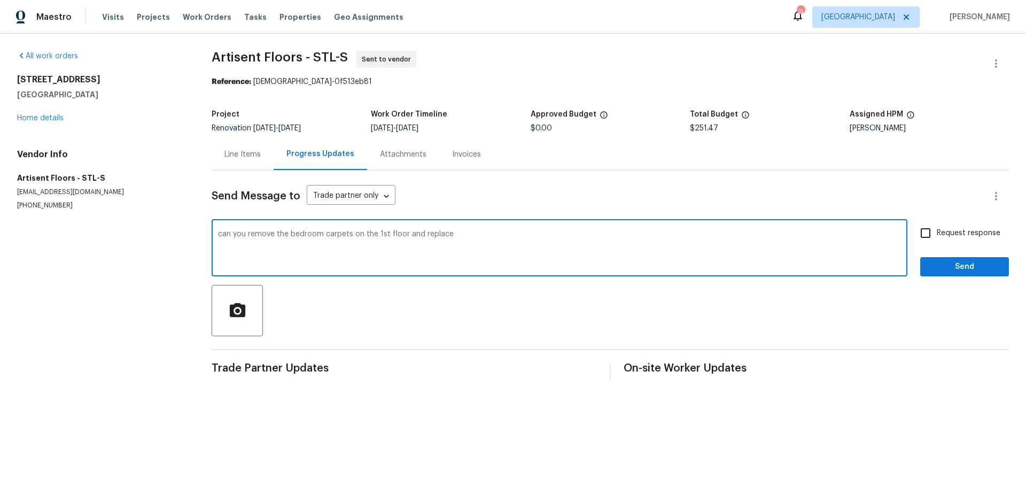
type textarea "can you remove the bedroom carpets on the 1st floor and replace"
click at [916, 238] on input "Request response" at bounding box center [925, 233] width 22 height 22
checkbox input "true"
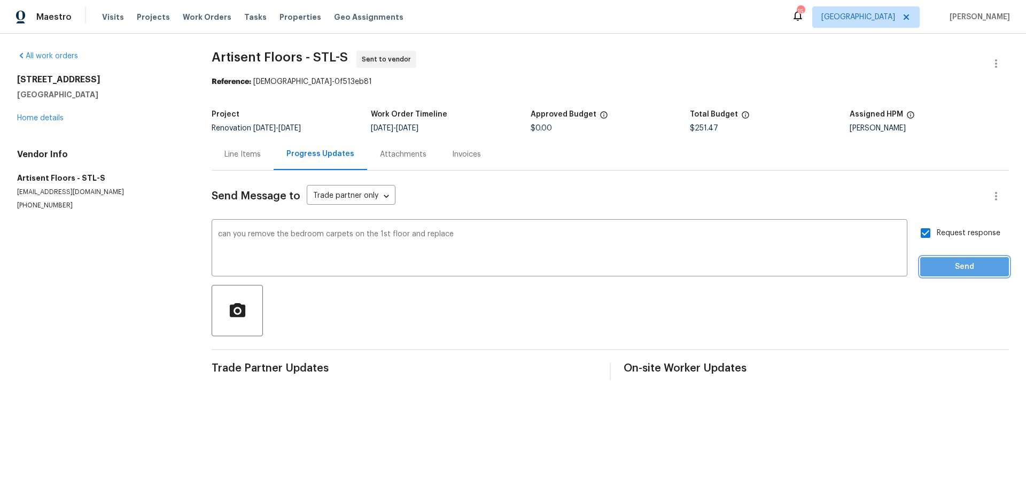
click at [922, 265] on button "Send" at bounding box center [964, 267] width 89 height 20
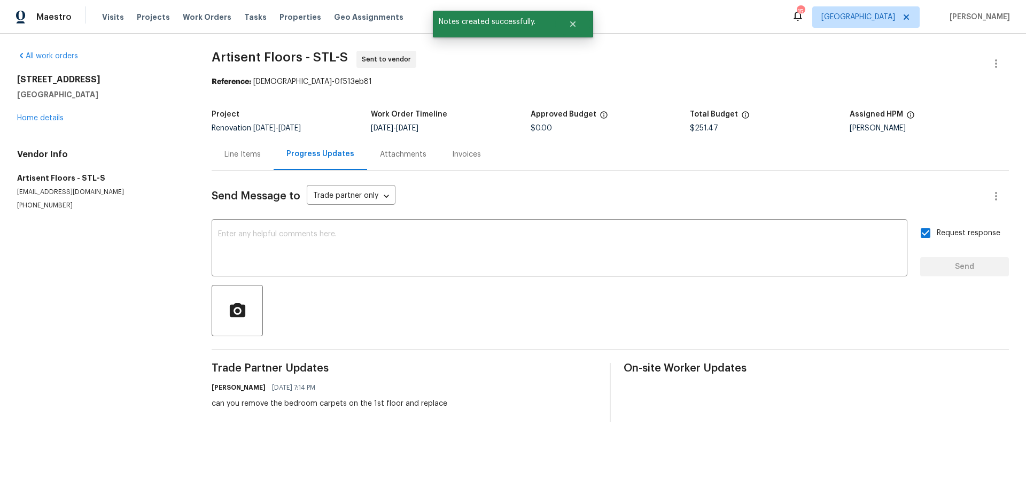
click at [23, 123] on div "All work orders 3049 Summerfield Manor Dr Saint Louis, MO 63129 Home details Ve…" at bounding box center [101, 130] width 169 height 159
click at [40, 120] on link "Home details" at bounding box center [40, 117] width 46 height 7
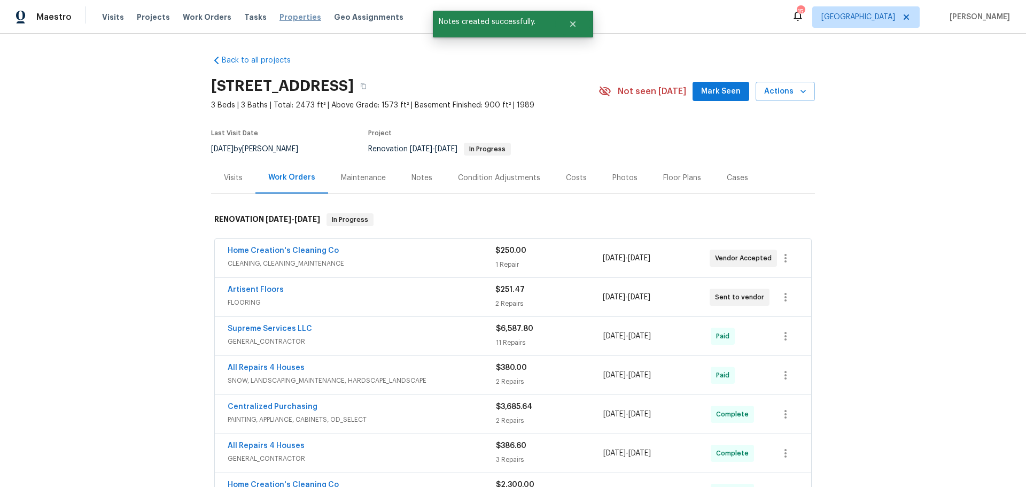
click at [279, 20] on span "Properties" at bounding box center [300, 17] width 42 height 11
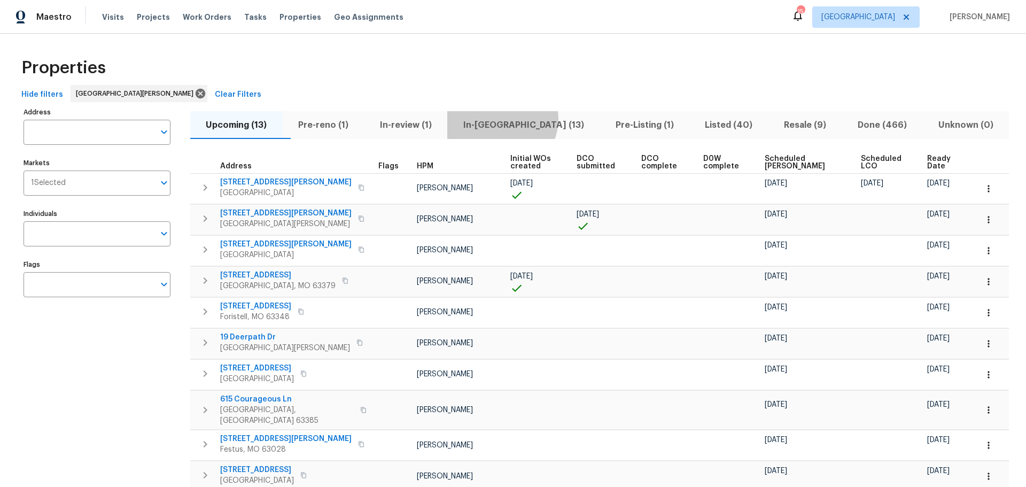
click at [523, 119] on span "In-reno (13)" at bounding box center [523, 125] width 139 height 15
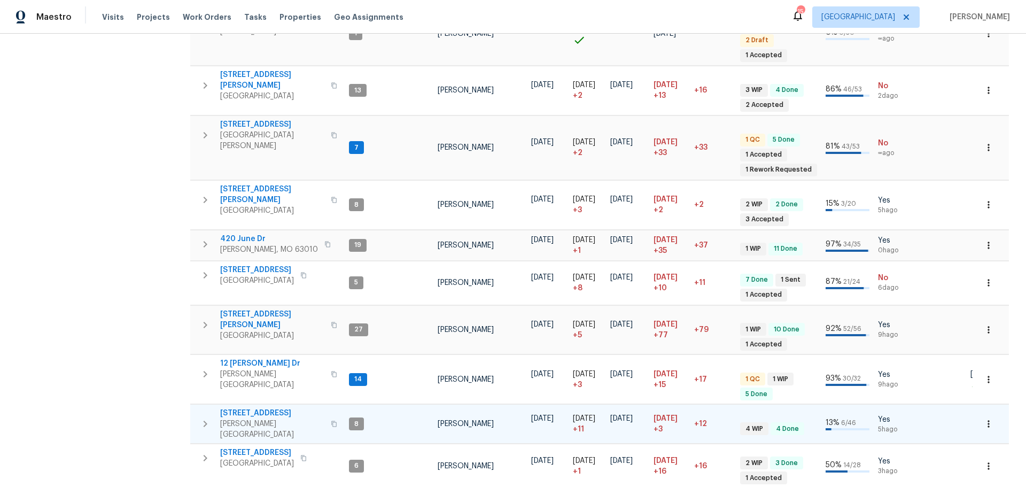
scroll to position [339, 0]
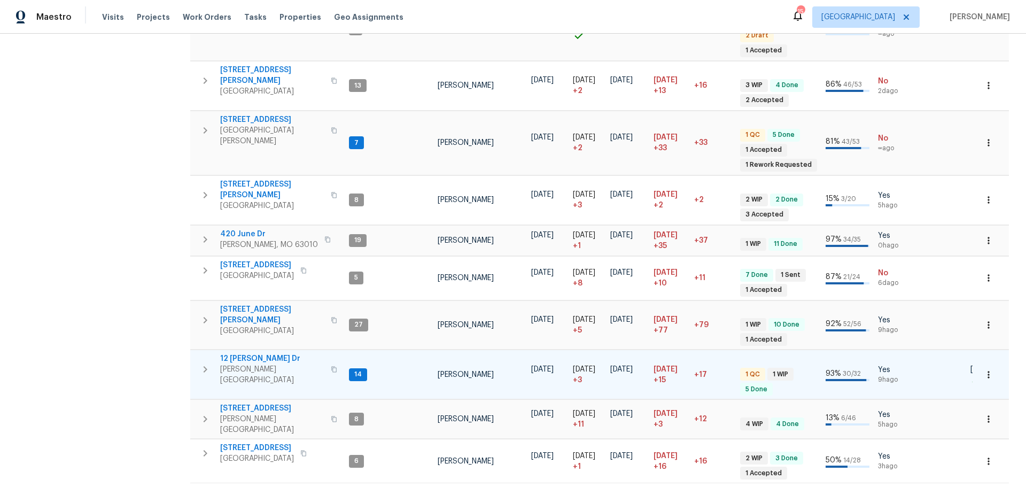
click at [258, 353] on span "12 [PERSON_NAME] Dr" at bounding box center [272, 358] width 104 height 11
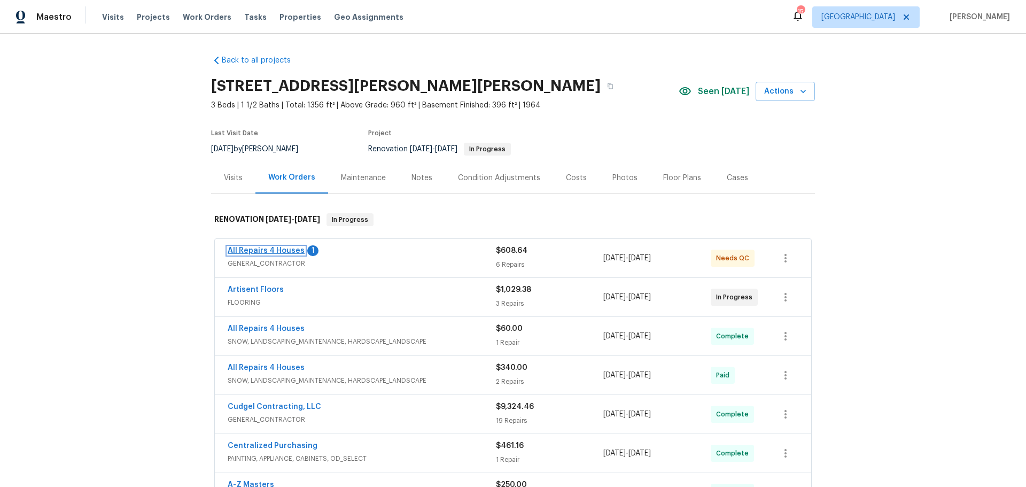
click at [280, 248] on link "All Repairs 4 Houses" at bounding box center [266, 250] width 77 height 7
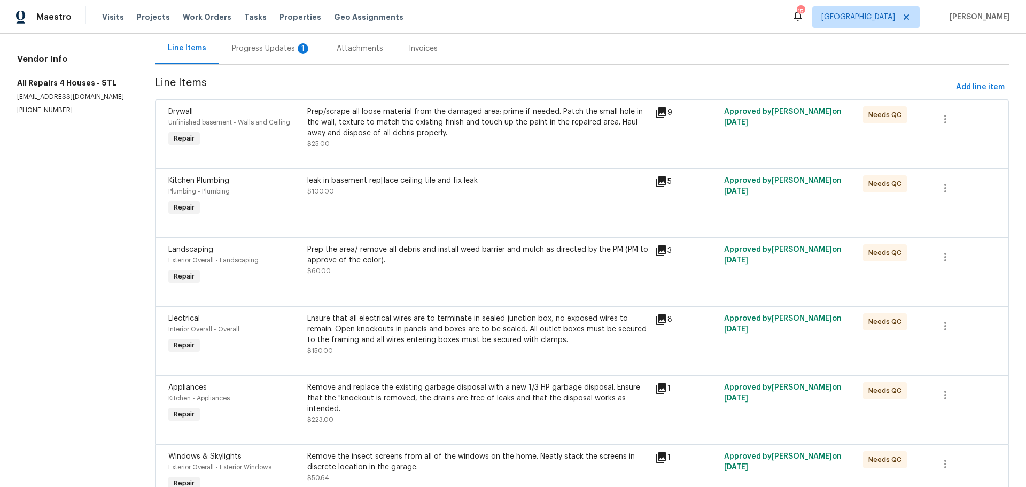
scroll to position [107, 0]
click at [285, 48] on div "Progress Updates 1" at bounding box center [271, 47] width 79 height 11
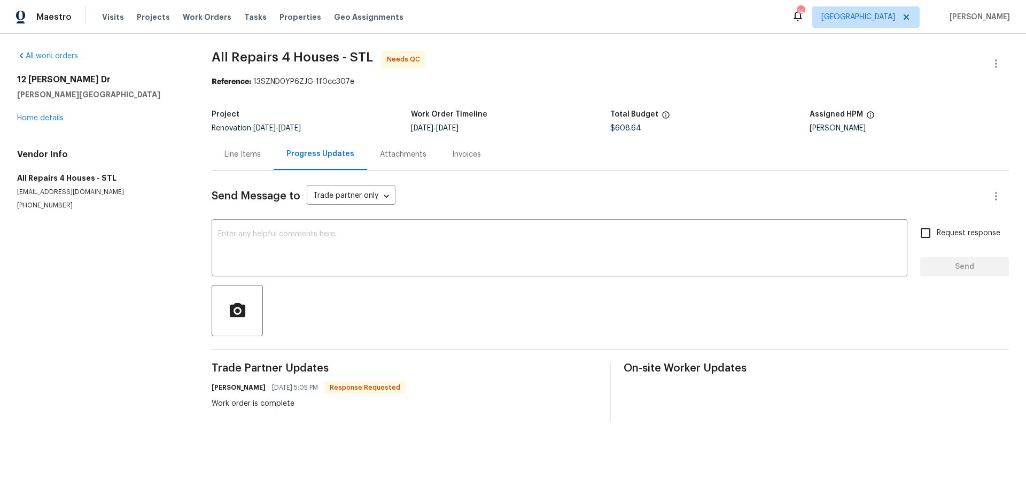
click at [231, 148] on div "Line Items" at bounding box center [243, 154] width 62 height 32
